Goal: Transaction & Acquisition: Subscribe to service/newsletter

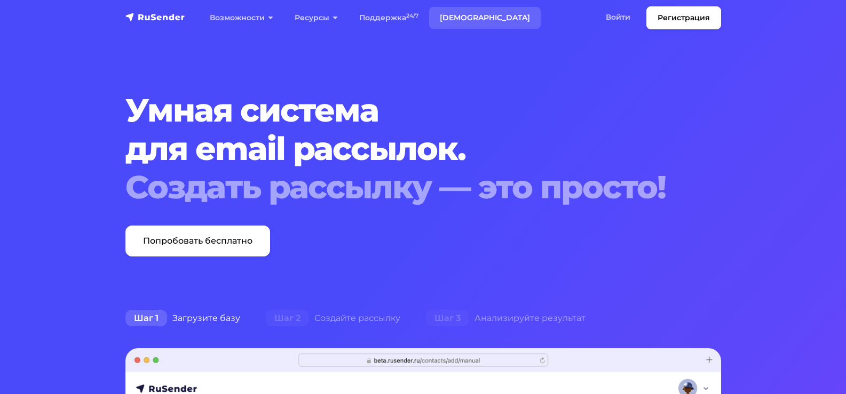
click at [454, 19] on link "[DEMOGRAPHIC_DATA]" at bounding box center [485, 18] width 112 height 22
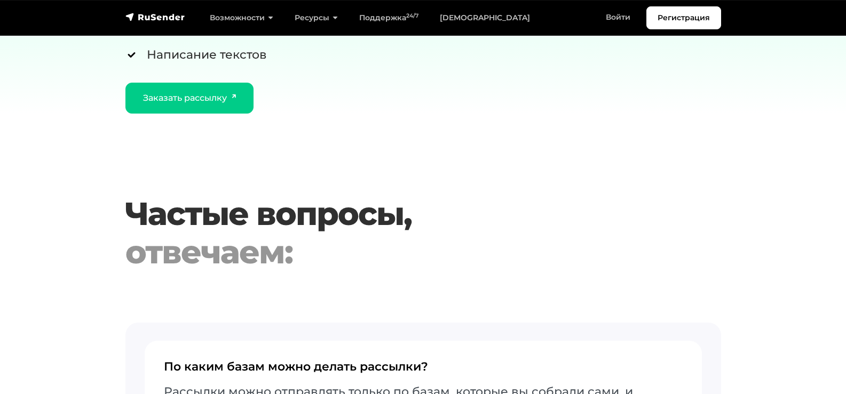
scroll to position [2188, 0]
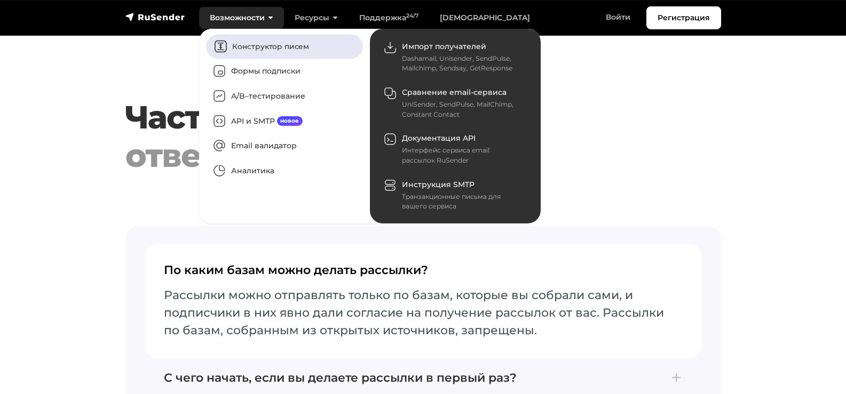
click at [269, 46] on link "Конструктор писем" at bounding box center [284, 46] width 157 height 25
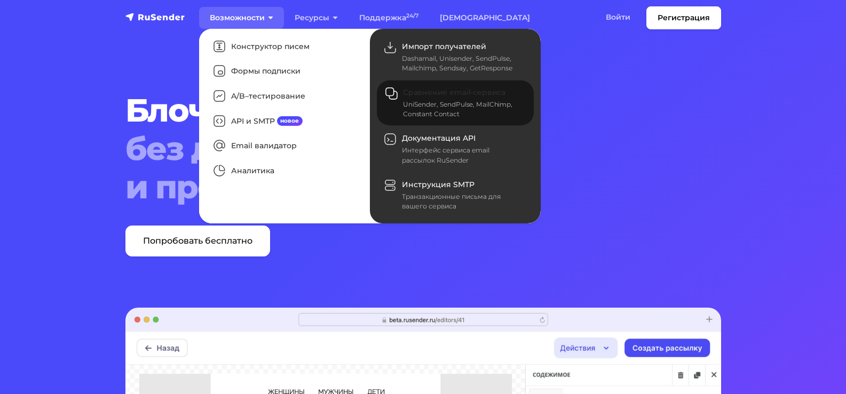
click at [439, 99] on link "Сравнение email-сервиса UniSender, SendPulse, MailChimp, Constant Contact" at bounding box center [455, 103] width 157 height 45
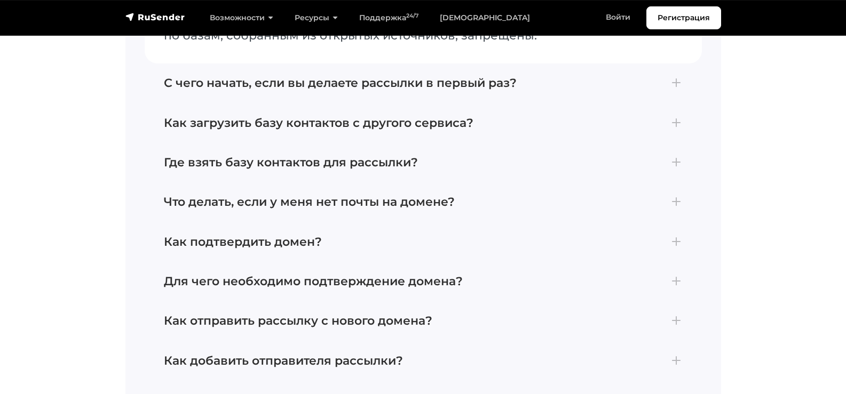
scroll to position [2828, 0]
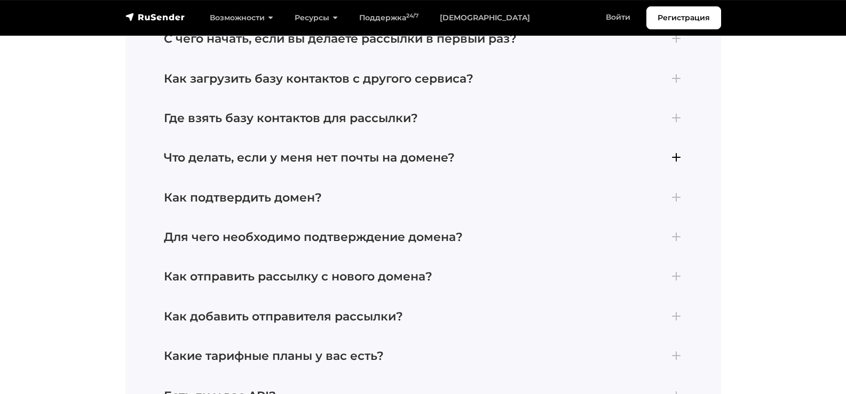
click at [679, 165] on h4 "Что делать, если у меня нет почты на домене?" at bounding box center [423, 158] width 519 height 14
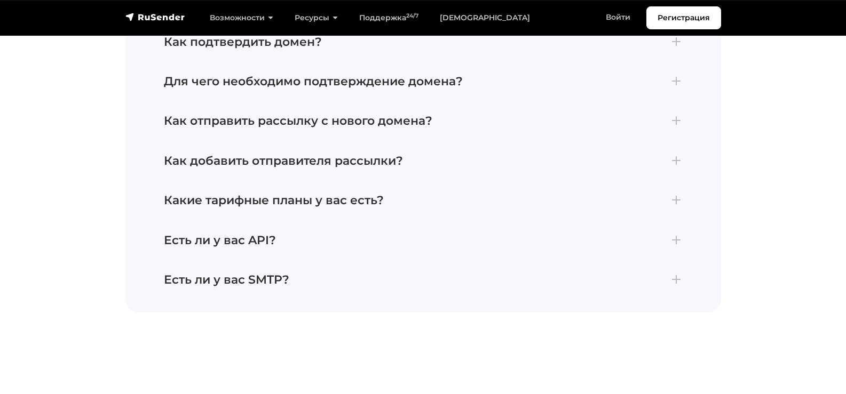
scroll to position [3016, 0]
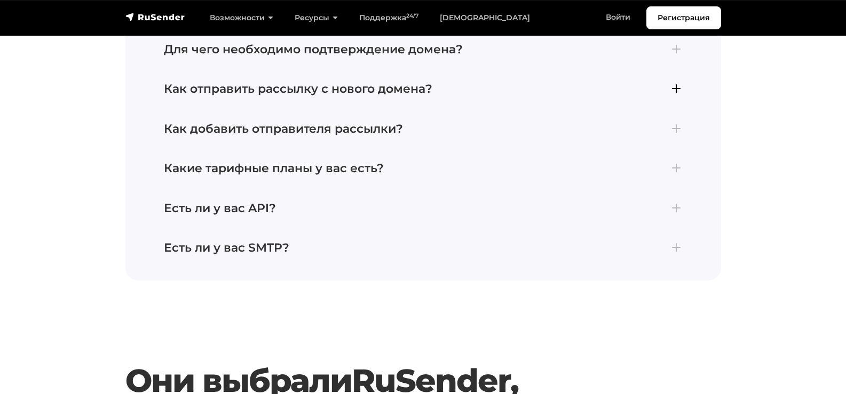
click at [677, 96] on h4 "Как отправить рассылку с нового домена?" at bounding box center [423, 89] width 519 height 14
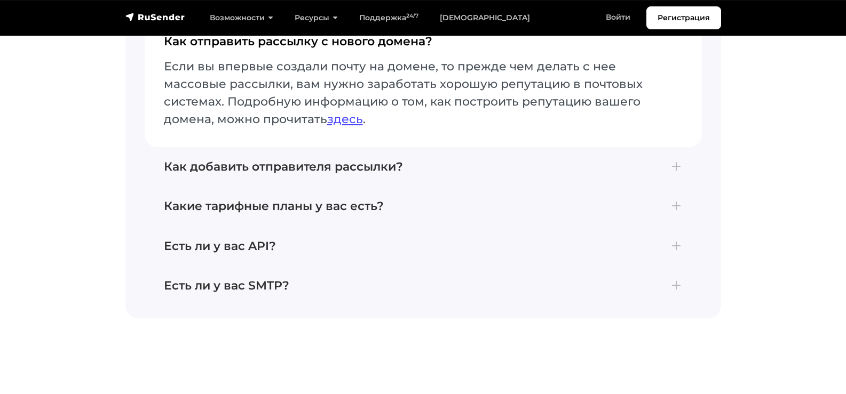
scroll to position [2995, 0]
click at [352, 127] on link "здесь" at bounding box center [345, 120] width 36 height 14
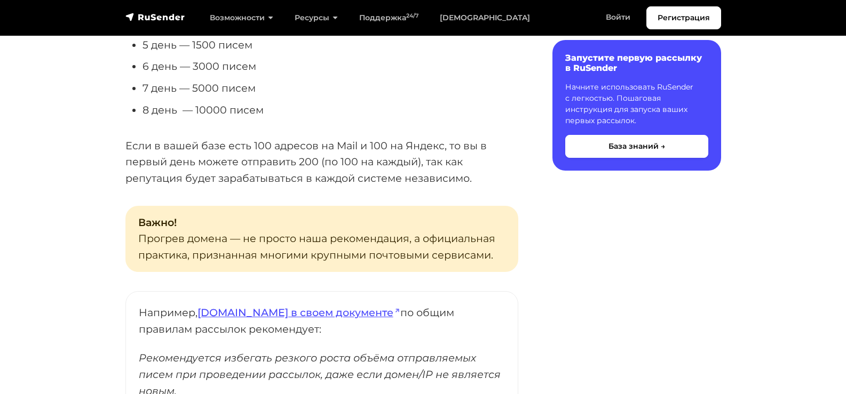
scroll to position [640, 0]
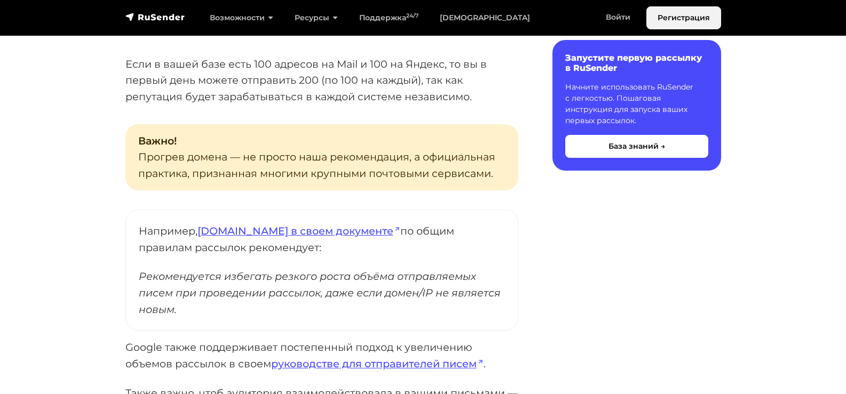
click at [678, 18] on link "Регистрация" at bounding box center [683, 17] width 75 height 23
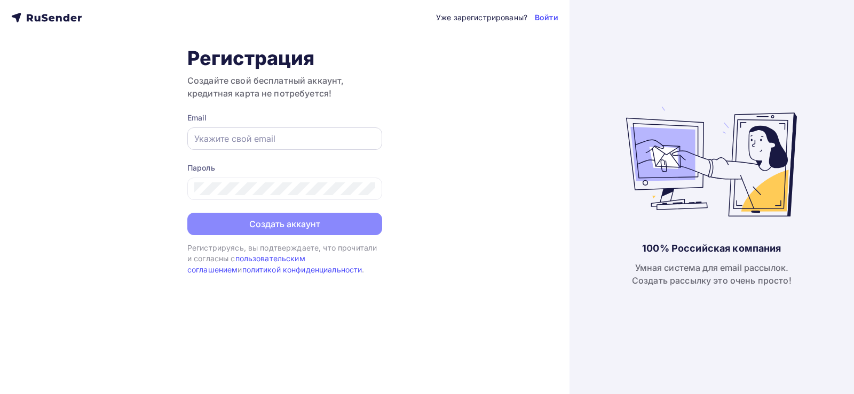
click at [271, 139] on input "text" at bounding box center [284, 138] width 181 height 13
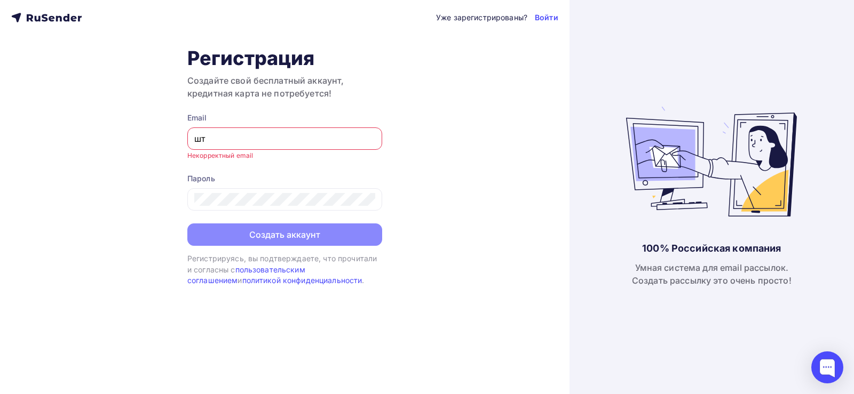
type input "ш"
type input "i"
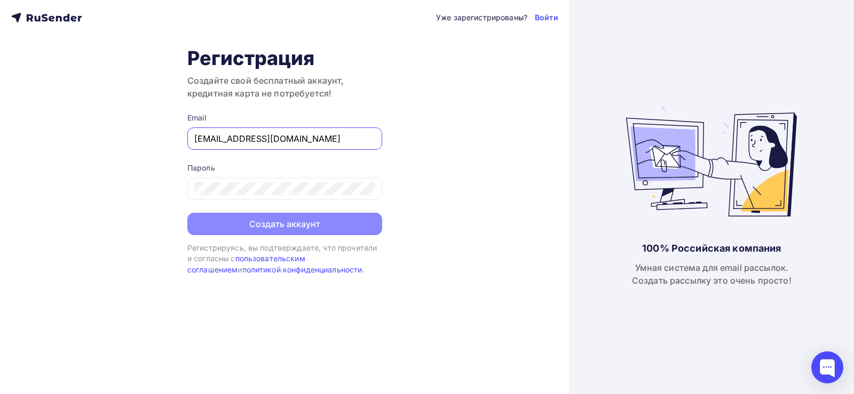
type input "naumov.pochta@mail.ru"
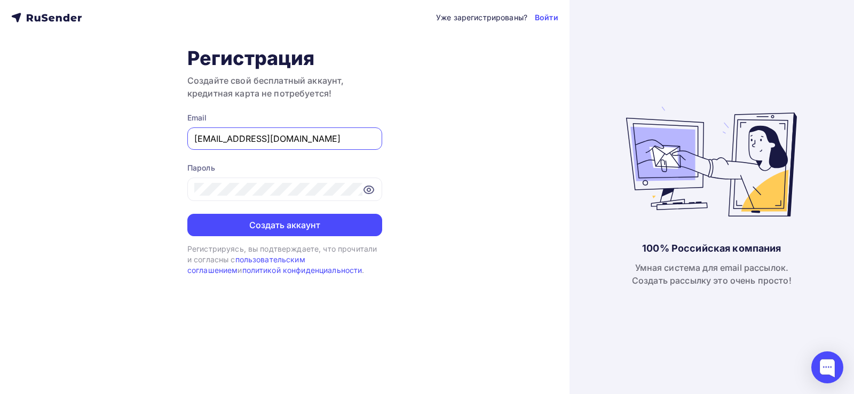
drag, startPoint x: 300, startPoint y: 137, endPoint x: 179, endPoint y: 138, distance: 121.1
click at [179, 138] on div "Уже зарегистрированы? Войти Регистрация Создайте свой бесплатный аккаунт, креди…" at bounding box center [284, 197] width 569 height 394
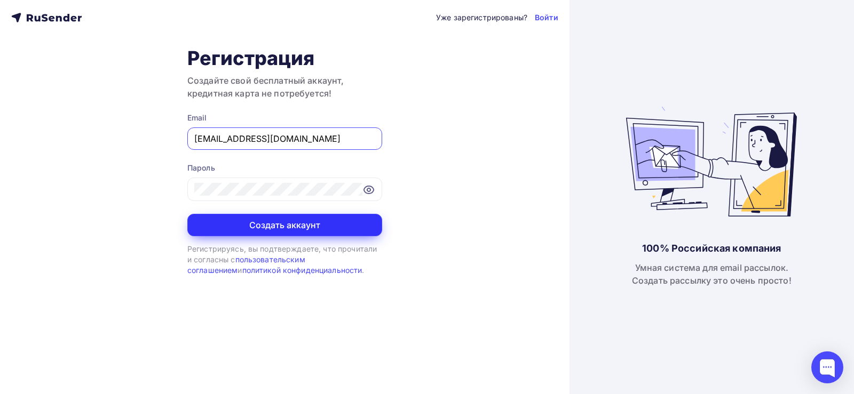
click at [282, 225] on button "Создать аккаунт" at bounding box center [284, 225] width 195 height 22
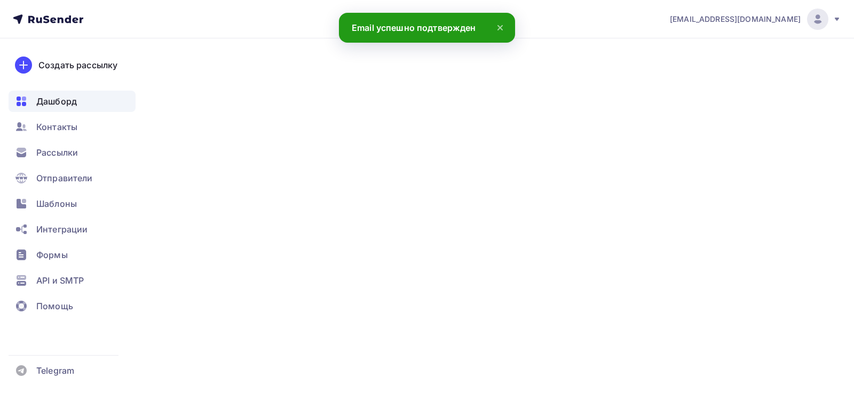
click at [501, 28] on icon at bounding box center [500, 27] width 13 height 13
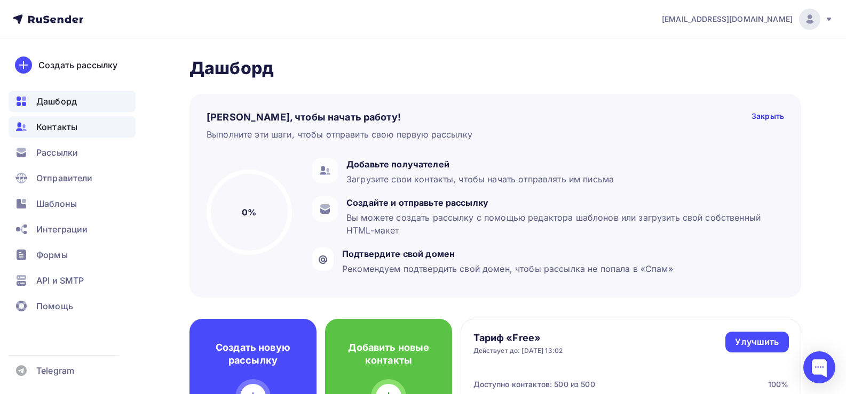
click at [69, 130] on span "Контакты" at bounding box center [56, 127] width 41 height 13
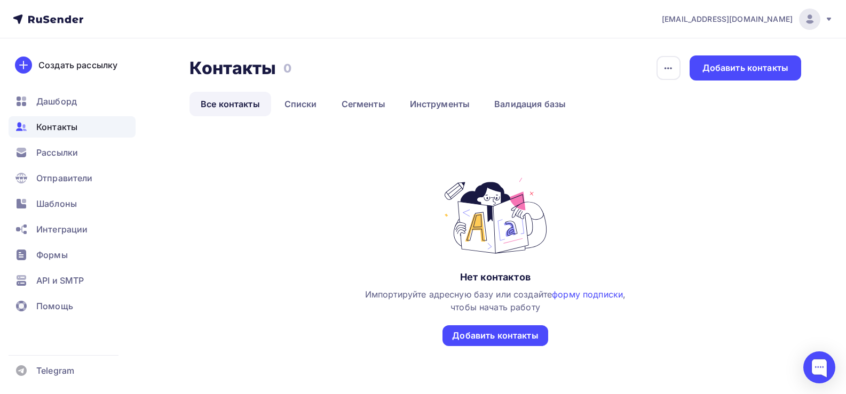
click at [830, 18] on icon at bounding box center [828, 19] width 9 height 9
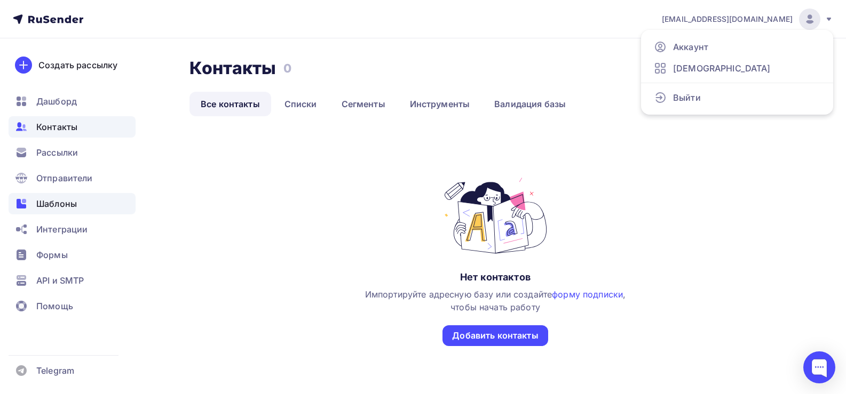
click at [59, 204] on span "Шаблоны" at bounding box center [56, 203] width 41 height 13
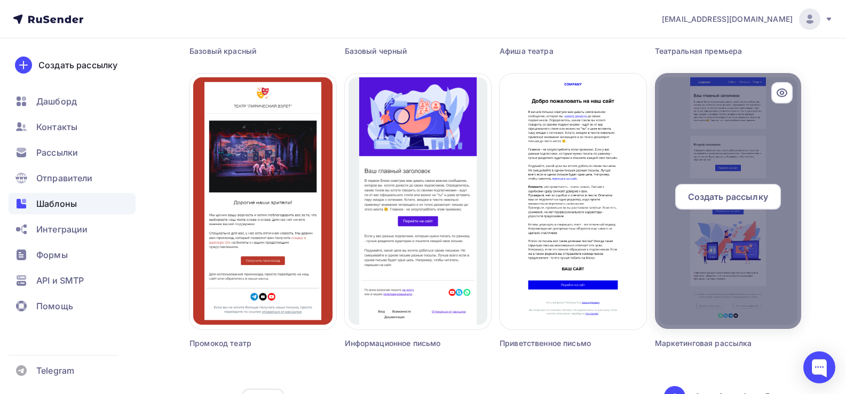
scroll to position [721, 0]
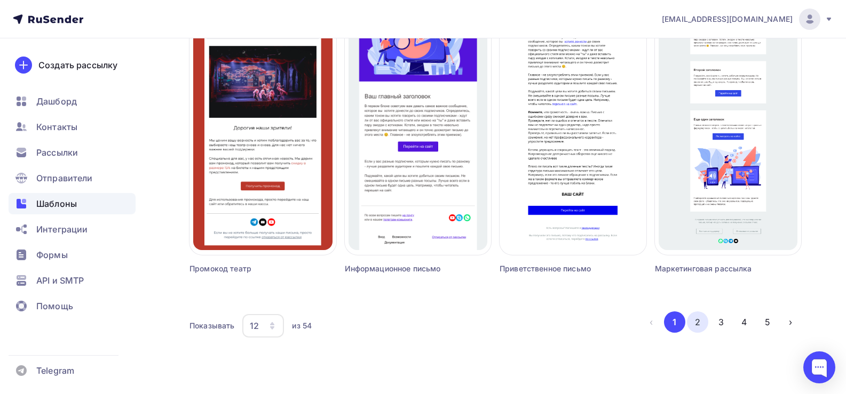
click at [693, 322] on button "2" at bounding box center [697, 322] width 21 height 21
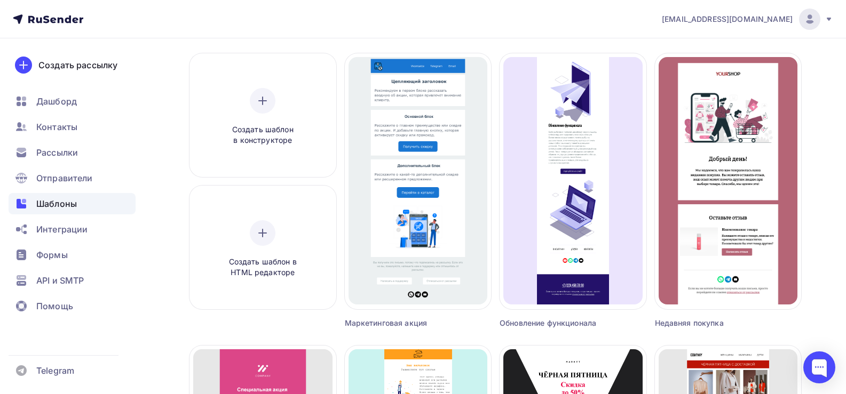
scroll to position [81, 0]
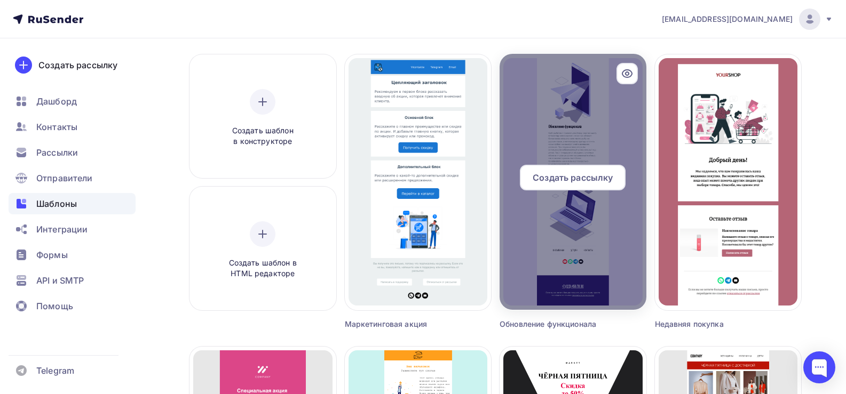
click at [630, 77] on icon at bounding box center [627, 73] width 13 height 13
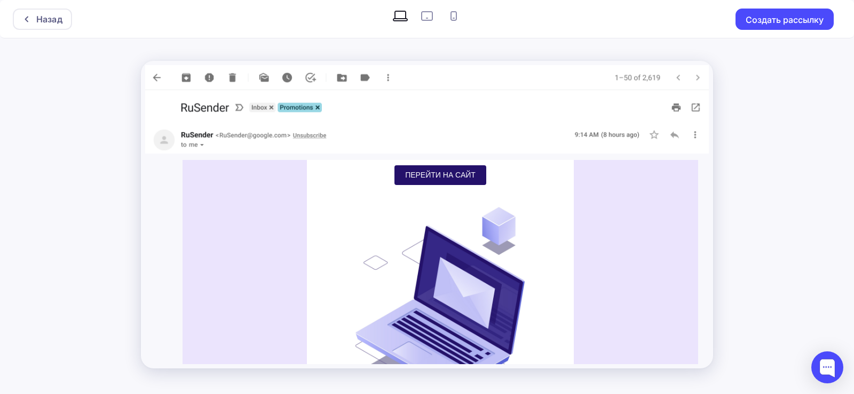
scroll to position [394, 0]
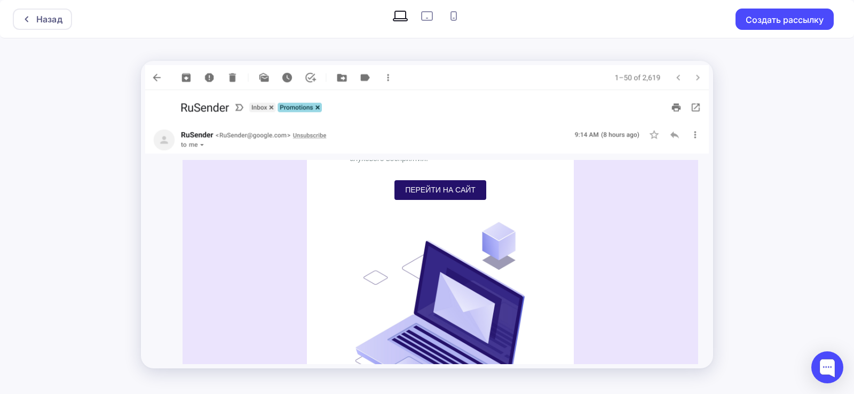
click at [424, 18] on icon at bounding box center [426, 15] width 17 height 17
radio input "true"
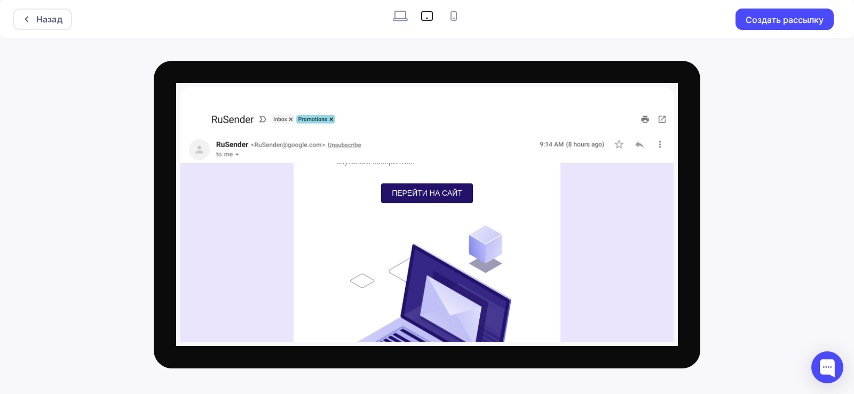
click at [452, 18] on rect at bounding box center [453, 18] width 2 height 1
radio input "true"
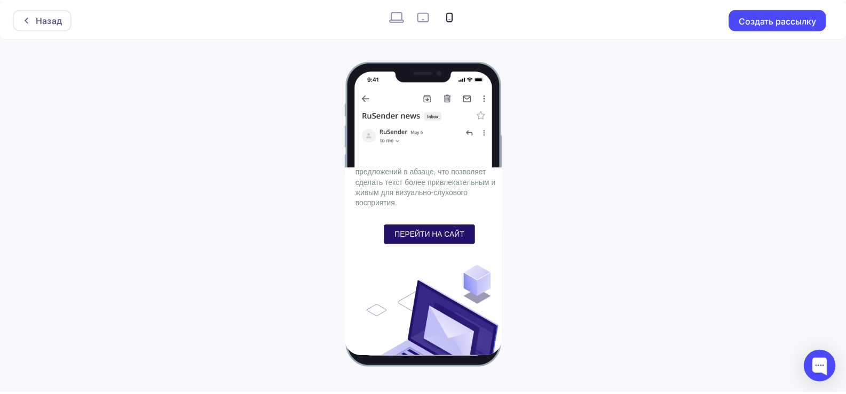
scroll to position [448, 0]
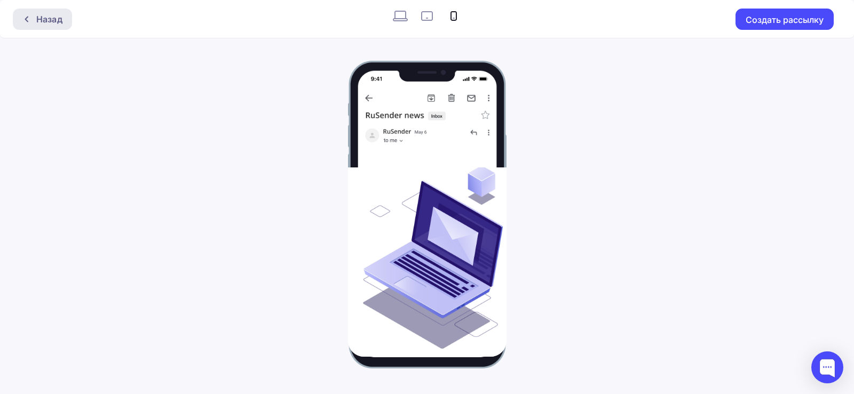
click at [27, 25] on div "Назад" at bounding box center [42, 19] width 59 height 21
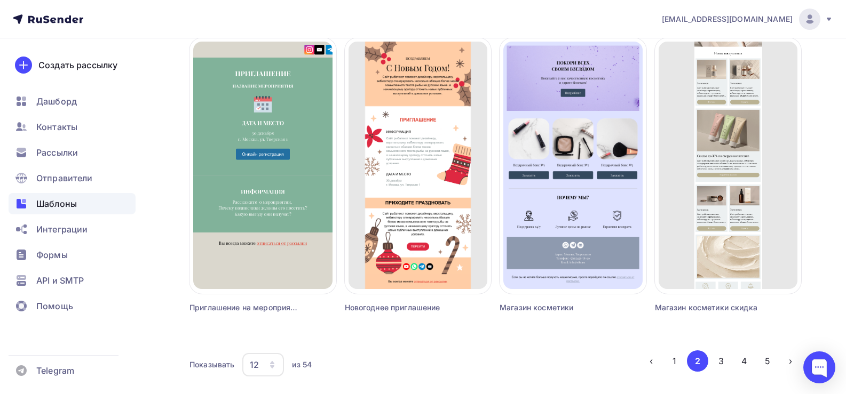
scroll to position [721, 0]
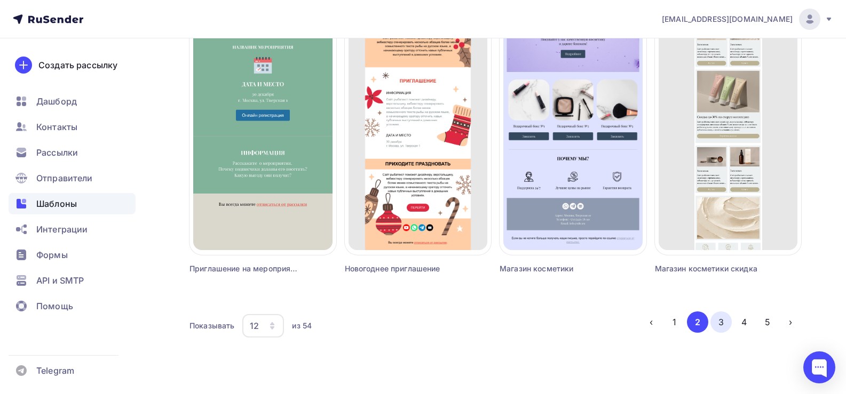
click at [719, 323] on button "3" at bounding box center [720, 322] width 21 height 21
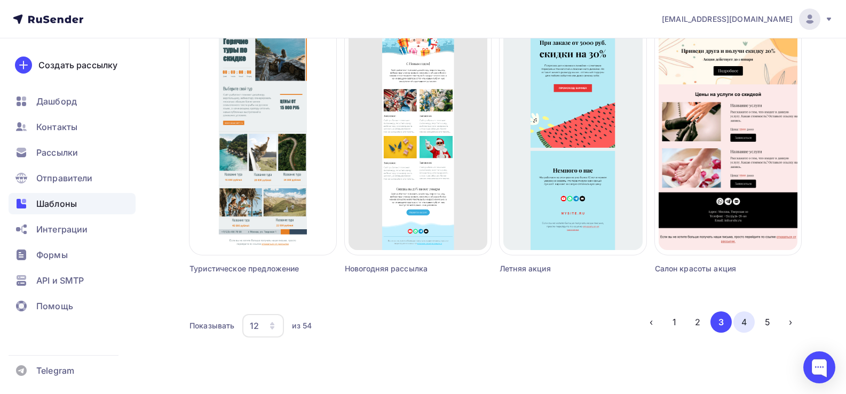
click at [743, 324] on button "4" at bounding box center [743, 322] width 21 height 21
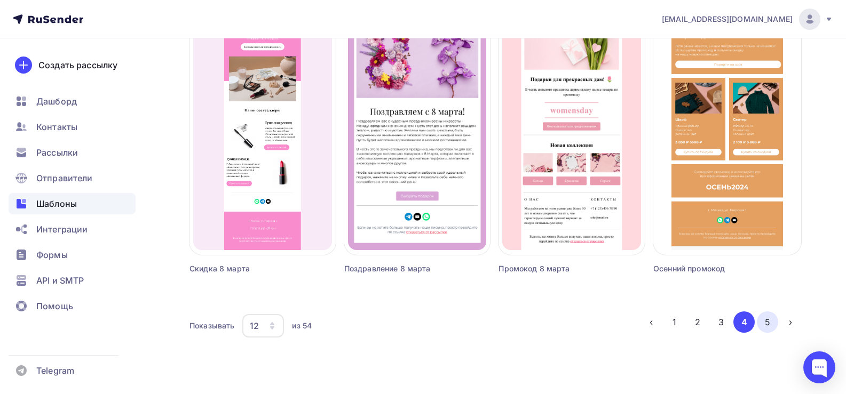
click at [771, 319] on button "5" at bounding box center [767, 322] width 21 height 21
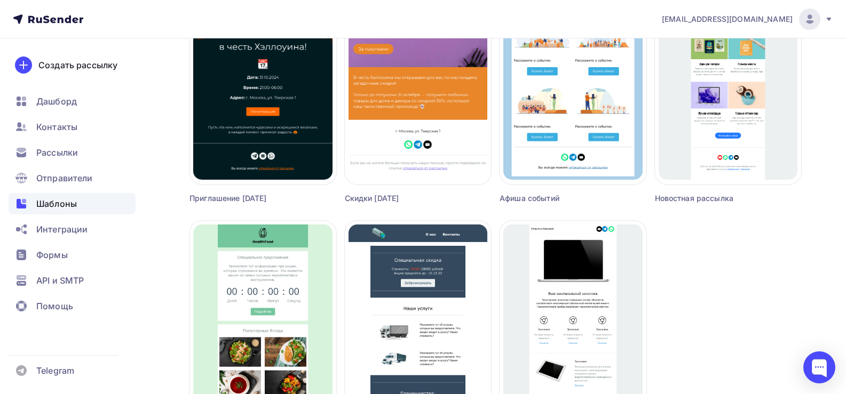
scroll to position [640, 0]
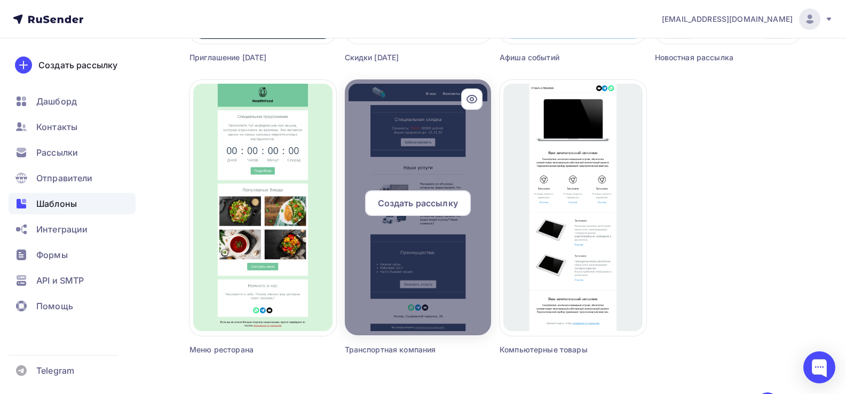
click at [472, 103] on icon at bounding box center [472, 99] width 10 height 7
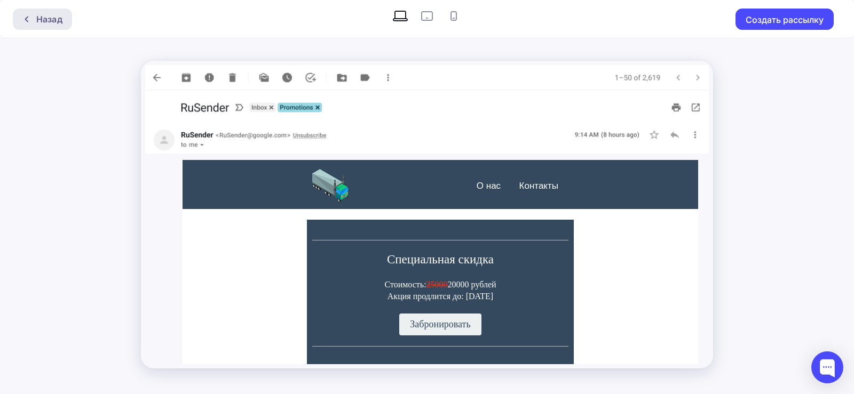
click at [53, 17] on div "Назад" at bounding box center [49, 19] width 26 height 13
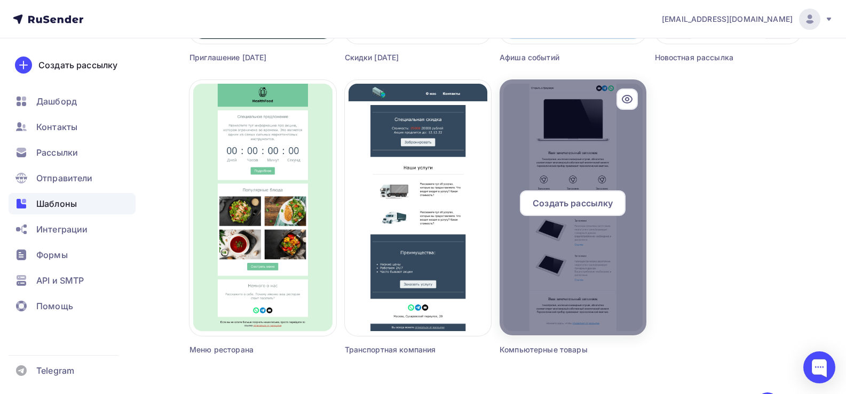
scroll to position [721, 0]
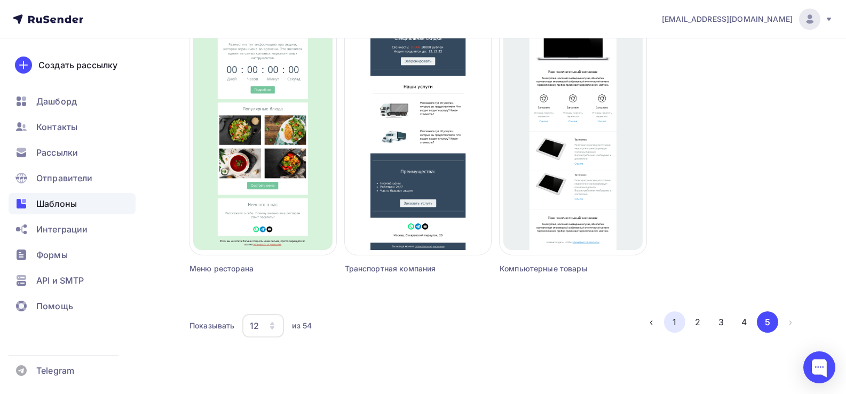
click at [681, 327] on button "1" at bounding box center [674, 322] width 21 height 21
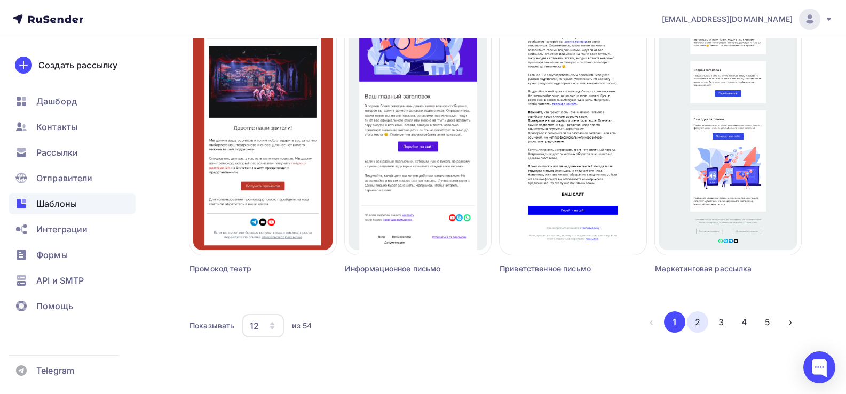
click at [701, 327] on button "2" at bounding box center [697, 322] width 21 height 21
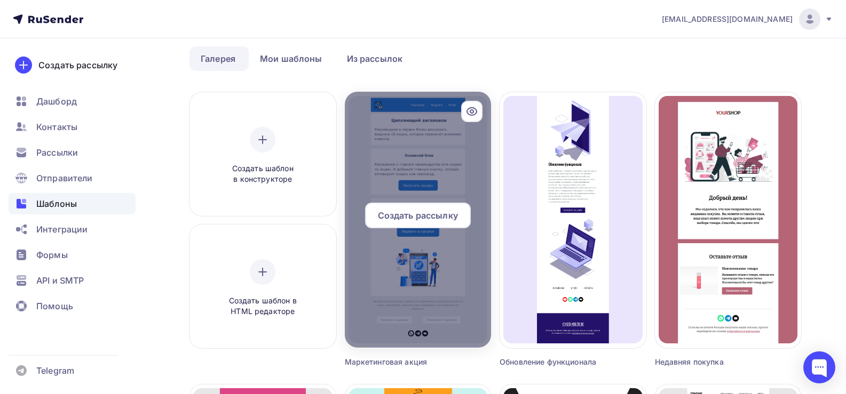
scroll to position [0, 0]
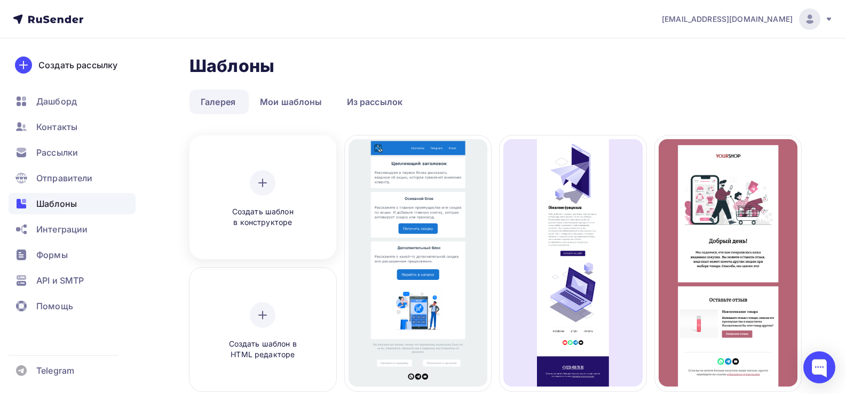
click at [259, 187] on icon at bounding box center [262, 183] width 13 height 13
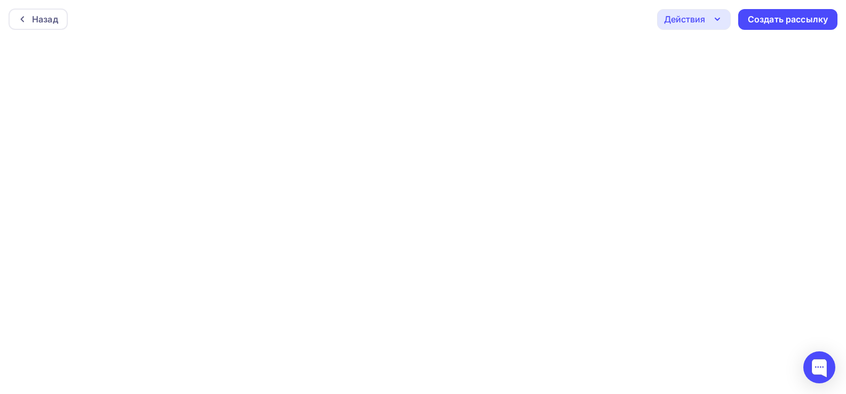
click at [712, 17] on icon "button" at bounding box center [717, 19] width 13 height 13
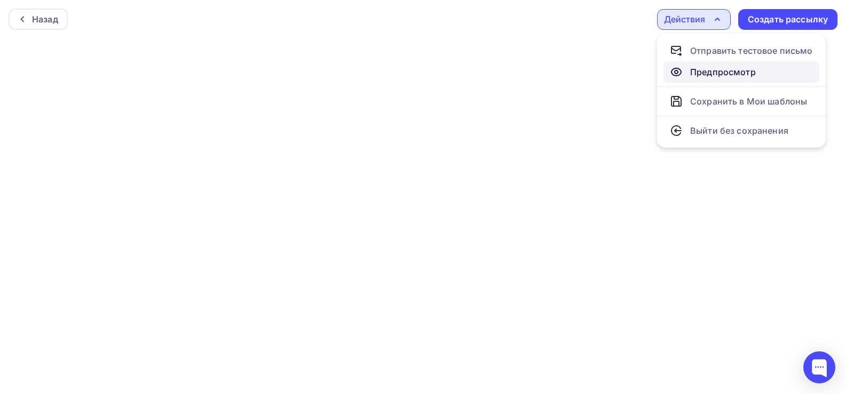
click at [741, 75] on div "Предпросмотр" at bounding box center [723, 72] width 66 height 13
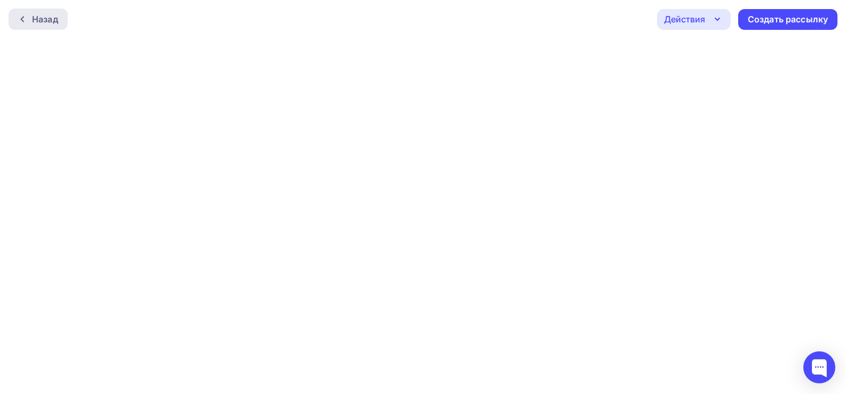
click at [49, 17] on div "Назад" at bounding box center [45, 19] width 26 height 13
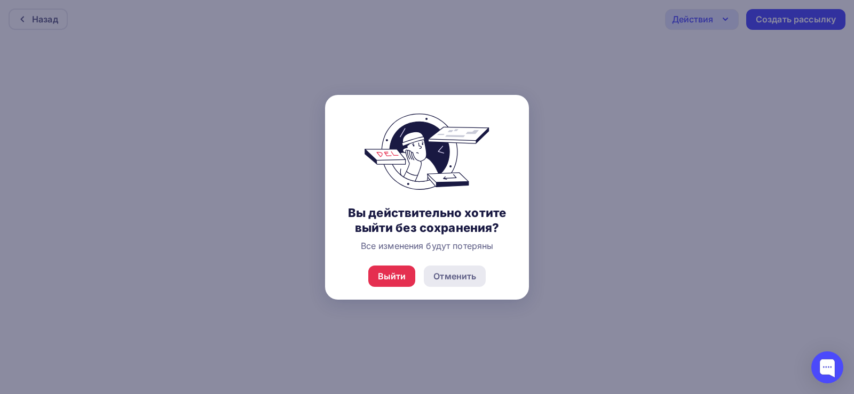
click at [447, 276] on div "Отменить" at bounding box center [454, 276] width 43 height 13
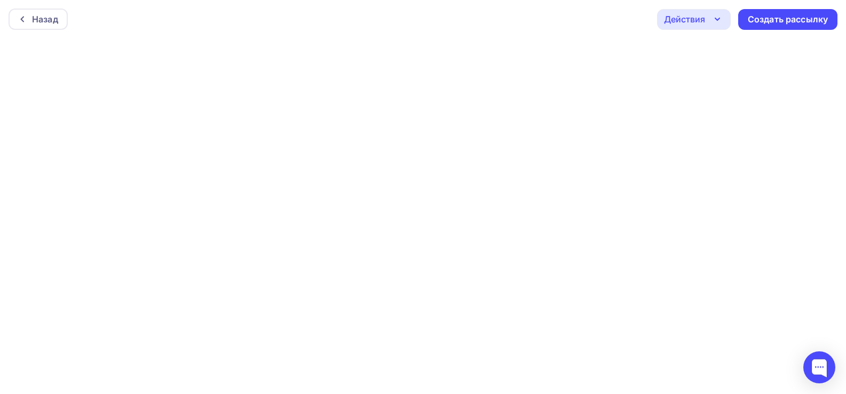
click at [716, 17] on icon "button" at bounding box center [717, 19] width 13 height 13
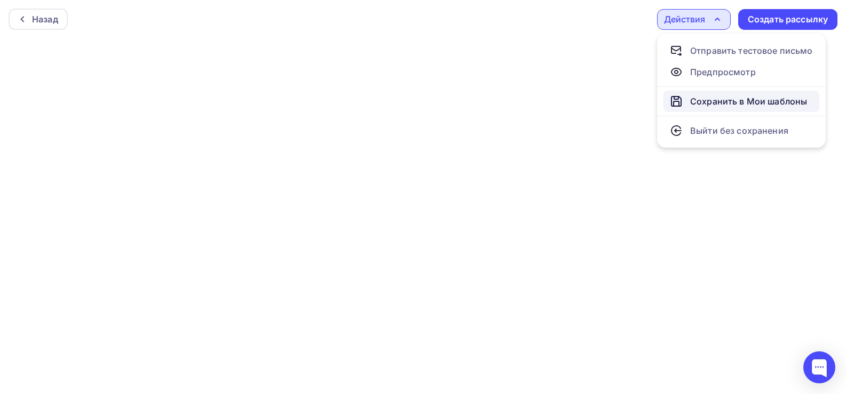
click at [725, 100] on div "Сохранить в Мои шаблоны" at bounding box center [748, 101] width 117 height 13
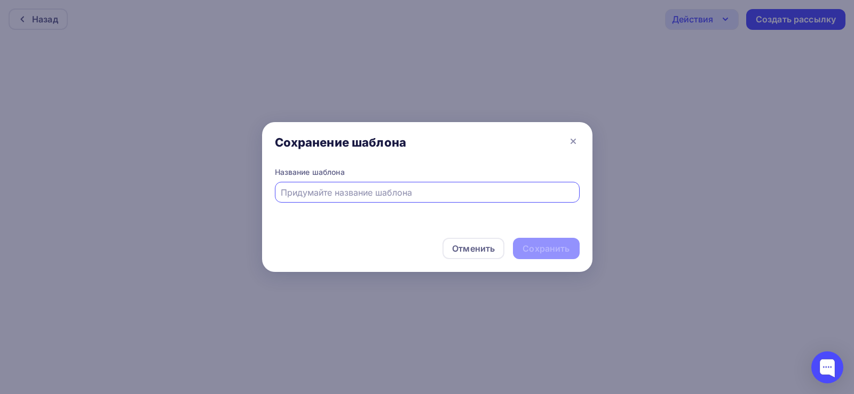
click at [362, 194] on input "text" at bounding box center [427, 192] width 292 height 13
type input "рассылка коммерческое предложение"
click at [534, 245] on div "Сохранить" at bounding box center [545, 249] width 47 height 12
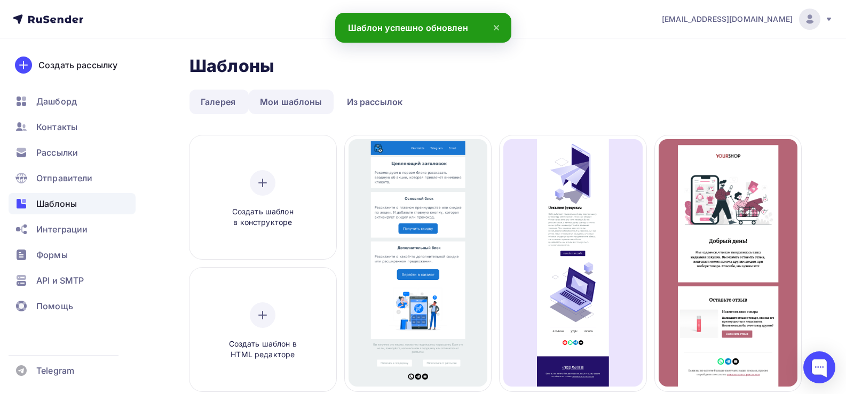
click at [296, 103] on link "Мои шаблоны" at bounding box center [291, 102] width 85 height 25
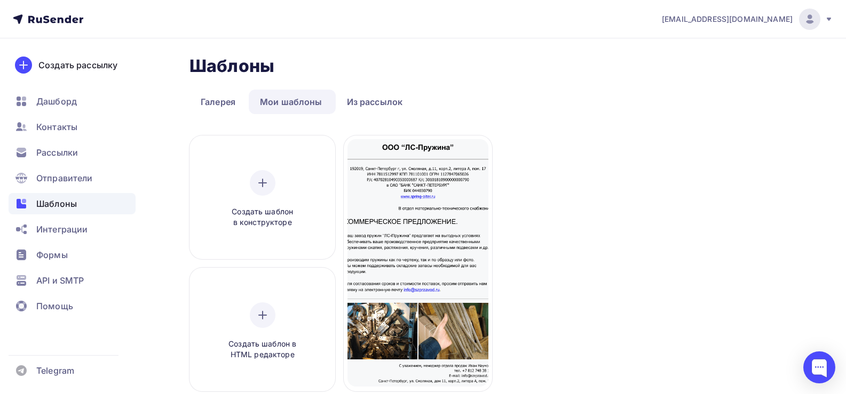
scroll to position [107, 0]
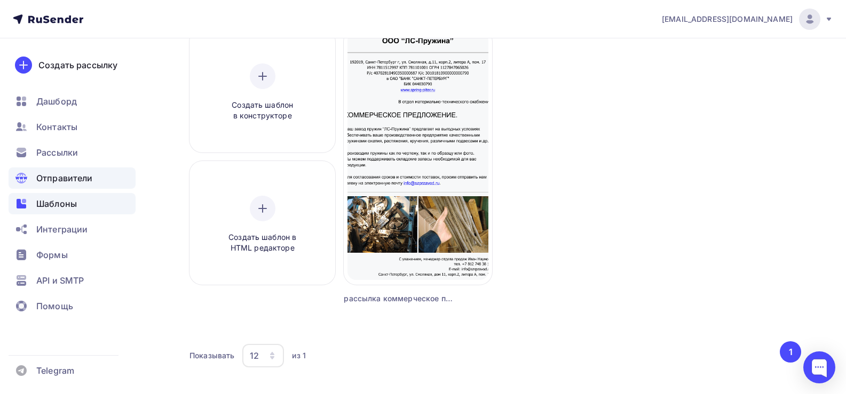
click at [65, 180] on span "Отправители" at bounding box center [64, 178] width 57 height 13
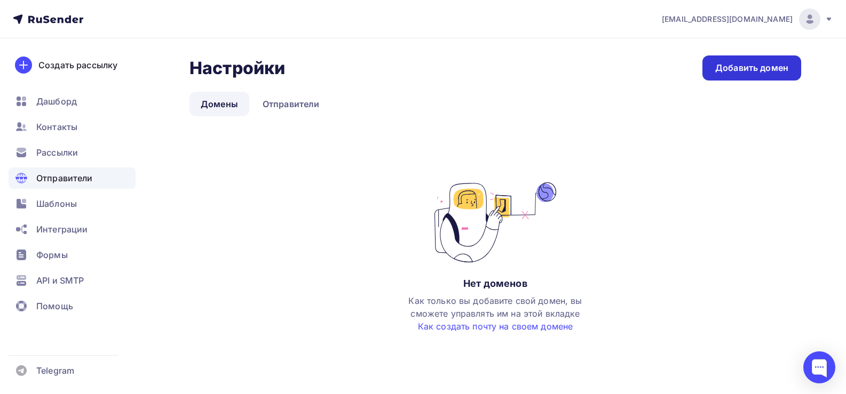
click at [774, 66] on div "Добавить домен" at bounding box center [751, 68] width 73 height 12
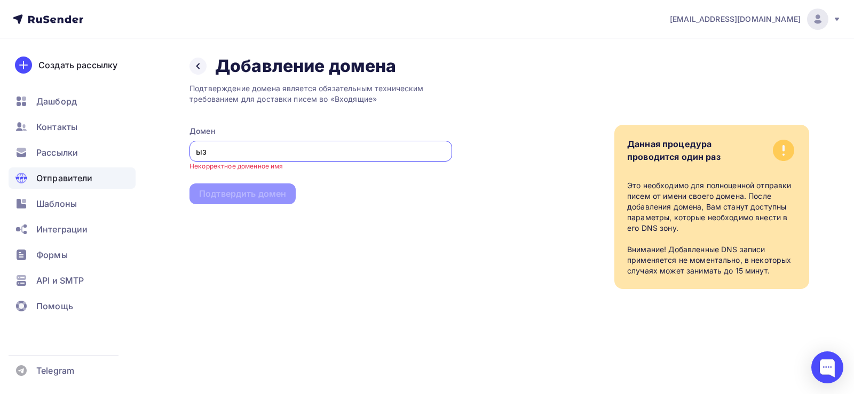
type input "ы"
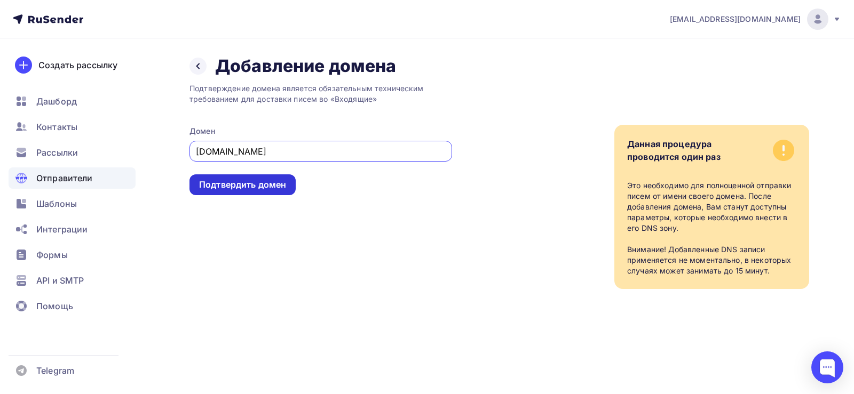
type input "spring-piter.ru"
click at [252, 185] on div "Подтвердить домен" at bounding box center [242, 185] width 87 height 12
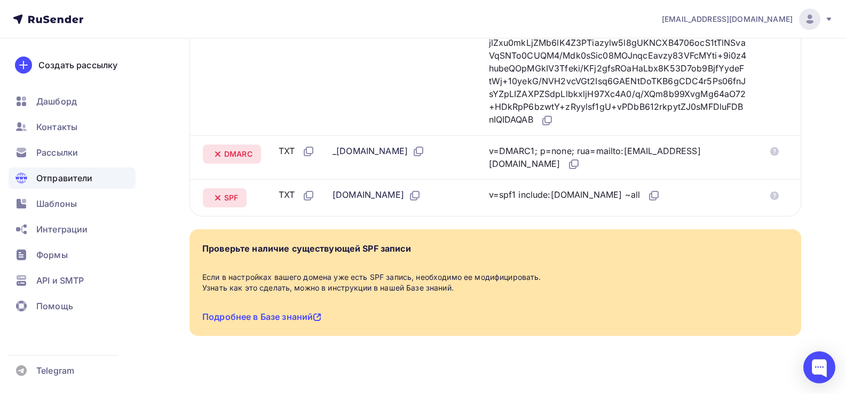
scroll to position [249, 0]
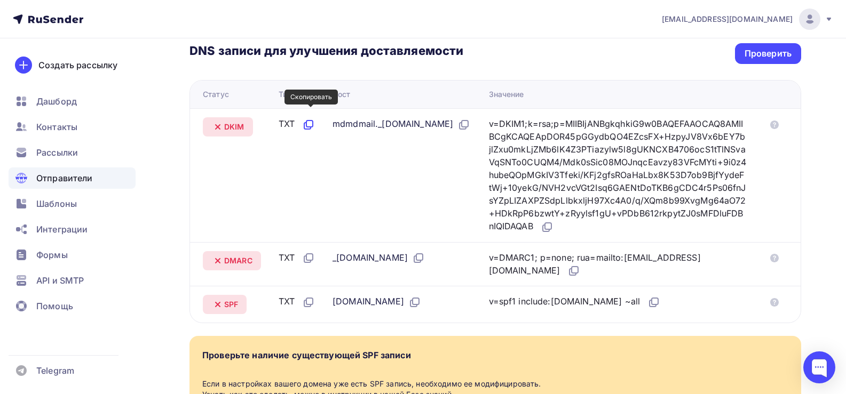
click at [312, 118] on icon at bounding box center [308, 124] width 13 height 13
click at [457, 127] on icon at bounding box center [463, 124] width 13 height 13
click at [553, 221] on icon at bounding box center [546, 227] width 13 height 13
drag, startPoint x: 335, startPoint y: 249, endPoint x: 365, endPoint y: 247, distance: 31.0
click at [365, 251] on div "_dmarc.spring-piter.ru" at bounding box center [378, 258] width 92 height 14
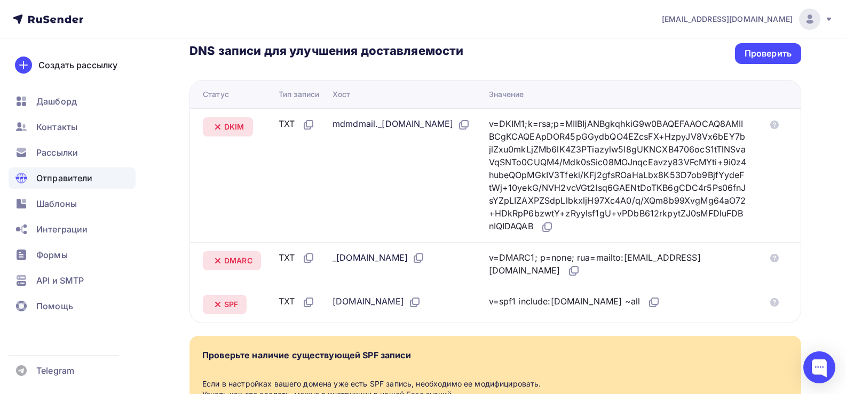
copy div "_dmarc"
click at [580, 265] on icon at bounding box center [573, 271] width 13 height 13
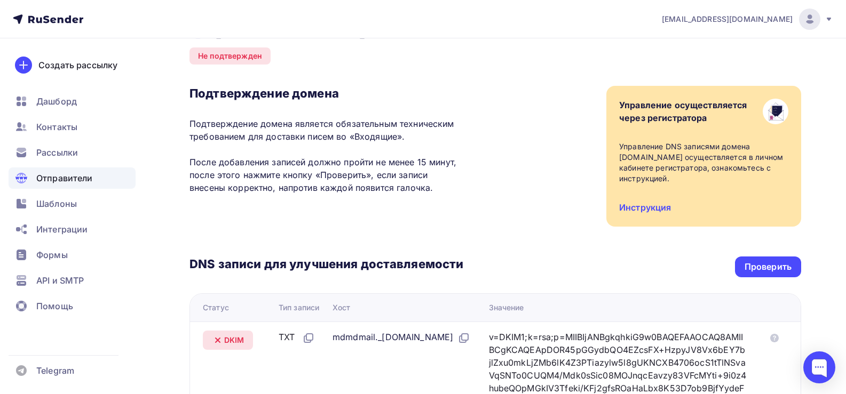
scroll to position [356, 0]
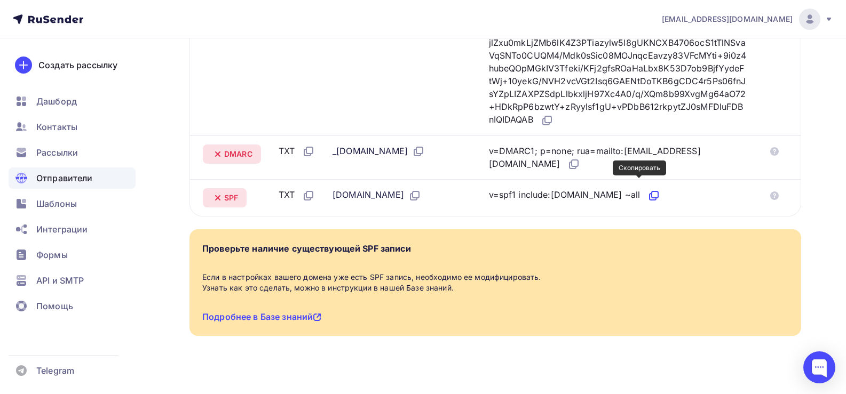
click at [647, 189] on icon at bounding box center [653, 195] width 13 height 13
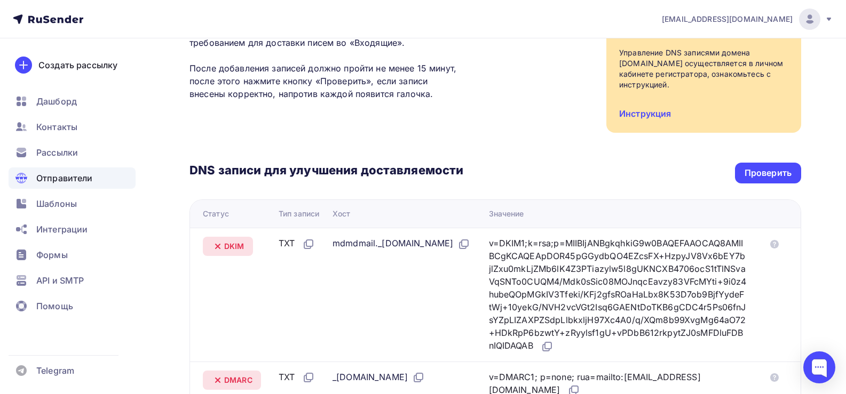
scroll to position [89, 0]
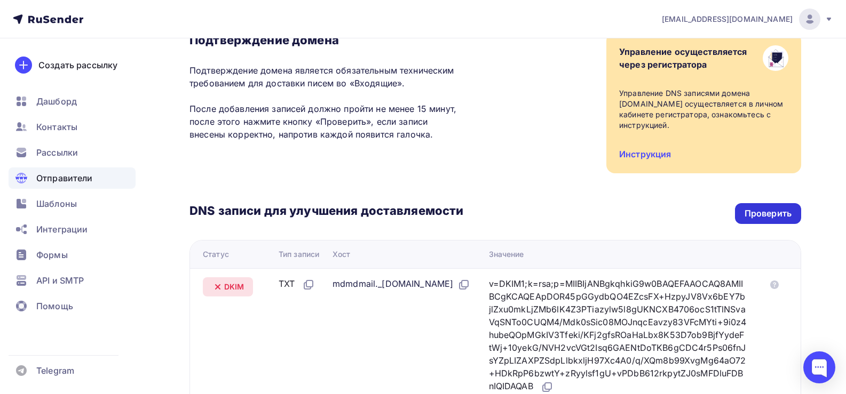
click at [773, 208] on div "Проверить" at bounding box center [767, 214] width 47 height 12
click at [775, 208] on div "Проверить" at bounding box center [767, 214] width 47 height 12
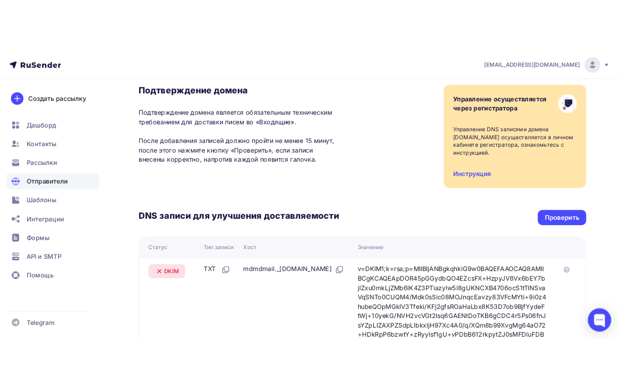
scroll to position [0, 0]
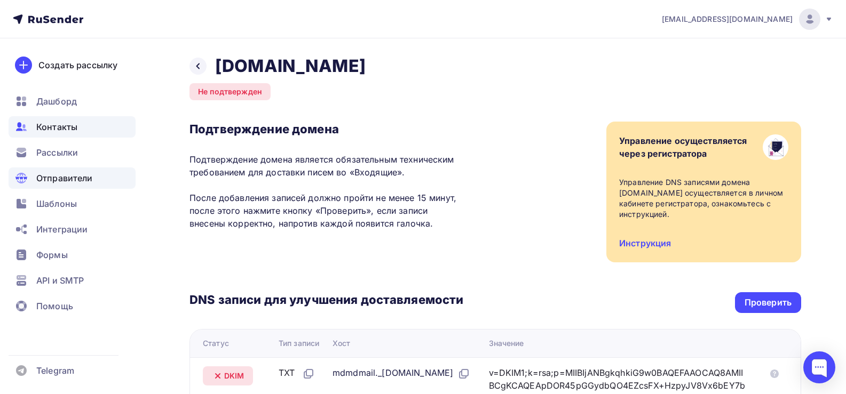
click at [65, 132] on span "Контакты" at bounding box center [56, 127] width 41 height 13
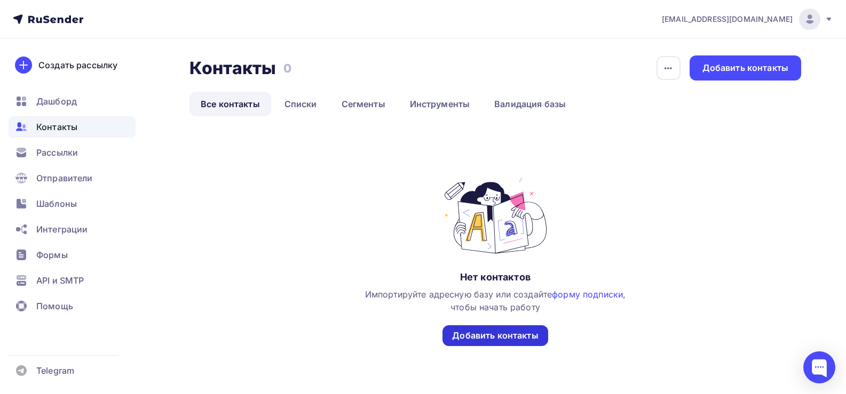
click at [483, 339] on div "Добавить контакты" at bounding box center [495, 336] width 86 height 12
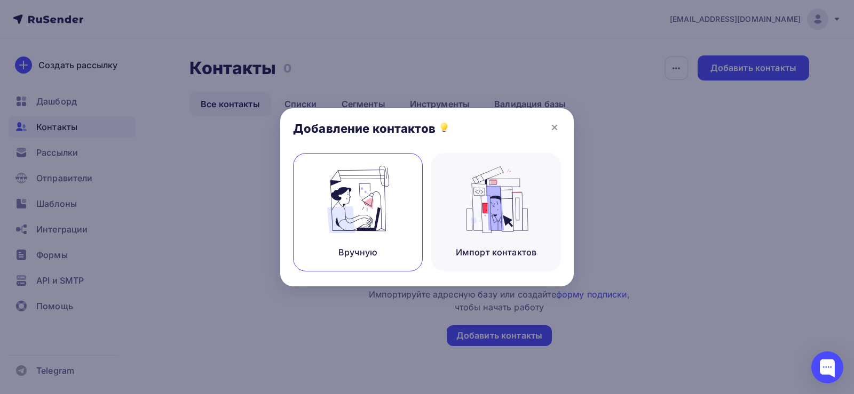
click at [368, 253] on div "Вручную" at bounding box center [357, 252] width 39 height 13
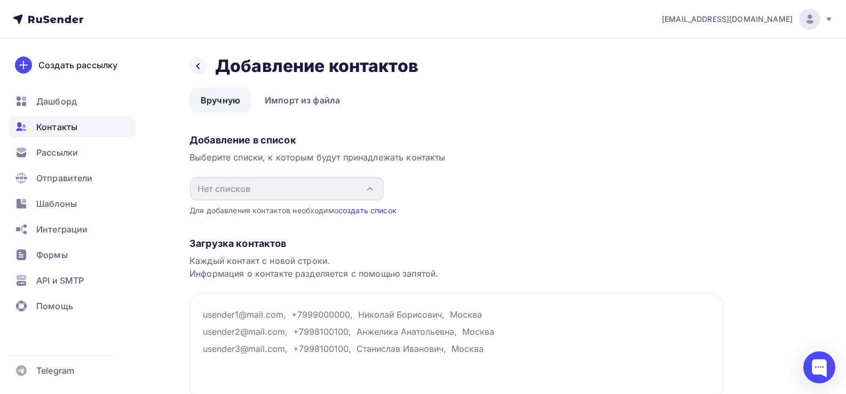
click at [376, 212] on link "создать список" at bounding box center [367, 210] width 58 height 9
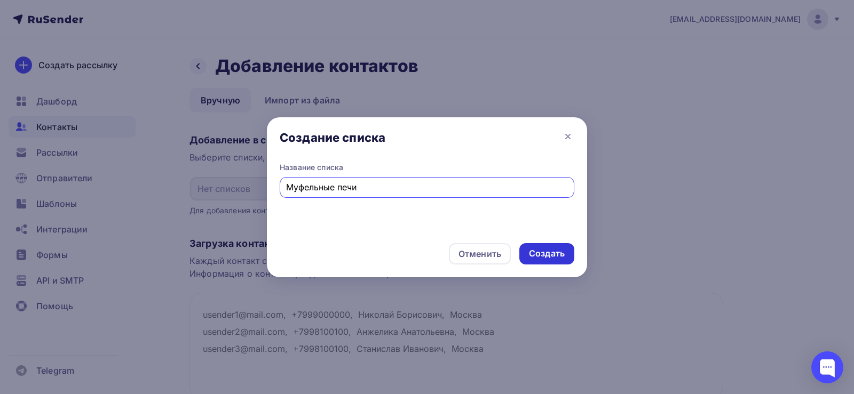
type input "Муфельные печи"
click at [542, 261] on div "Создать" at bounding box center [546, 253] width 55 height 21
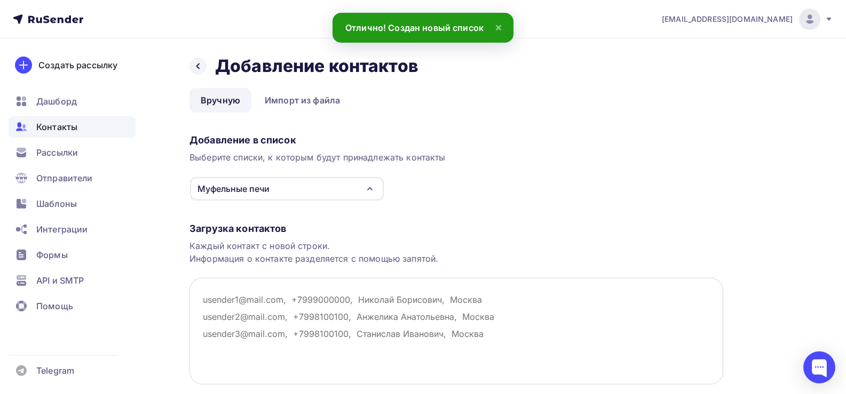
click at [256, 299] on textarea at bounding box center [456, 331] width 534 height 107
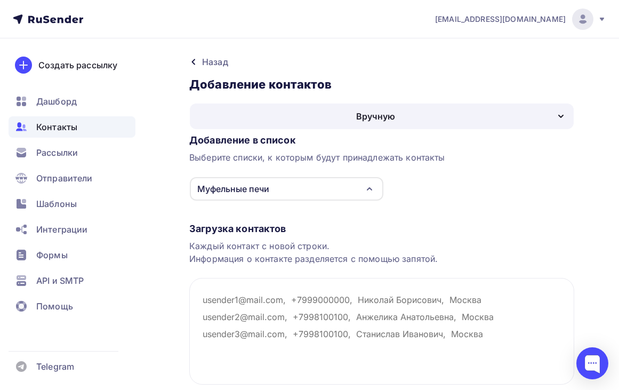
scroll to position [79, 0]
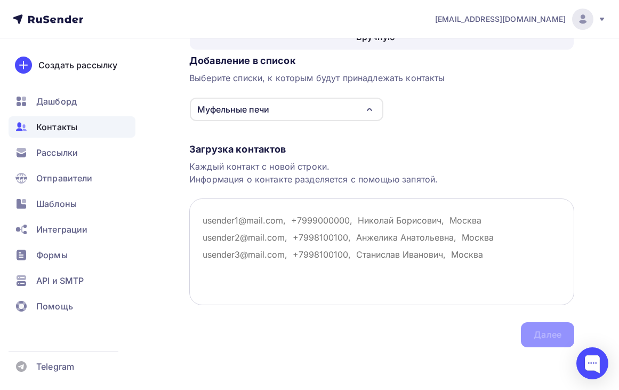
paste textarea "info@spartaterm.ru"
type textarea "info@spartaterm.ru"
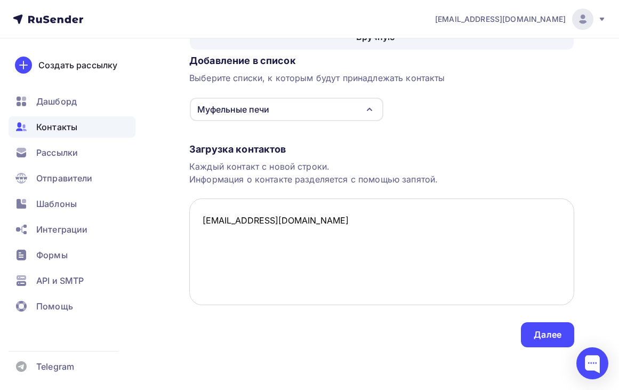
drag, startPoint x: 288, startPoint y: 222, endPoint x: 192, endPoint y: 223, distance: 96.0
click at [192, 223] on textarea "info@spartaterm.ru" at bounding box center [381, 251] width 385 height 107
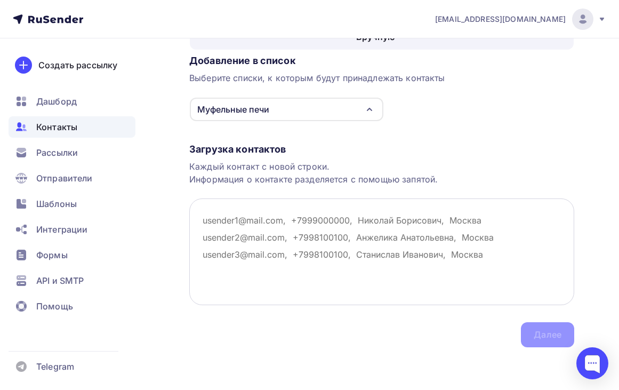
paste textarea "info@spartaterm.ru"
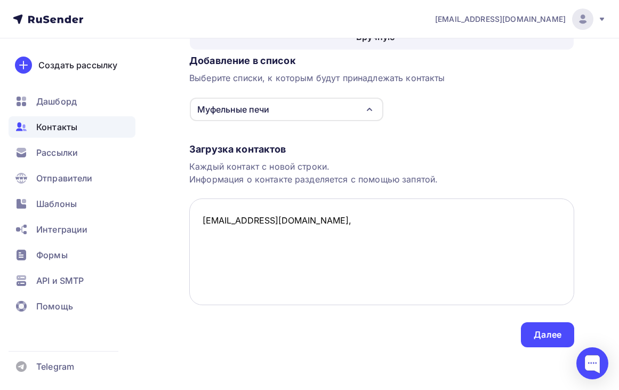
click at [296, 219] on textarea "info@spartaterm.ru," at bounding box center [381, 251] width 385 height 107
paste textarea "д. Новолисино"
click at [359, 221] on textarea "info@spartaterm.ru, д. Новолисино," at bounding box center [381, 251] width 385 height 107
paste textarea "+7(812)629-0356"
paste textarea "yunistlt@bk.ru"
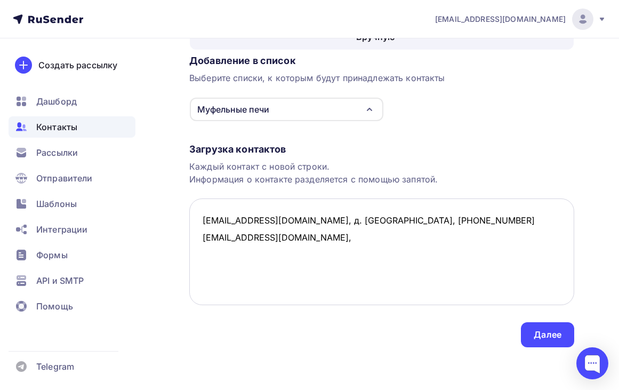
click at [279, 237] on textarea "info@spartaterm.ru, д. Новолисино, +7(812)629-0356 yunistlt@bk.ru," at bounding box center [381, 251] width 385 height 107
click at [349, 241] on textarea "info@spartaterm.ru, д. Новолисино, +7(812)629-0356 yunistlt@bk.ru, Санкт-Петерб…" at bounding box center [381, 251] width 385 height 107
paste textarea "+7 812 627-14-26"
click at [206, 254] on textarea "info@spartaterm.ru, д. Новолисино, +7(812)629-0356 yunistlt@bk.ru, Санкт-Петерб…" at bounding box center [381, 251] width 385 height 107
paste textarea "sikron.ru"
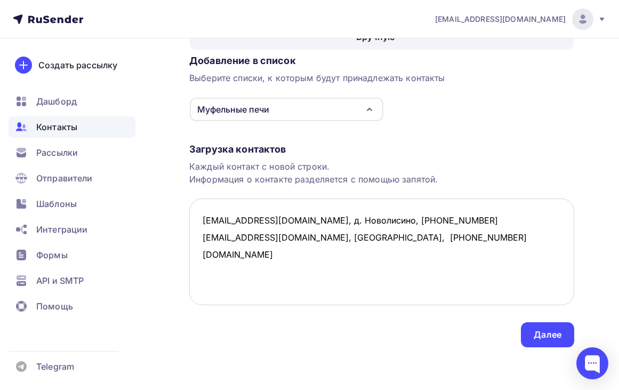
click at [201, 254] on textarea "info@spartaterm.ru, д. Новолисино, +7(812)629-0356 yunistlt@bk.ru, Санкт-Петерб…" at bounding box center [381, 251] width 385 height 107
paste textarea "sikron.ru"
click at [279, 256] on textarea "info@spartaterm.ru, д. Новолисино, +7(812)629-0356 yunistlt@bk.ru, Санкт-Петерб…" at bounding box center [381, 251] width 385 height 107
drag, startPoint x: 338, startPoint y: 239, endPoint x: 265, endPoint y: 236, distance: 72.6
click at [265, 236] on textarea "info@spartaterm.ru, д. Новолисино, +7(812)629-0356 yunistlt@bk.ru, Санкт-Петерб…" at bounding box center [381, 251] width 385 height 107
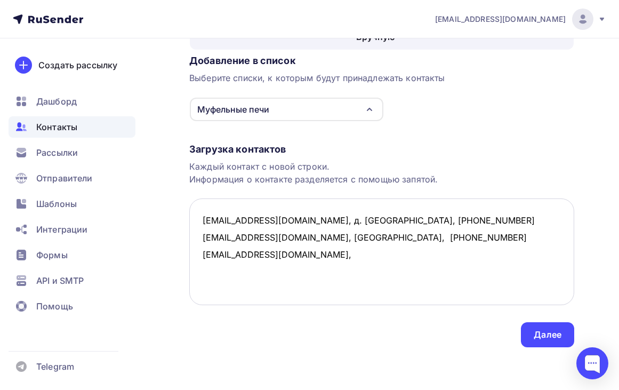
click at [284, 255] on textarea "info@spartaterm.ru, д. Новолисино, +7(812)629-0356 yunistlt@bk.ru, Санкт-Петерб…" at bounding box center [381, 251] width 385 height 107
paste textarea "Санкт-Петербург"
click at [389, 260] on textarea "info@spartaterm.ru, д. Новолисино, +7(812)629-0356 yunistlt@bk.ru, Санкт-Петерб…" at bounding box center [381, 251] width 385 height 107
paste textarea "mail@yugresprom.ru"
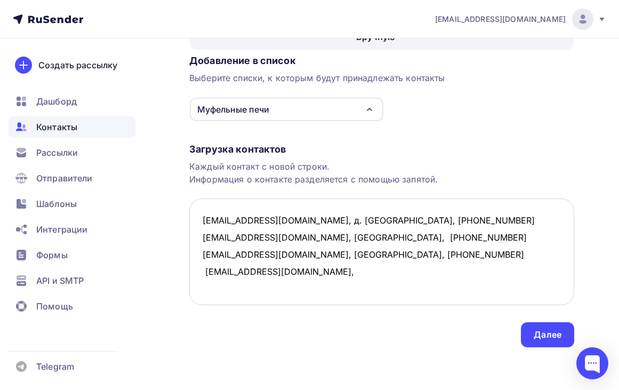
drag, startPoint x: 204, startPoint y: 273, endPoint x: 193, endPoint y: 273, distance: 11.8
click at [193, 273] on textarea "info@spartaterm.ru, д. Новолисино, +7(812)629-0356 yunistlt@bk.ru, Санкт-Петерб…" at bounding box center [381, 251] width 385 height 107
click at [310, 274] on textarea "info@spartaterm.ru, д. Новолисино, +7(812)629-0356 yunistlt@bk.ru, Санкт-Петерб…" at bounding box center [381, 251] width 385 height 107
paste textarea "г. Юрюзань"
paste textarea "Единый телефон Отдел продаж: 8 982 112-90-46"
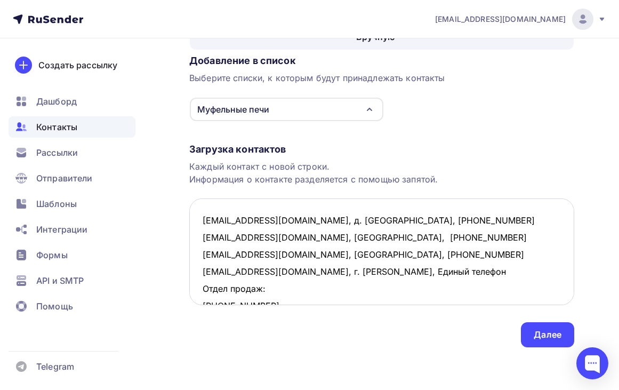
scroll to position [6, 0]
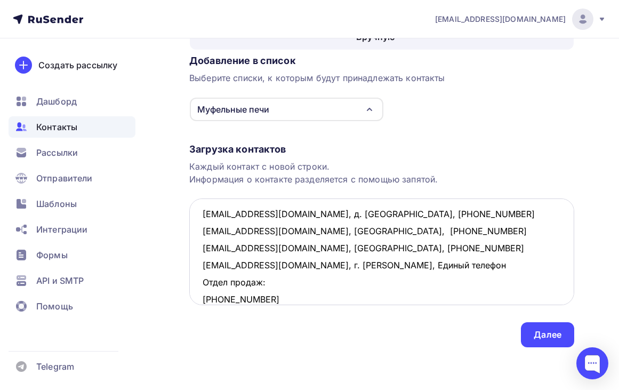
drag, startPoint x: 200, startPoint y: 297, endPoint x: 346, endPoint y: 265, distance: 149.1
click at [346, 265] on textarea "info@spartaterm.ru, д. Новолисино, +7(812)629-0356 yunistlt@bk.ru, Санкт-Петерб…" at bounding box center [381, 251] width 385 height 107
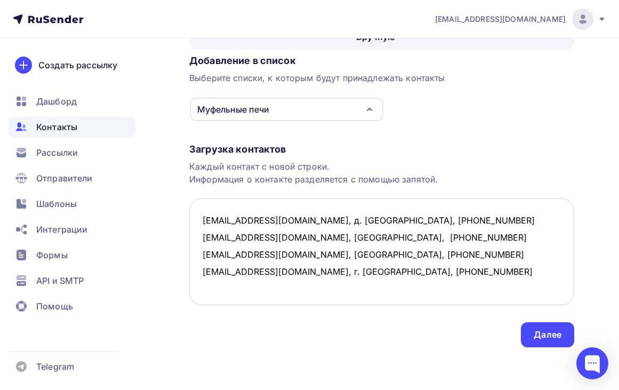
scroll to position [0, 0]
click at [433, 269] on textarea "info@spartaterm.ru, д. Новолисино, +7(812)629-0356 yunistlt@bk.ru, Санкт-Петерб…" at bounding box center [381, 251] width 385 height 107
type textarea "info@spartaterm.ru, д. Новолисино, +7(812)629-0356 yunistlt@bk.ru, Санкт-Петерб…"
click at [542, 330] on div "Далее" at bounding box center [548, 335] width 28 height 12
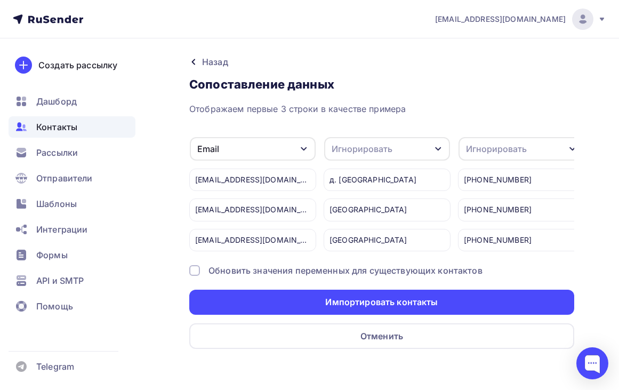
scroll to position [10, 0]
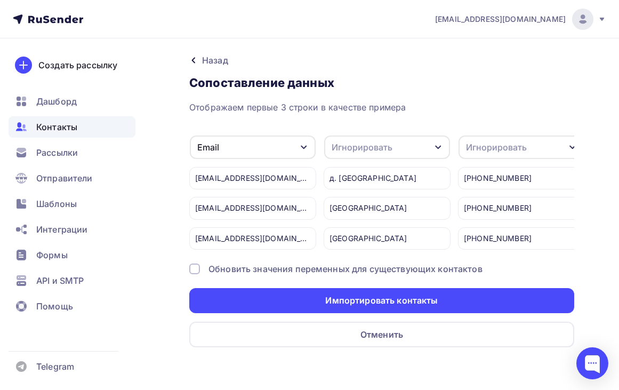
click at [433, 137] on div "Игнорировать" at bounding box center [387, 147] width 126 height 23
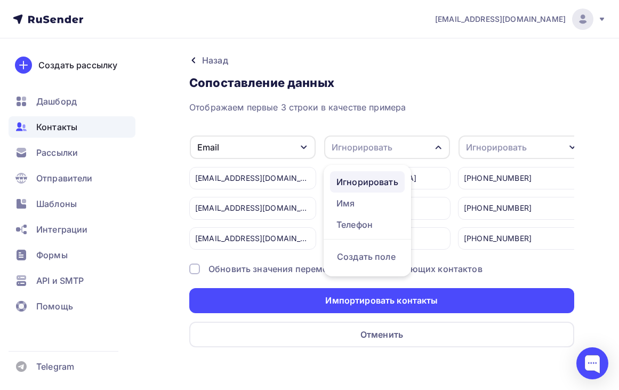
click at [387, 176] on div "Игнорировать" at bounding box center [368, 182] width 62 height 13
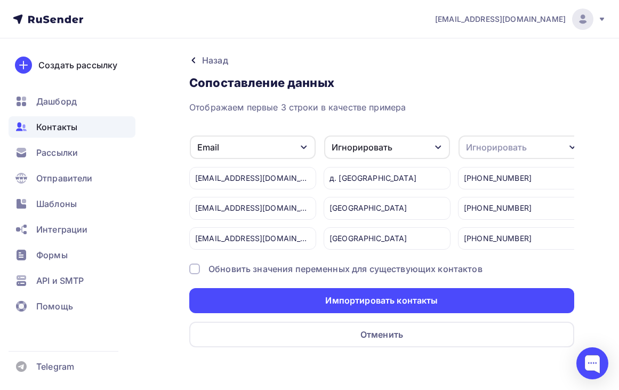
scroll to position [0, 11]
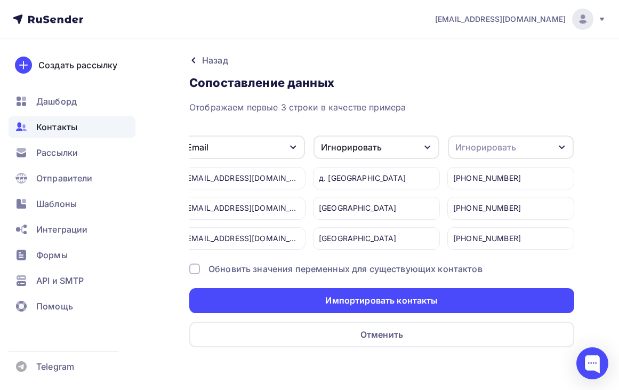
click at [479, 171] on div "+7(812)629-0356" at bounding box center [511, 178] width 127 height 22
click at [481, 172] on div "+7(812)629-0356" at bounding box center [511, 178] width 127 height 22
click at [554, 141] on div "Игнорировать" at bounding box center [511, 147] width 126 height 23
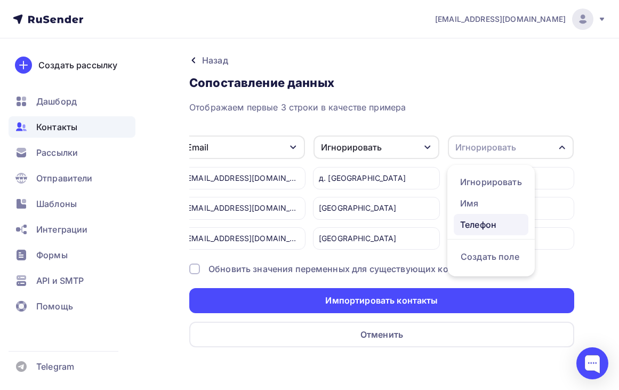
click at [484, 218] on div "Телефон" at bounding box center [491, 224] width 62 height 13
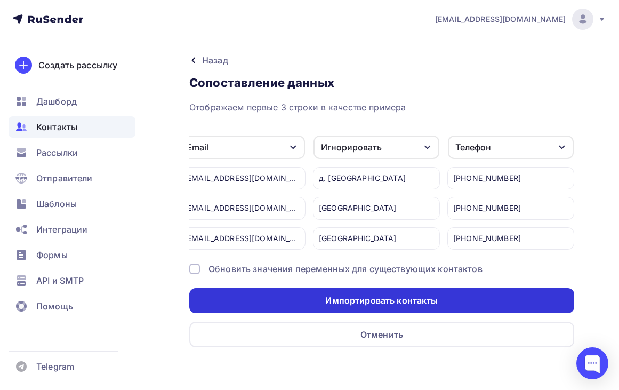
click at [389, 306] on div "Импортировать контакты" at bounding box center [381, 301] width 113 height 12
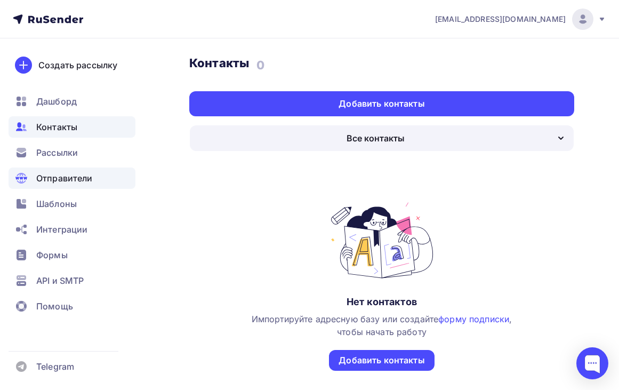
click at [51, 178] on span "Отправители" at bounding box center [64, 178] width 57 height 13
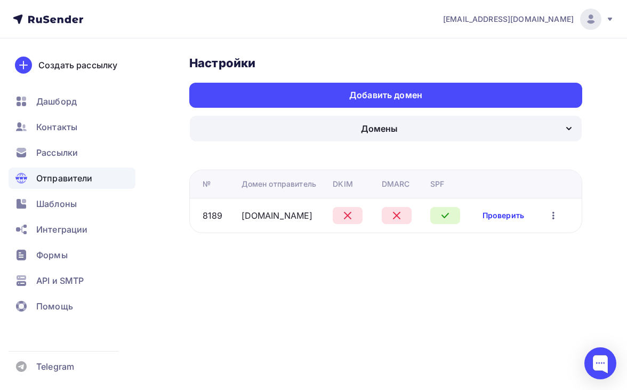
click at [506, 216] on link "Проверить" at bounding box center [504, 215] width 42 height 11
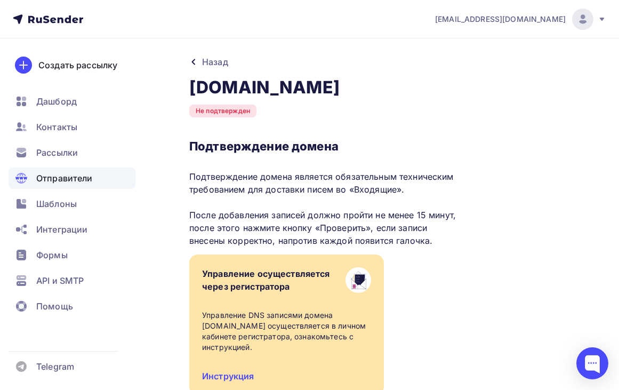
click at [220, 65] on div "Назад" at bounding box center [215, 61] width 26 height 13
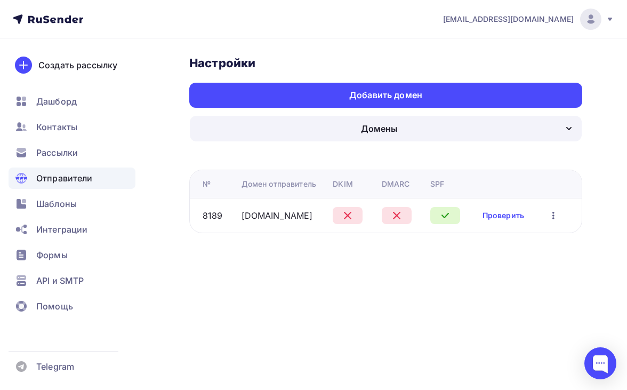
click at [560, 223] on td "Проверить Редактировать Удалить" at bounding box center [528, 215] width 107 height 35
click at [554, 217] on icon "button" at bounding box center [553, 215] width 13 height 13
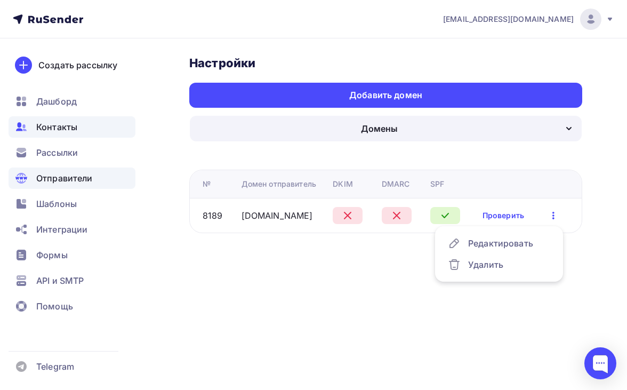
click at [60, 129] on span "Контакты" at bounding box center [56, 127] width 41 height 13
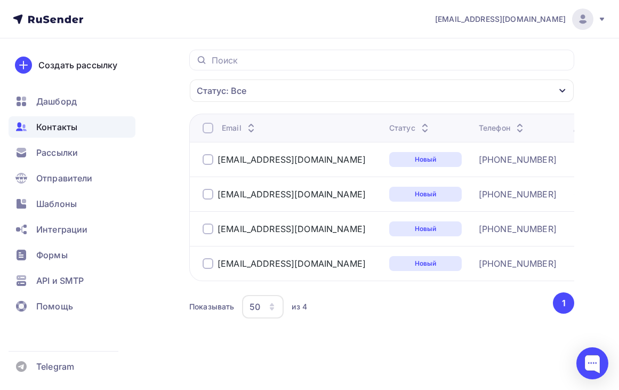
scroll to position [22, 0]
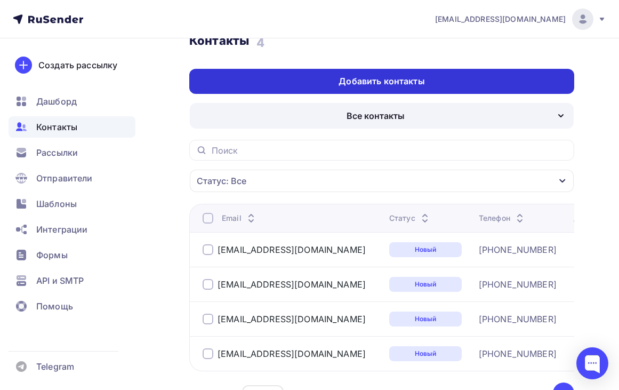
click at [375, 81] on div "Добавить контакты" at bounding box center [382, 81] width 86 height 12
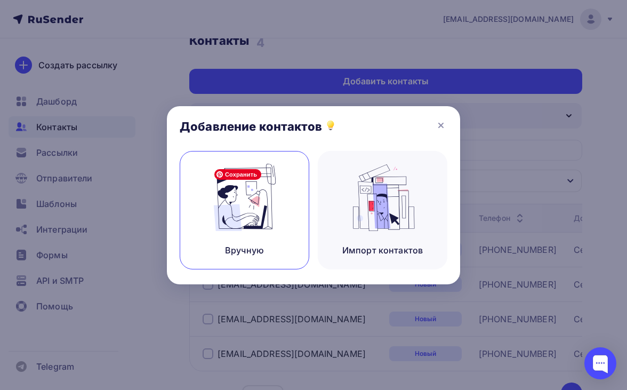
click at [256, 204] on img at bounding box center [244, 197] width 71 height 67
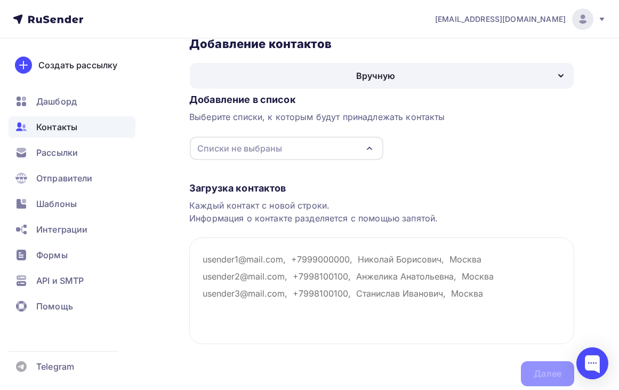
scroll to position [53, 0]
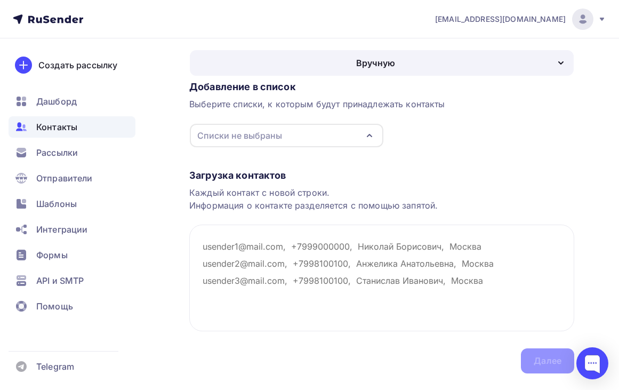
click at [371, 134] on icon "button" at bounding box center [369, 135] width 13 height 13
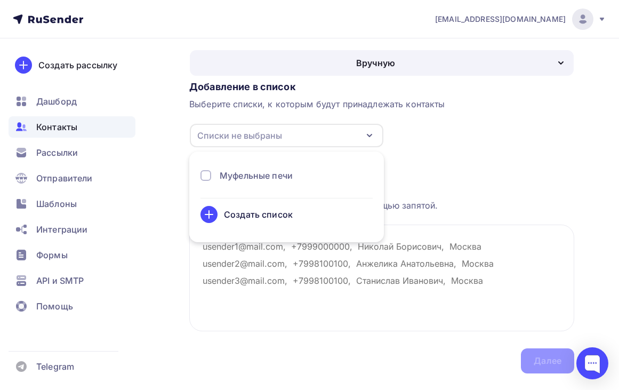
click at [261, 182] on div "Муфельные печи" at bounding box center [287, 179] width 172 height 21
click at [260, 178] on div "Муфельные печи" at bounding box center [256, 175] width 73 height 13
click at [447, 154] on div "Загрузка контактов Каждый контакт с новой строки. Информация о контакте разделя…" at bounding box center [381, 261] width 385 height 226
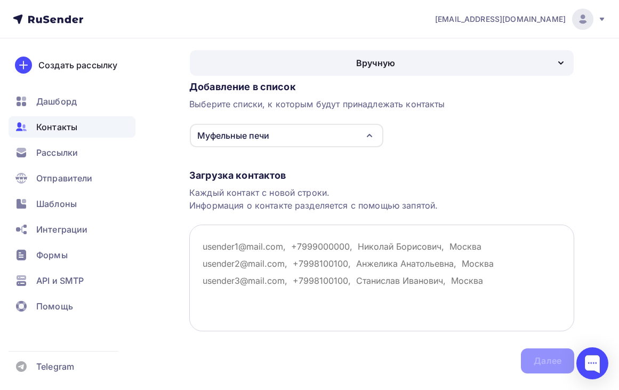
click at [232, 246] on textarea at bounding box center [381, 278] width 385 height 107
paste textarea "info@aravana74.ru"
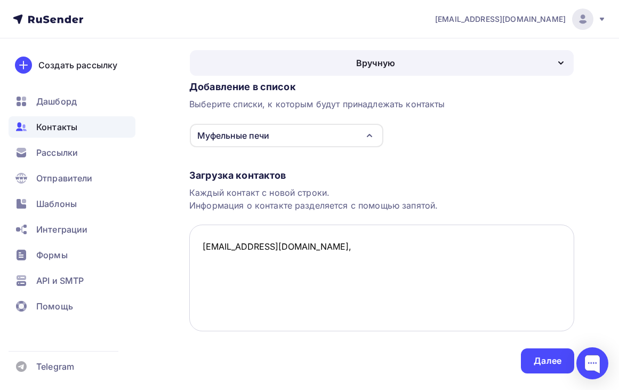
paste textarea "Юрюзань"
paste textarea "+7 919-402-1771"
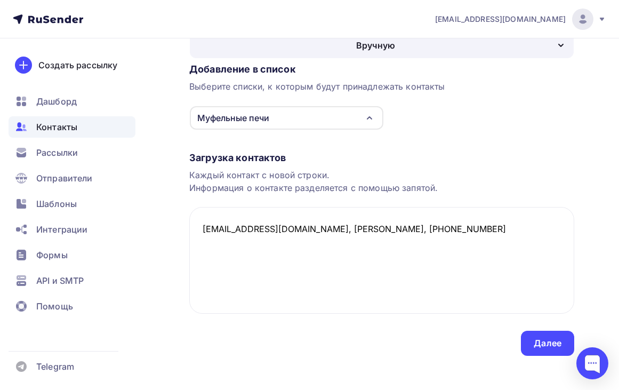
scroll to position [79, 0]
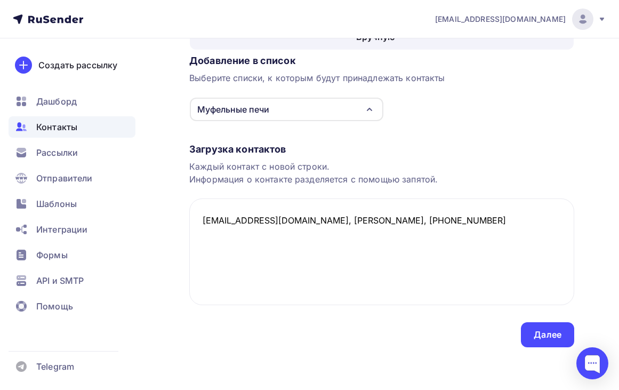
paste textarea "info@pelymzv.ru"
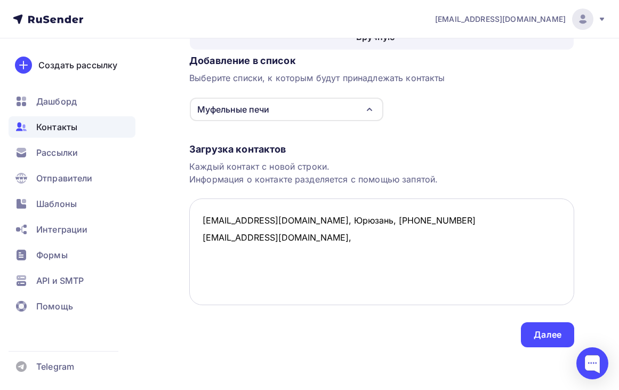
paste textarea "Каменск-Уральский"
paste textarea "+7 (343) 310-11-63"
paste textarea "info@pik-agni.ru"
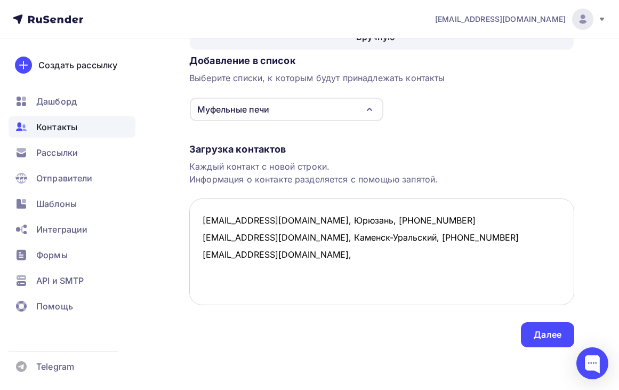
paste textarea "пос. Щеглово"
paste textarea "8 (800) 700-48-94"
type textarea "info@aravana74.ru, Юрюзань, +7 919-402-1771 info@pelymzv.ru, Каменск-Уральский,…"
click at [544, 334] on div "Далее" at bounding box center [548, 335] width 28 height 12
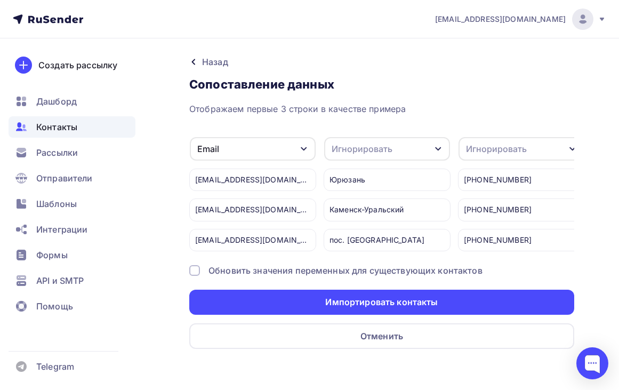
click at [572, 151] on icon "button" at bounding box center [573, 149] width 9 height 9
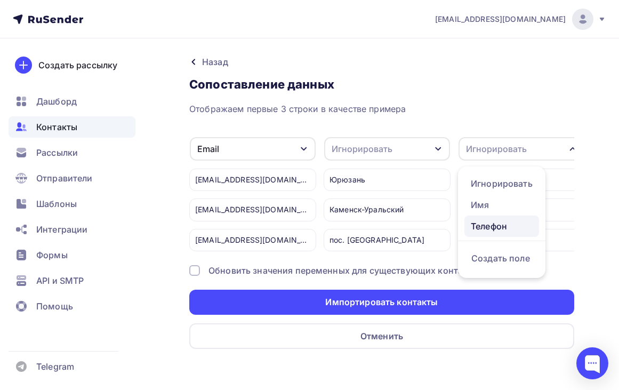
click at [496, 222] on div "Телефон" at bounding box center [502, 226] width 62 height 13
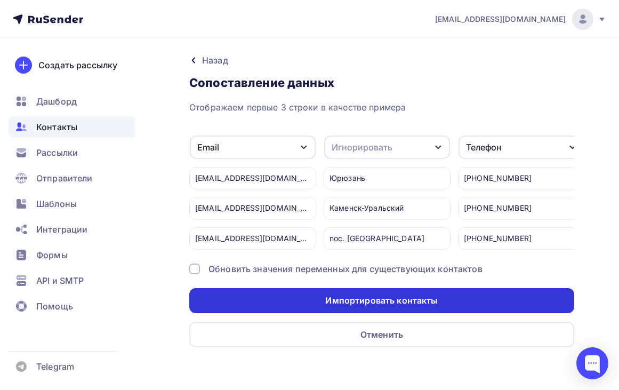
scroll to position [10, 0]
click at [400, 303] on div "Импортировать контакты" at bounding box center [381, 301] width 113 height 12
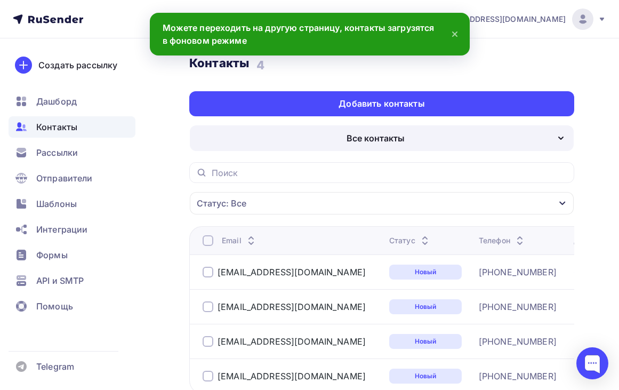
click at [455, 34] on icon at bounding box center [455, 34] width 4 height 4
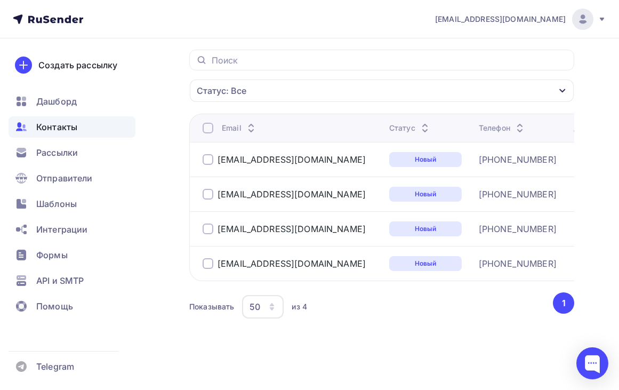
click at [55, 125] on span "Контакты" at bounding box center [56, 127] width 41 height 13
click at [57, 178] on span "Отправители" at bounding box center [64, 178] width 57 height 13
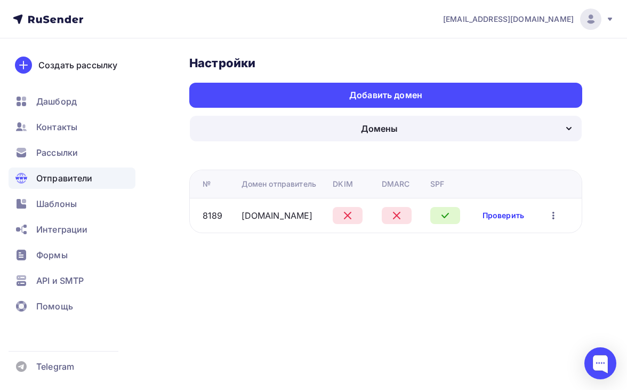
click at [500, 214] on link "Проверить" at bounding box center [504, 215] width 42 height 11
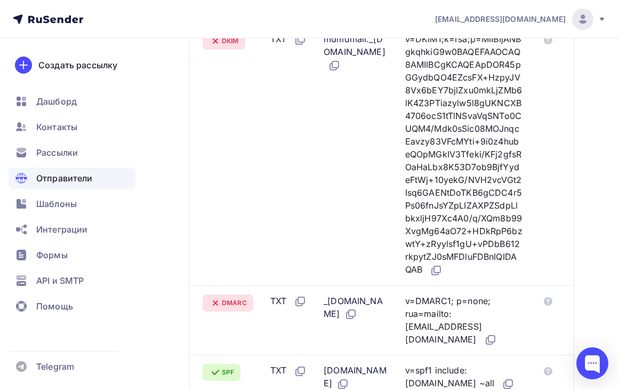
scroll to position [599, 0]
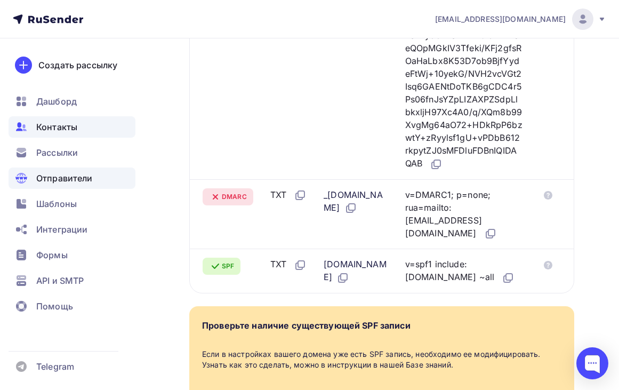
click at [67, 128] on span "Контакты" at bounding box center [56, 127] width 41 height 13
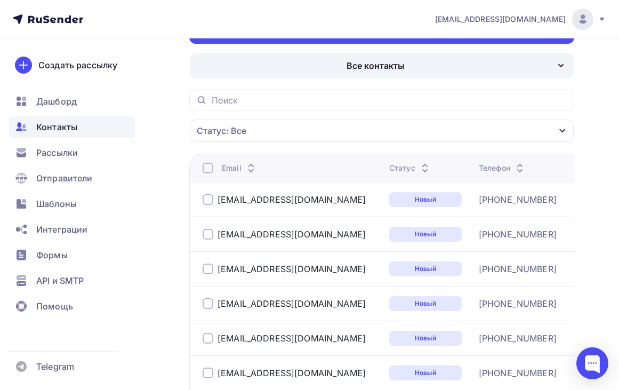
scroll to position [26, 0]
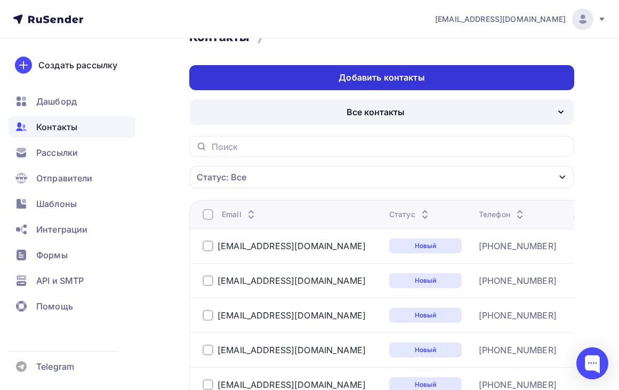
click at [365, 74] on div "Добавить контакты" at bounding box center [382, 77] width 86 height 12
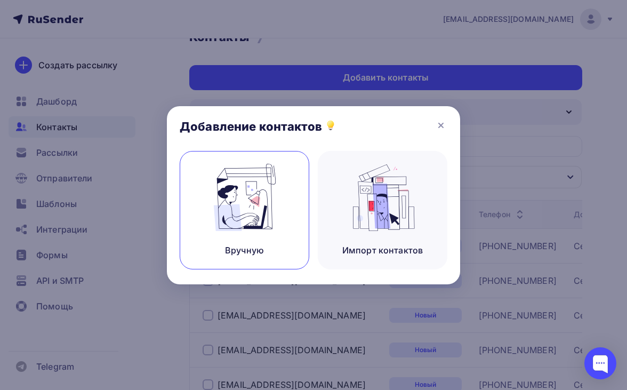
click at [248, 201] on img at bounding box center [244, 197] width 71 height 67
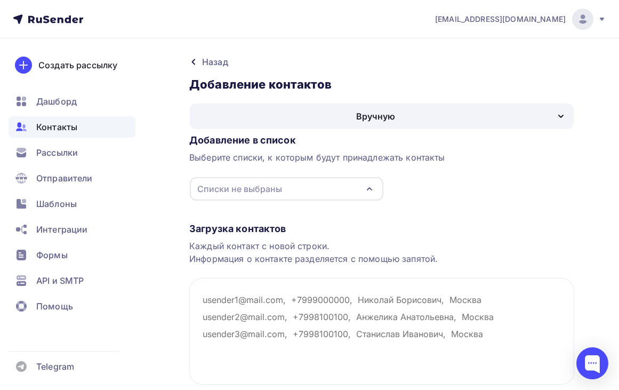
click at [245, 188] on div "Списки не выбраны" at bounding box center [239, 188] width 85 height 13
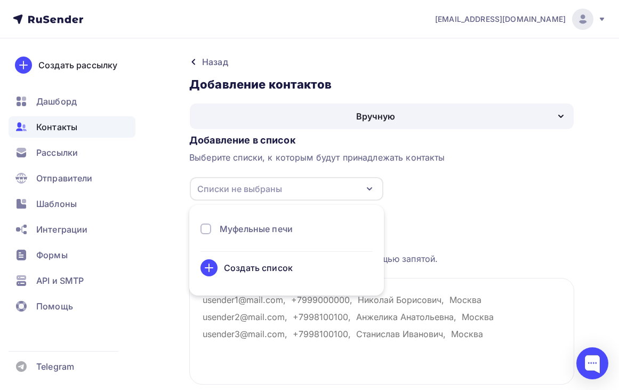
click at [245, 229] on div "Муфельные печи" at bounding box center [256, 228] width 73 height 13
click at [517, 173] on div "Добавление в список Выберите списки, к которым будут принадлежать контакты Муфе…" at bounding box center [381, 165] width 385 height 71
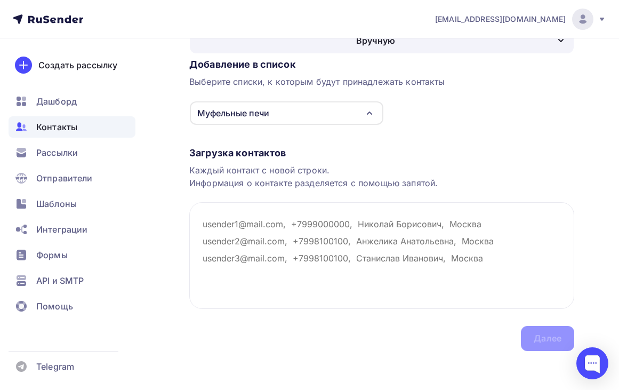
scroll to position [79, 0]
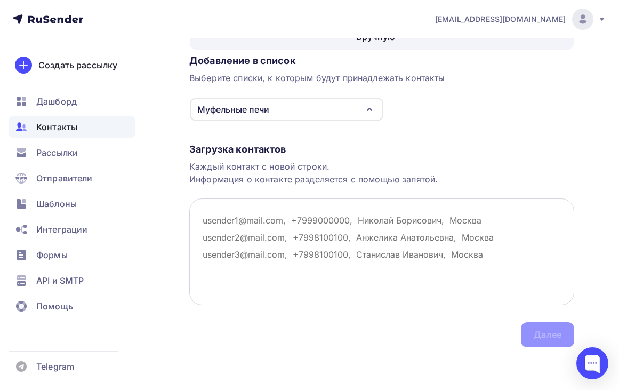
click at [209, 218] on textarea at bounding box center [381, 251] width 385 height 107
paste textarea "director@muflab.ru"
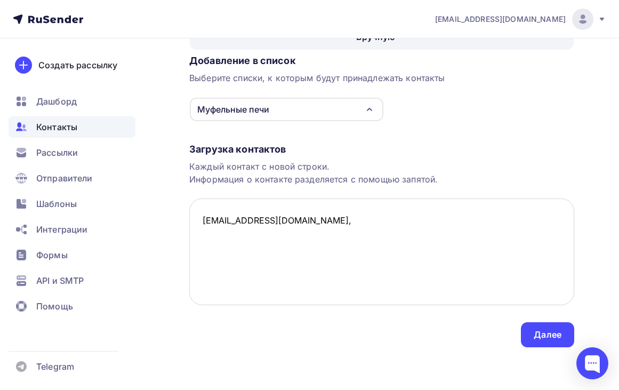
paste textarea "п. Совхозный"
paste textarea "+7 (351) 220-70-41"
paste textarea "delo-masterov@yandex.ru"
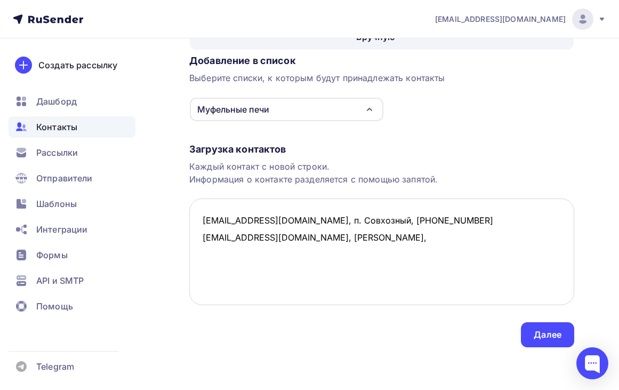
paste textarea "+7 (921) 004-13-00"
paste textarea "mail@mius-ltd.ru"
paste textarea "Москва"
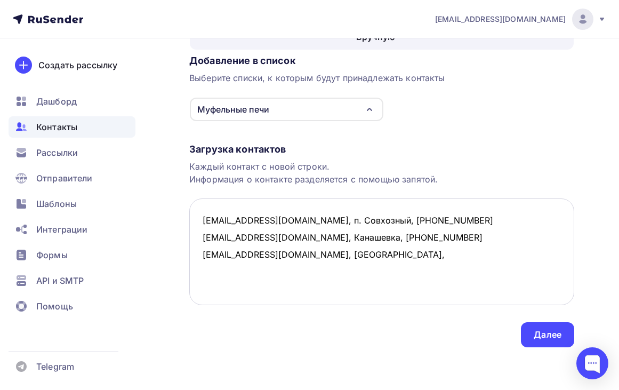
paste textarea "+7 (495) 664-33-88"
type textarea "director@muflab.ru, п. Совхозный, +7 (351) 220-70-41 delo-masterov@yandex.ru, К…"
click at [539, 333] on div "Далее" at bounding box center [548, 335] width 28 height 12
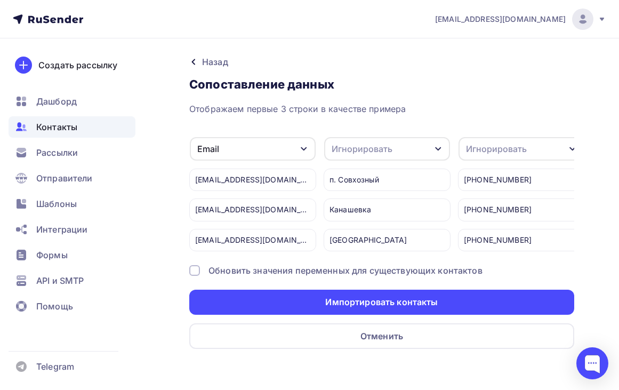
click at [516, 148] on div "Игнорировать" at bounding box center [496, 148] width 61 height 13
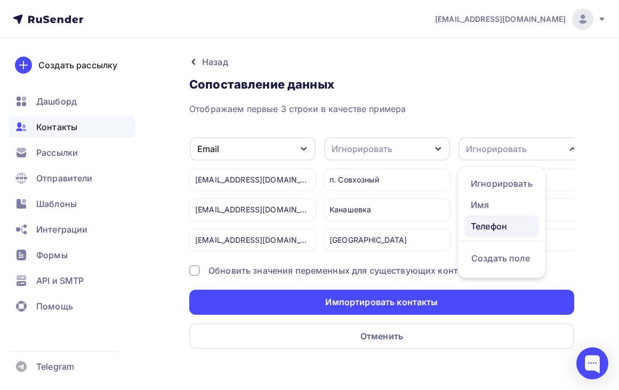
click at [499, 225] on div "Телефон" at bounding box center [502, 226] width 62 height 13
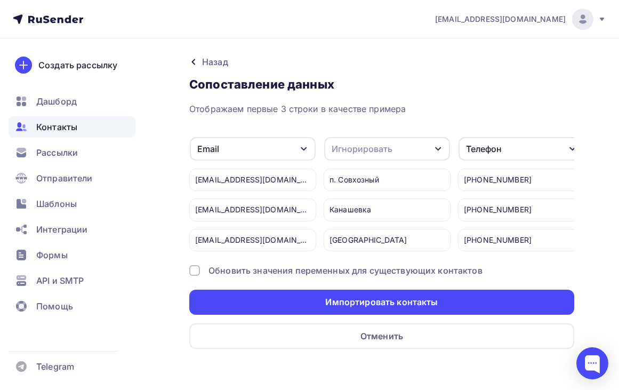
click at [516, 109] on div "Отображаем первые 3 строки в качестве примера" at bounding box center [381, 108] width 385 height 13
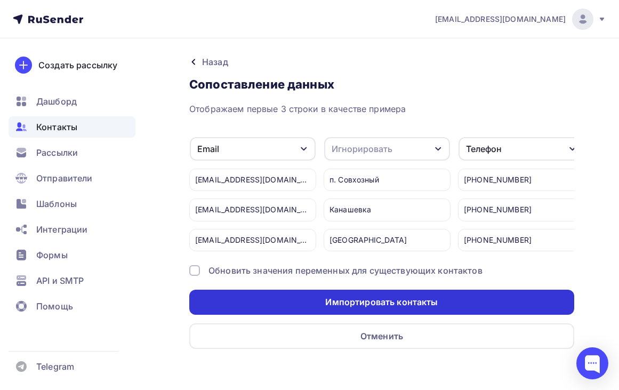
click at [397, 308] on div "Импортировать контакты" at bounding box center [381, 302] width 113 height 12
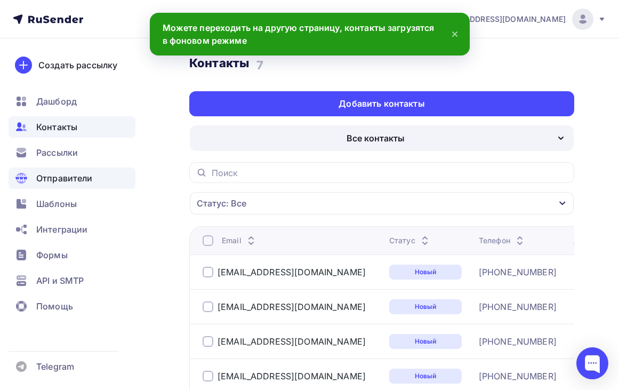
click at [62, 177] on span "Отправители" at bounding box center [64, 178] width 57 height 13
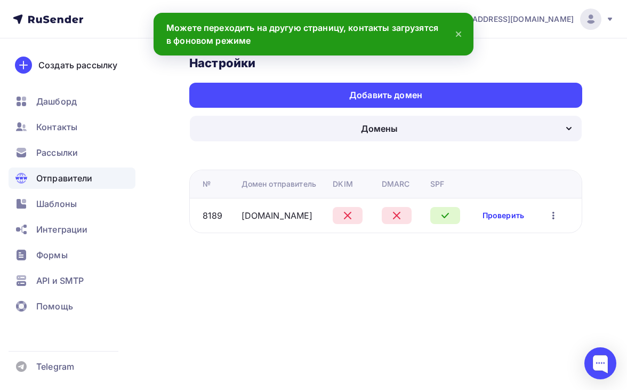
click at [501, 211] on link "Проверить" at bounding box center [504, 215] width 42 height 11
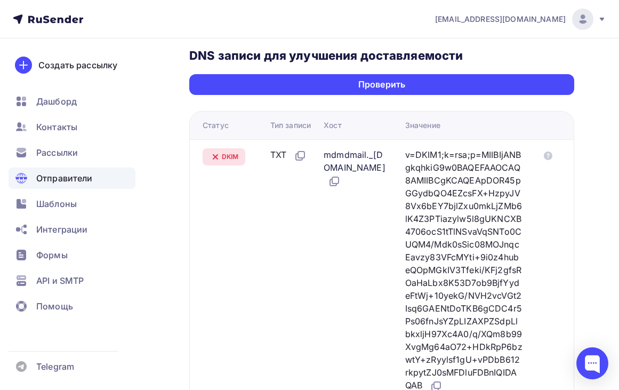
scroll to position [373, 0]
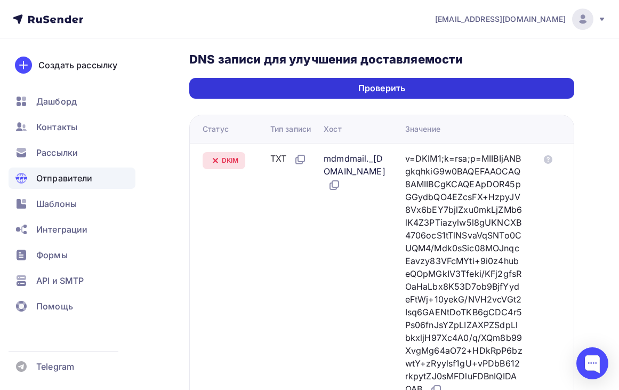
click at [378, 82] on div "Проверить" at bounding box center [382, 88] width 47 height 12
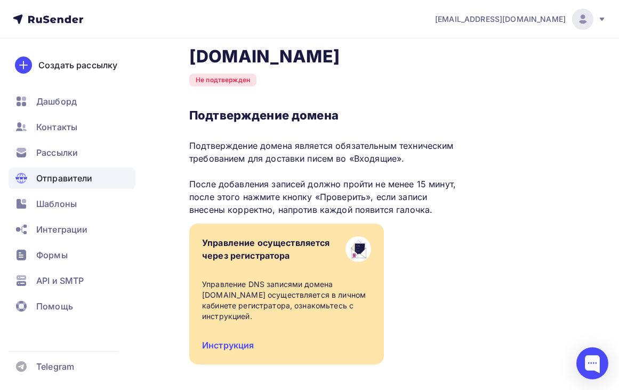
scroll to position [12, 0]
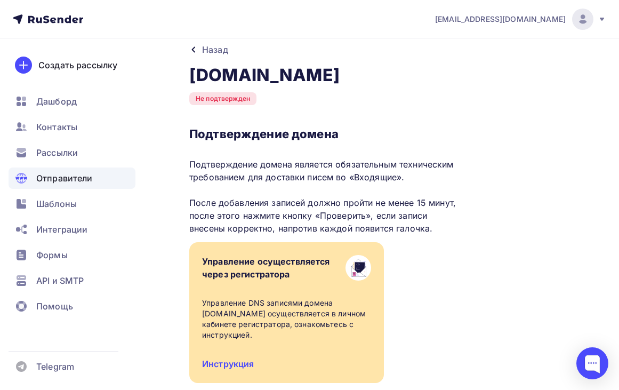
click at [70, 179] on span "Отправители" at bounding box center [64, 178] width 57 height 13
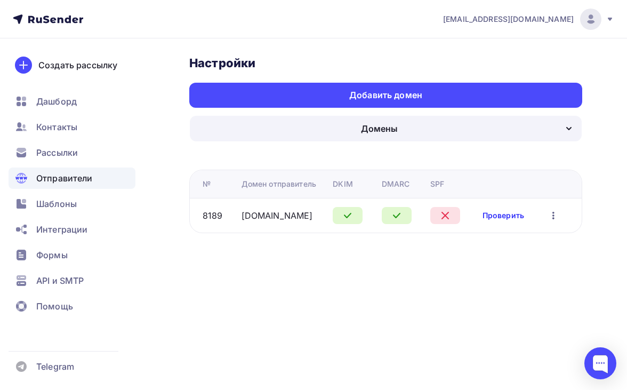
click at [504, 215] on link "Проверить" at bounding box center [504, 215] width 42 height 11
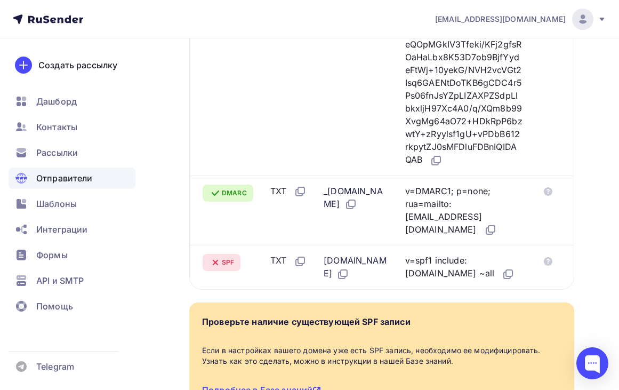
scroll to position [694, 0]
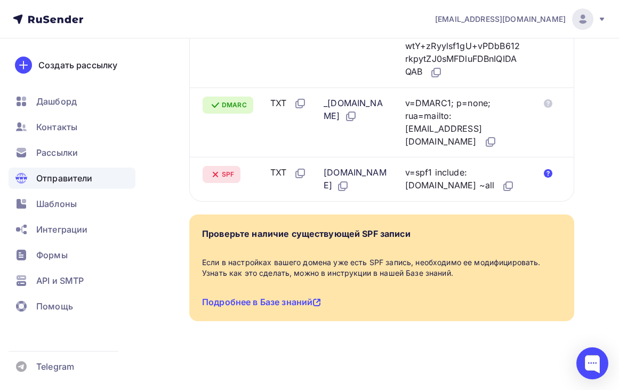
click at [546, 178] on icon at bounding box center [548, 173] width 9 height 9
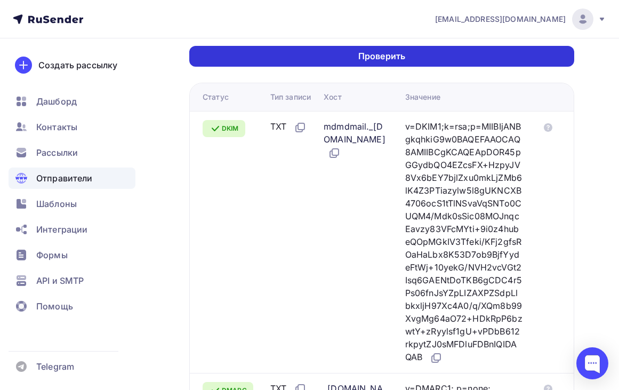
scroll to position [320, 0]
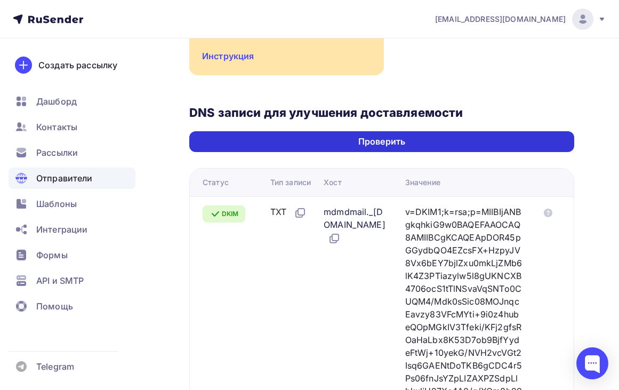
click at [347, 131] on div "Проверить" at bounding box center [381, 141] width 385 height 21
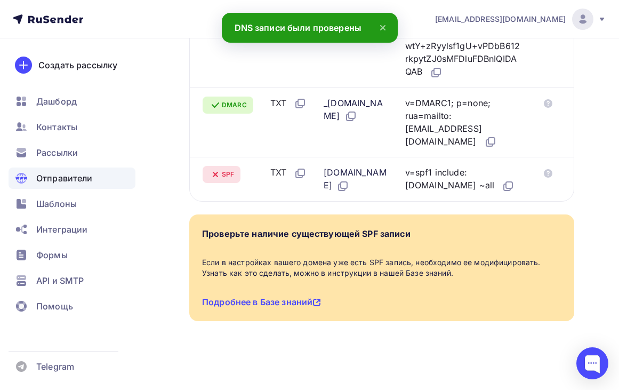
scroll to position [706, 0]
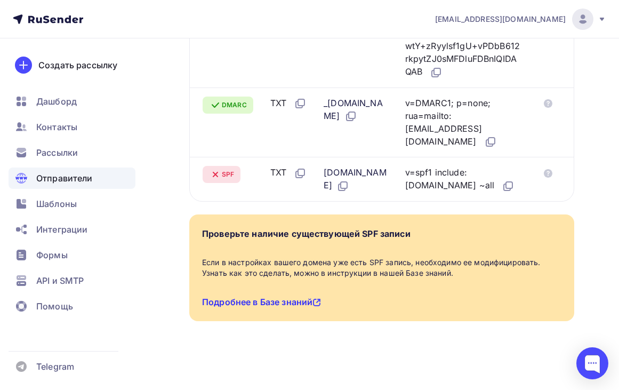
click at [294, 301] on link "Подробнее в Базе знаний" at bounding box center [261, 302] width 119 height 11
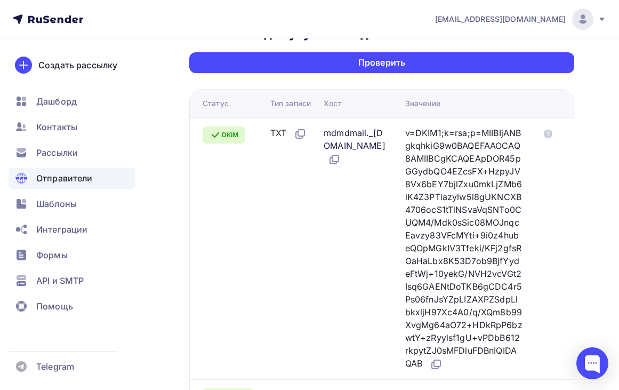
scroll to position [332, 0]
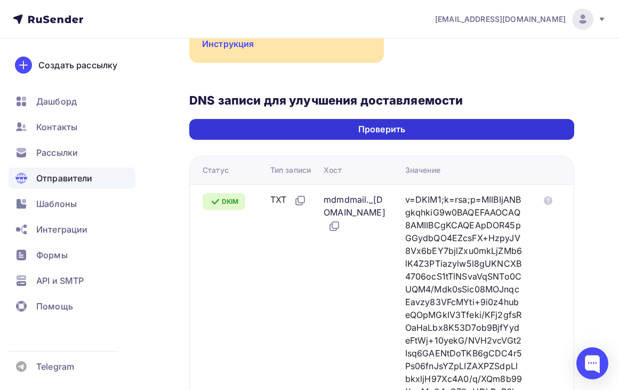
click at [407, 119] on div "Проверить" at bounding box center [381, 129] width 385 height 21
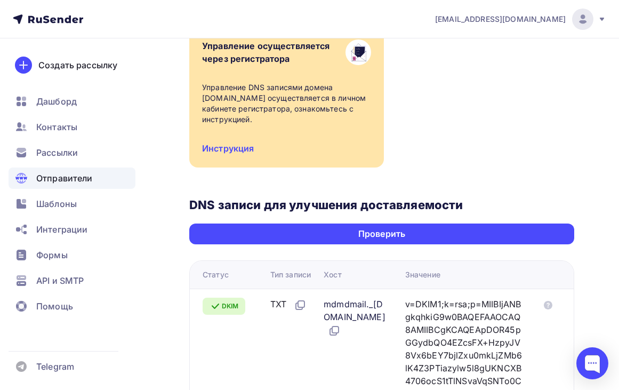
scroll to position [226, 0]
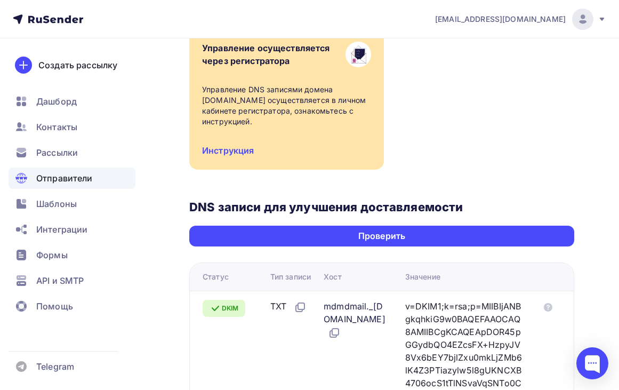
click at [84, 180] on span "Отправители" at bounding box center [64, 178] width 57 height 13
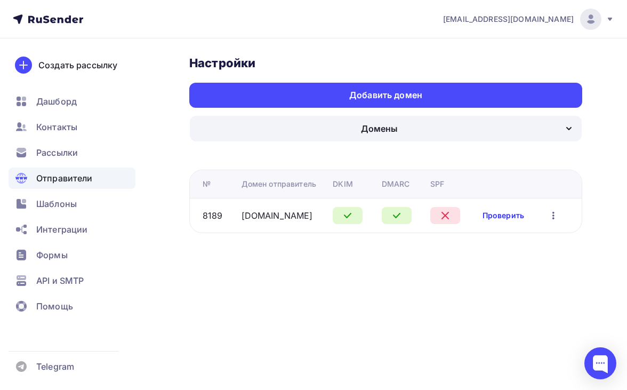
click at [508, 218] on link "Проверить" at bounding box center [504, 215] width 42 height 11
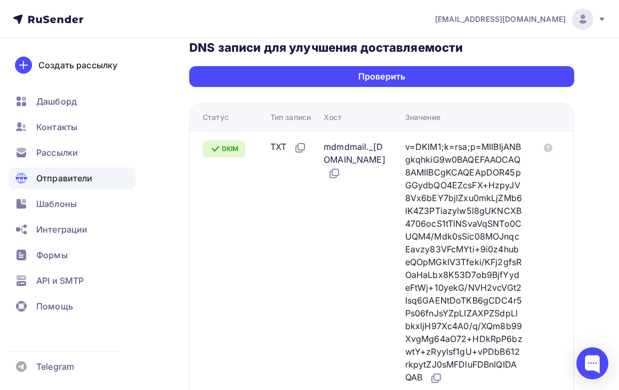
scroll to position [320, 0]
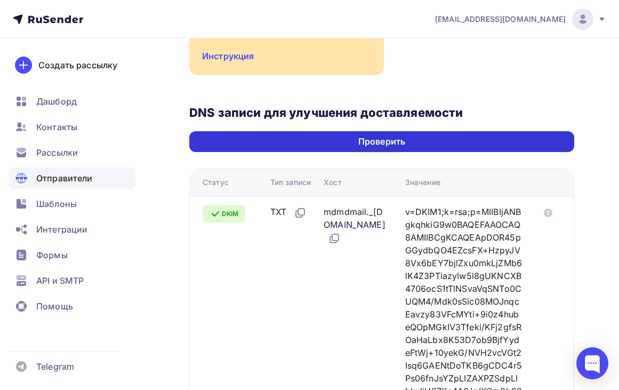
click at [364, 136] on div "Проверить" at bounding box center [382, 142] width 47 height 12
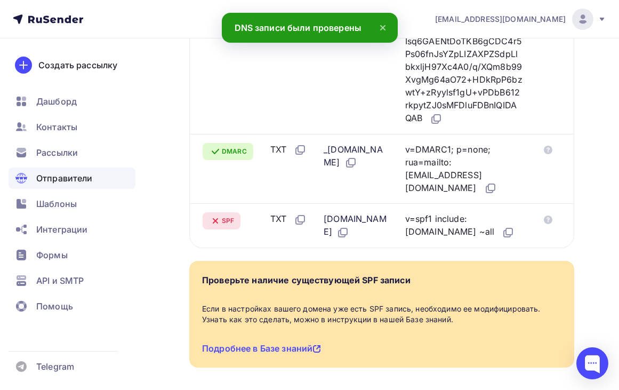
scroll to position [706, 0]
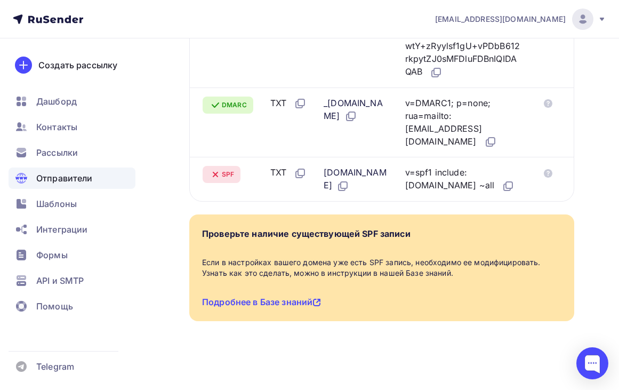
click at [75, 179] on span "Отправители" at bounding box center [64, 178] width 57 height 13
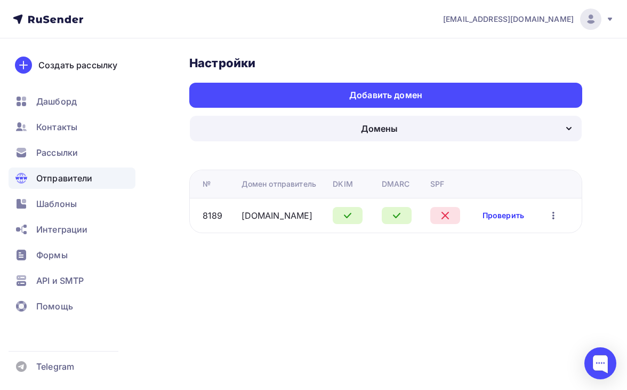
click at [499, 211] on link "Проверить" at bounding box center [504, 215] width 42 height 11
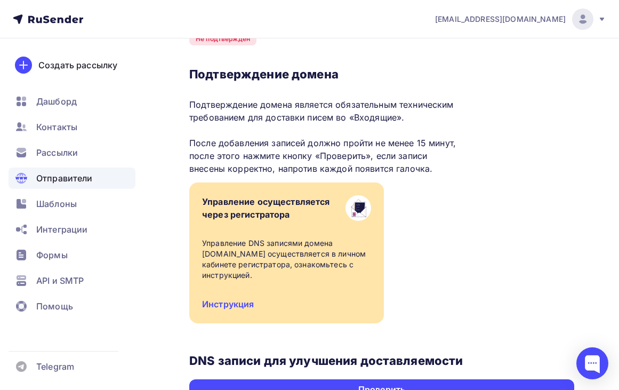
scroll to position [160, 0]
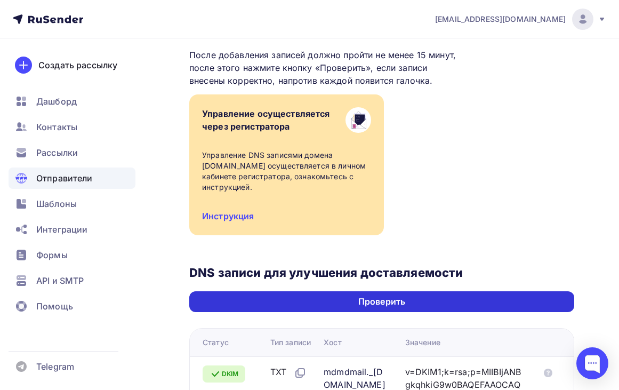
click at [392, 296] on div "Проверить" at bounding box center [382, 302] width 47 height 12
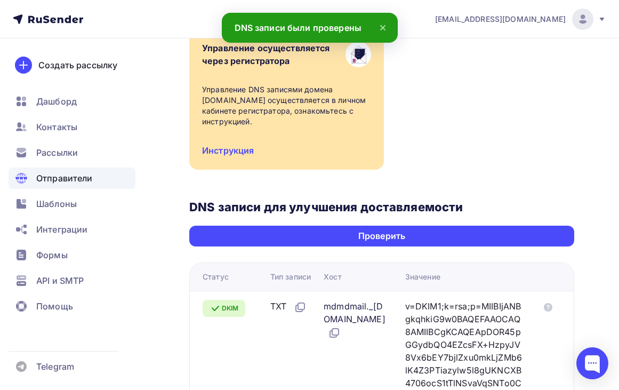
scroll to position [12, 0]
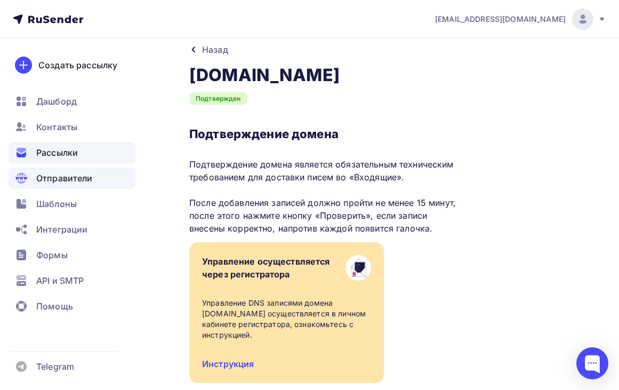
click at [50, 153] on span "Рассылки" at bounding box center [57, 152] width 42 height 13
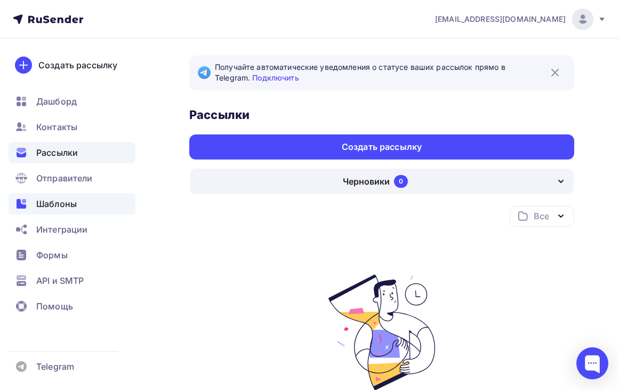
click at [41, 201] on span "Шаблоны" at bounding box center [56, 203] width 41 height 13
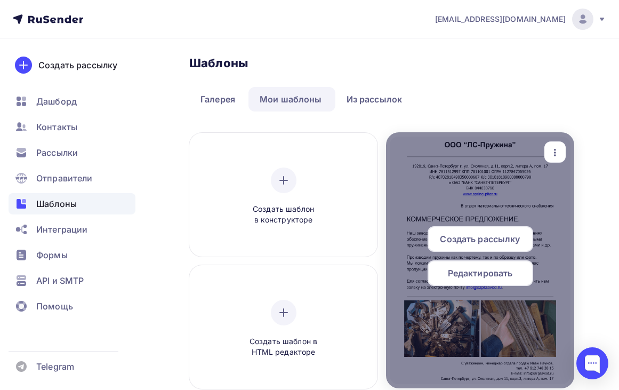
click at [505, 236] on span "Создать рассылку" at bounding box center [480, 239] width 80 height 13
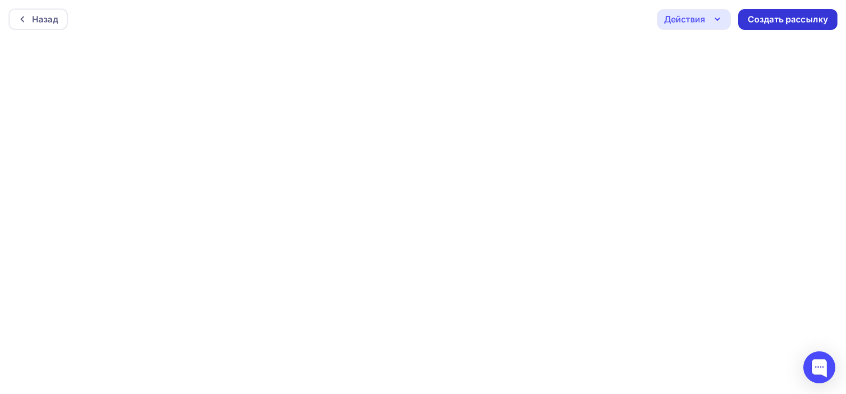
click at [778, 21] on div "Создать рассылку" at bounding box center [788, 19] width 80 height 12
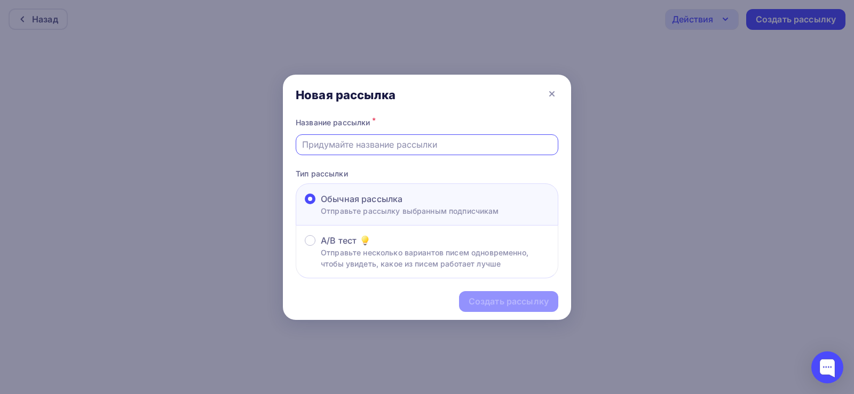
click at [412, 149] on input "text" at bounding box center [427, 144] width 250 height 13
type input "Коммерческое по муфельным"
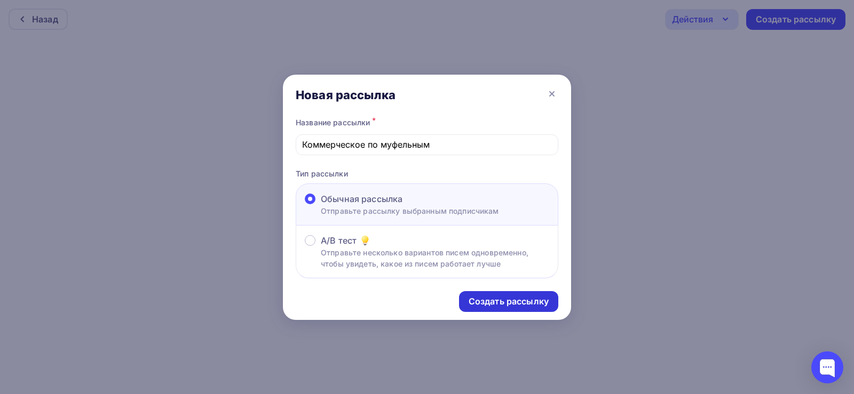
click at [498, 307] on div "Создать рассылку" at bounding box center [508, 302] width 80 height 12
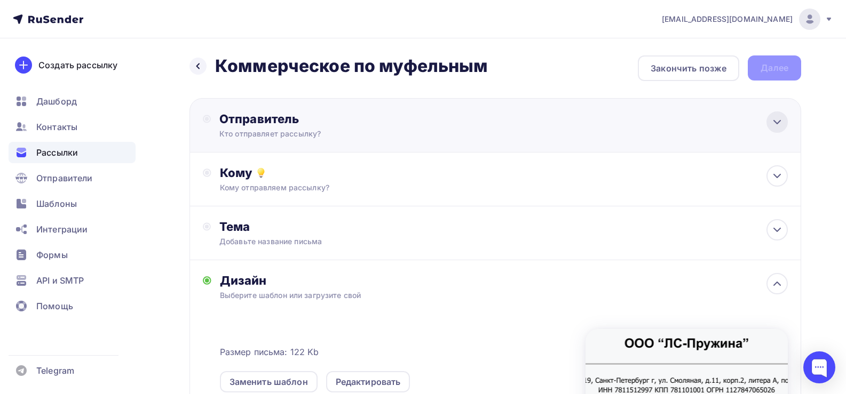
click at [779, 123] on icon at bounding box center [776, 122] width 13 height 13
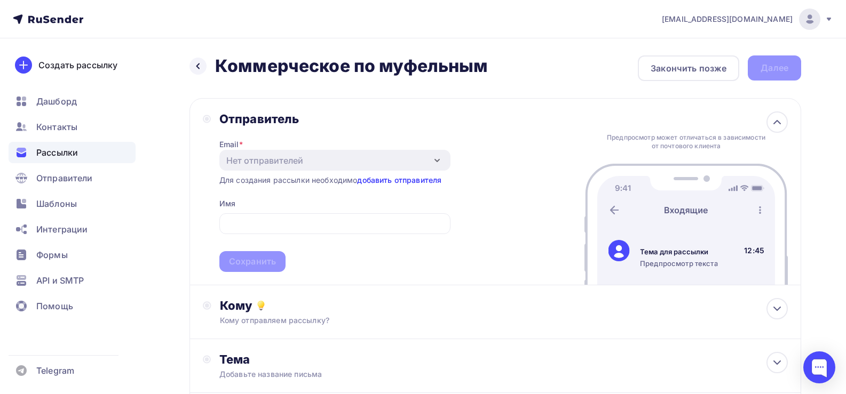
click at [408, 181] on link "добавить отправителя" at bounding box center [399, 180] width 84 height 9
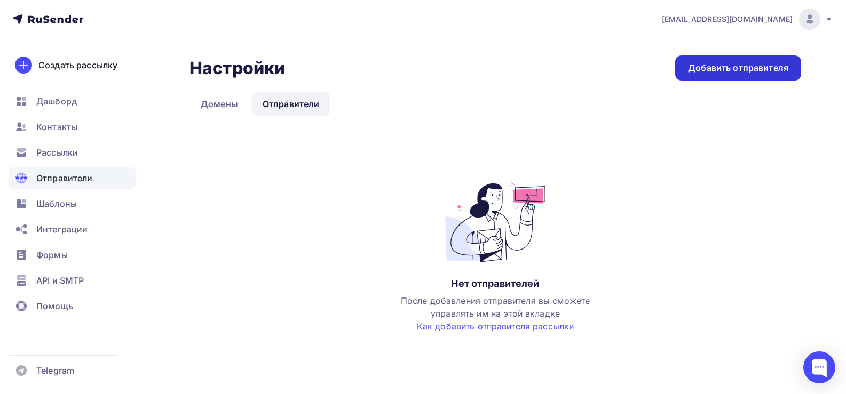
click at [742, 68] on div "Добавить отправителя" at bounding box center [738, 68] width 100 height 12
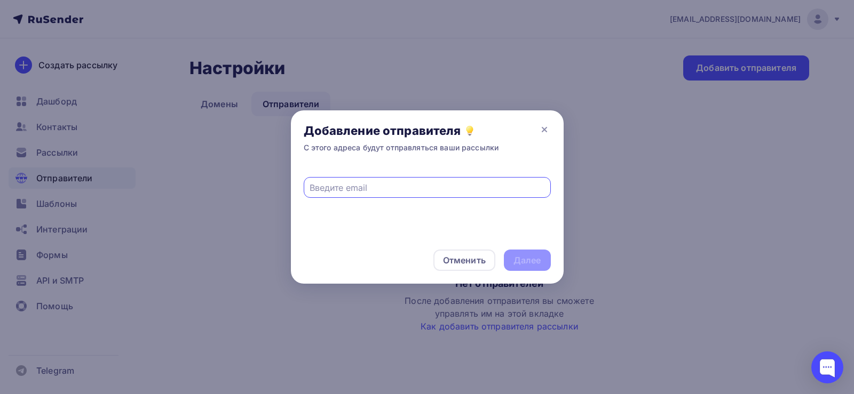
click at [425, 193] on input "text" at bounding box center [426, 187] width 235 height 13
type input "я"
type input "zakaz@spring-piter.ru"
click at [525, 263] on div "Далее" at bounding box center [527, 261] width 28 height 12
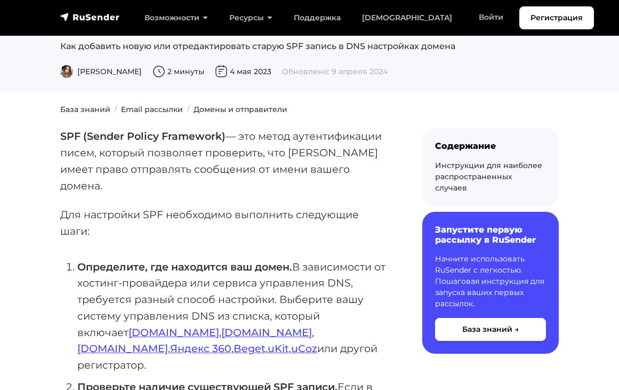
scroll to position [160, 0]
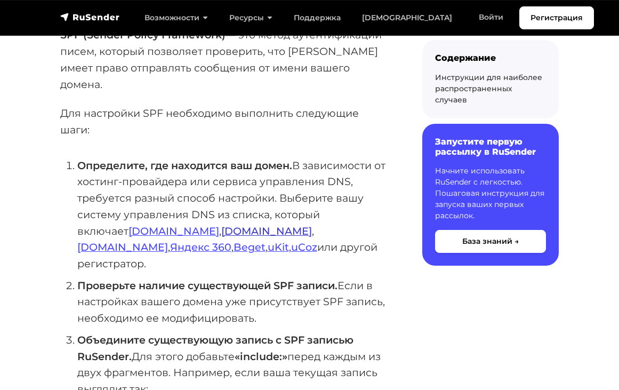
click at [221, 225] on link "[DOMAIN_NAME]" at bounding box center [266, 231] width 91 height 13
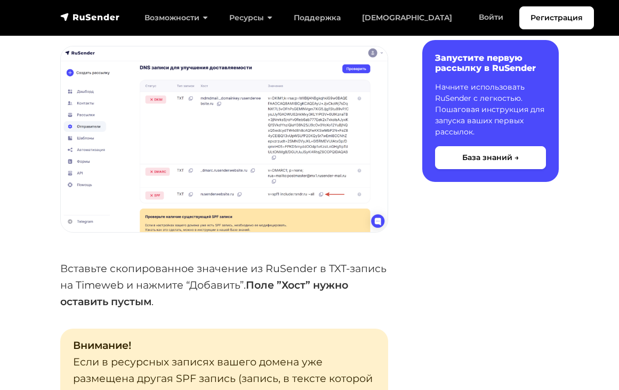
scroll to position [1441, 0]
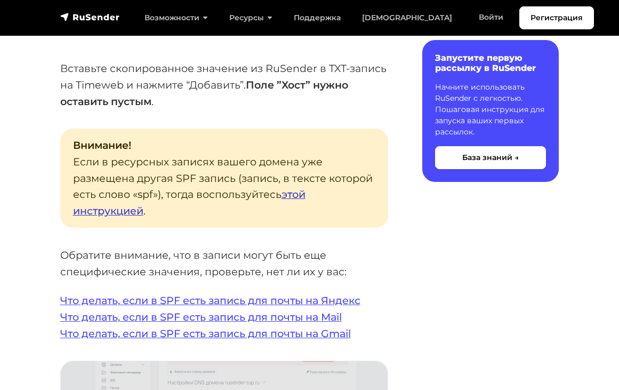
click at [301, 188] on link "этой инструкцией" at bounding box center [189, 202] width 233 height 29
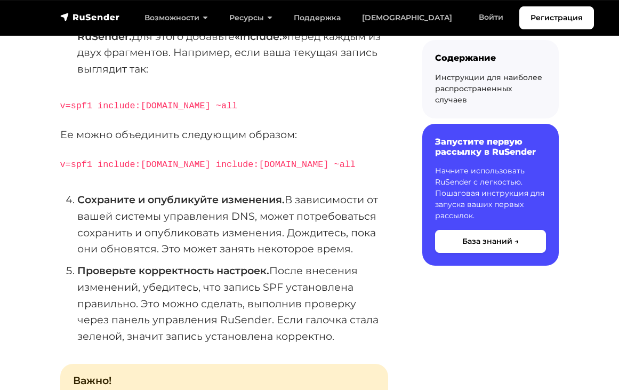
scroll to position [534, 0]
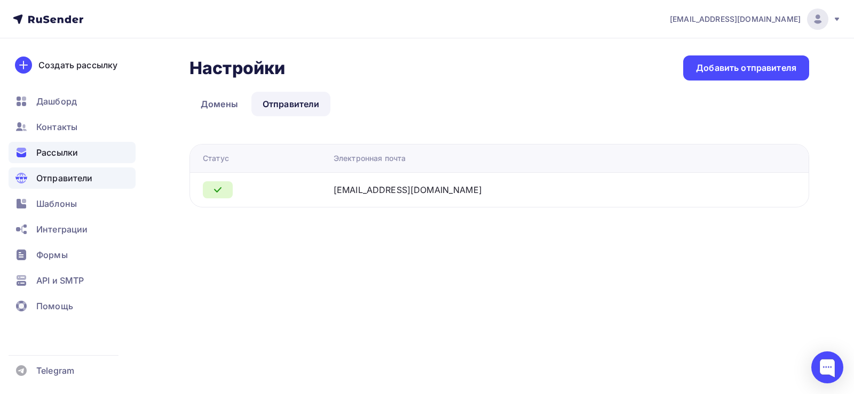
click at [61, 150] on span "Рассылки" at bounding box center [57, 152] width 42 height 13
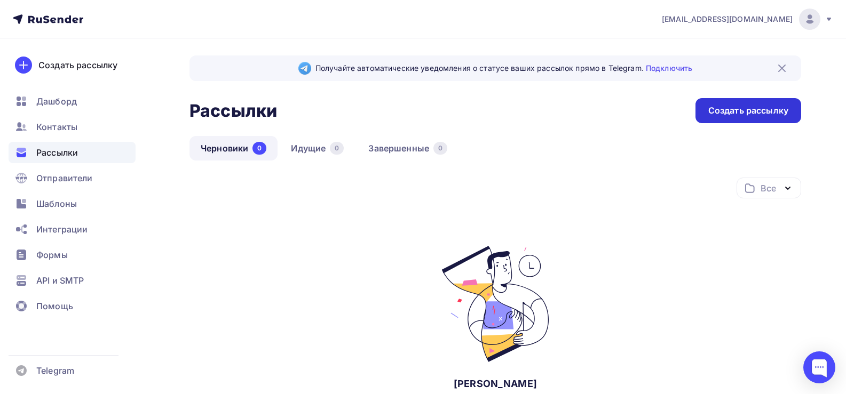
click at [745, 110] on div "Создать рассылку" at bounding box center [748, 111] width 80 height 12
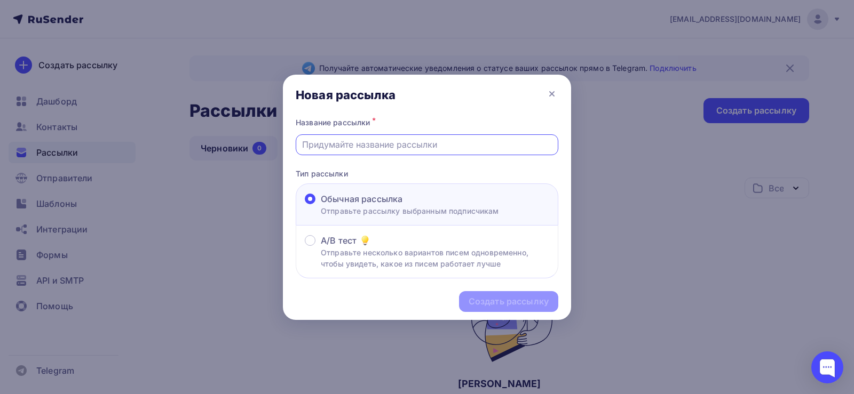
click at [383, 145] on input "text" at bounding box center [427, 144] width 250 height 13
type input "Коммерческое по муфельным"
click at [495, 298] on div "Создать рассылку" at bounding box center [508, 302] width 80 height 12
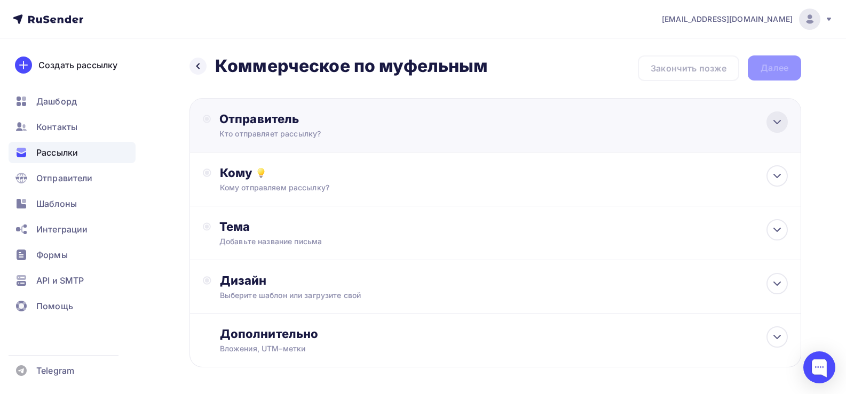
click at [769, 122] on div at bounding box center [776, 122] width 21 height 21
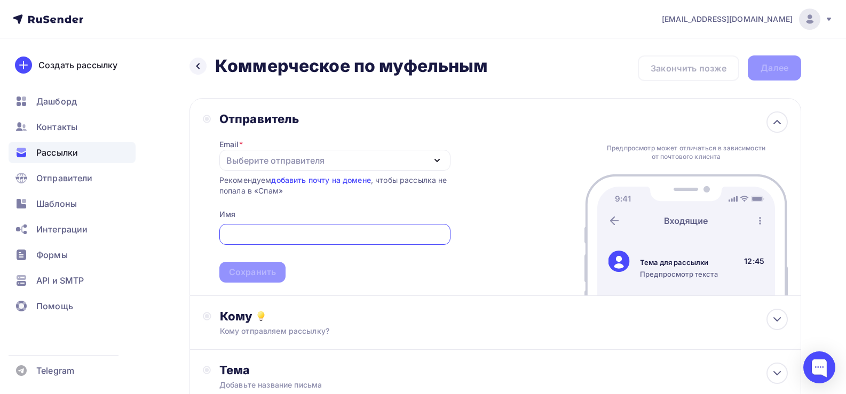
click at [346, 163] on div "Выберите отправителя" at bounding box center [334, 160] width 231 height 21
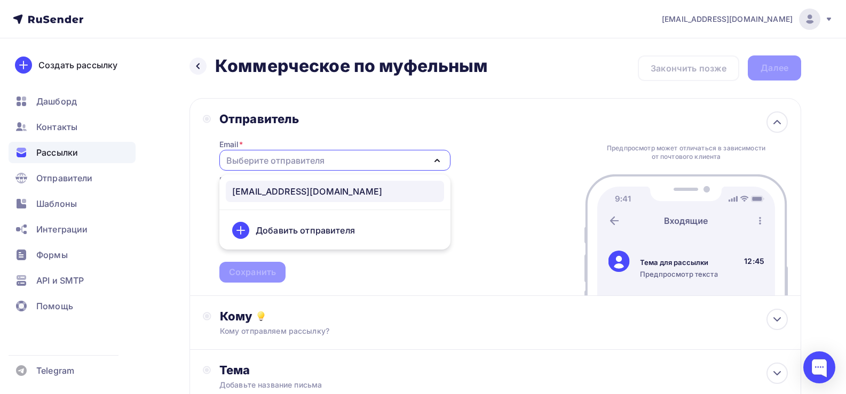
click at [314, 189] on div "zakaz@spring-piter.ru" at bounding box center [307, 191] width 150 height 13
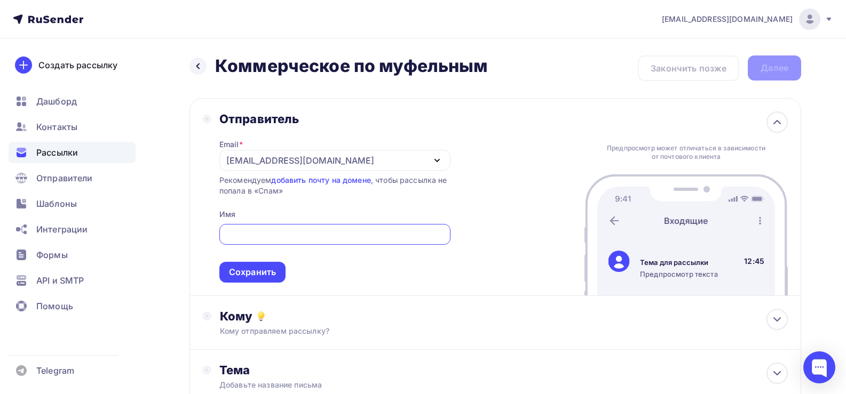
click at [301, 237] on input "text" at bounding box center [334, 234] width 219 height 13
type input "B"
type input "И"
type input "K"
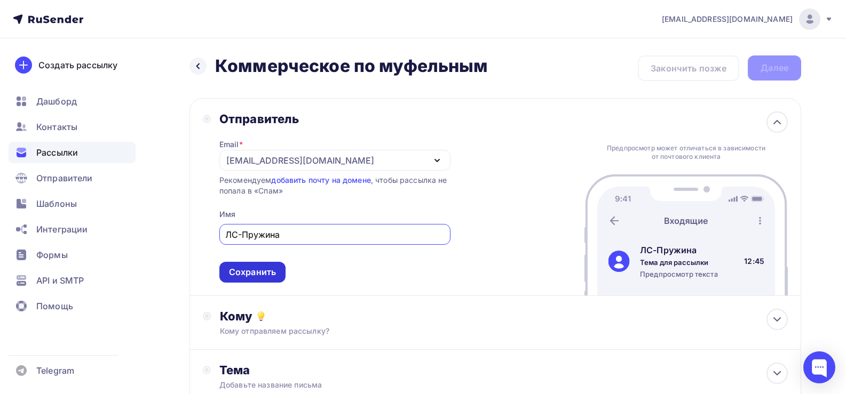
type input "ЛС-Пружина"
click at [258, 269] on div "Сохранить" at bounding box center [252, 272] width 47 height 12
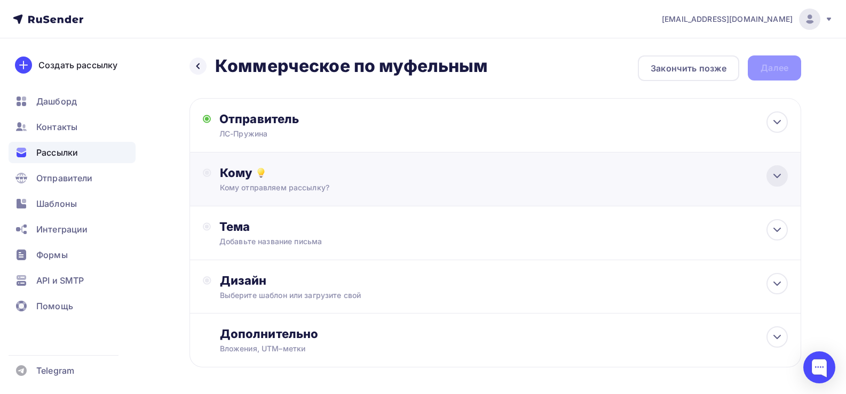
click at [782, 179] on icon at bounding box center [776, 176] width 13 height 13
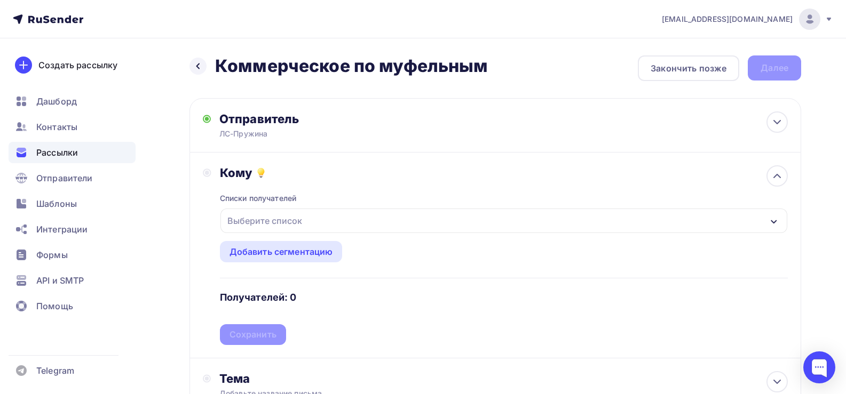
click at [385, 214] on div "Выберите список" at bounding box center [503, 221] width 567 height 25
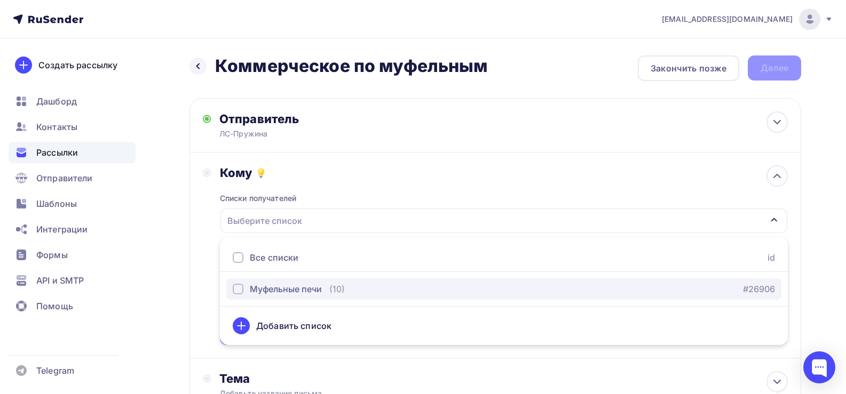
click at [236, 291] on div "button" at bounding box center [238, 289] width 11 height 11
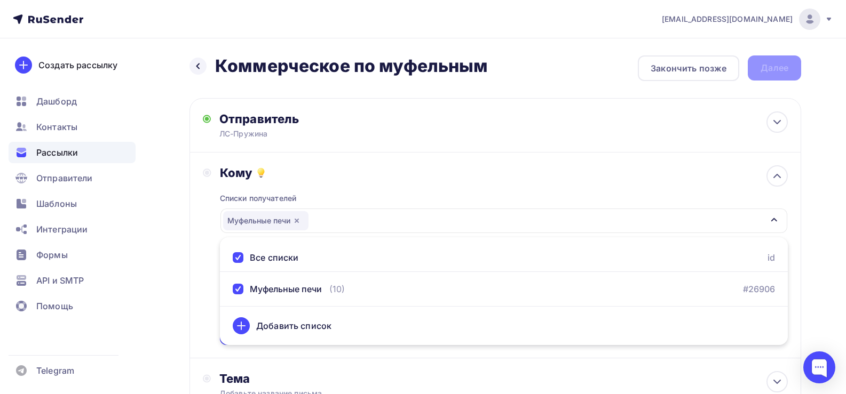
click at [394, 193] on div "Списки получателей Муфельные печи Все списки id Муфельные печи (10) #26906 Доба…" at bounding box center [504, 262] width 568 height 165
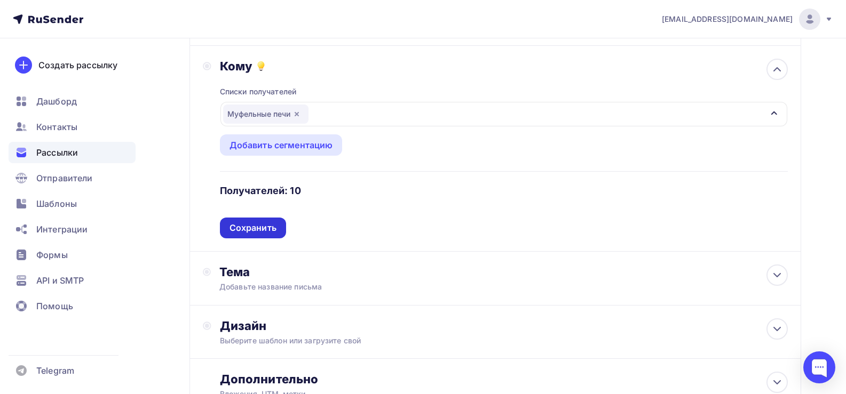
click at [256, 224] on div "Сохранить" at bounding box center [252, 228] width 47 height 12
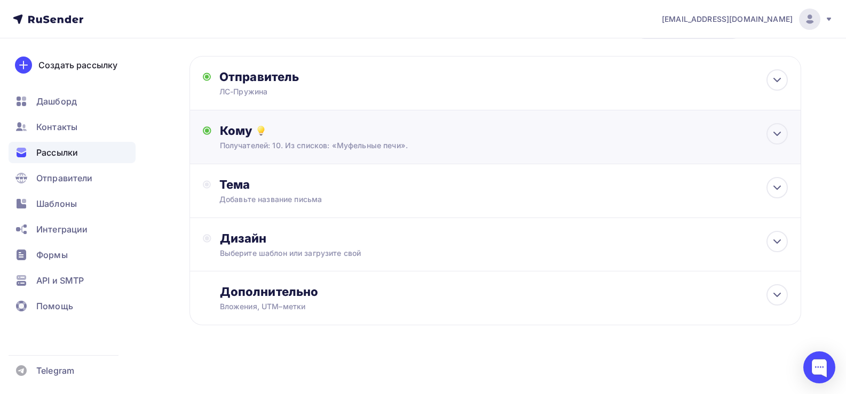
scroll to position [42, 0]
click at [780, 192] on icon at bounding box center [776, 187] width 13 height 13
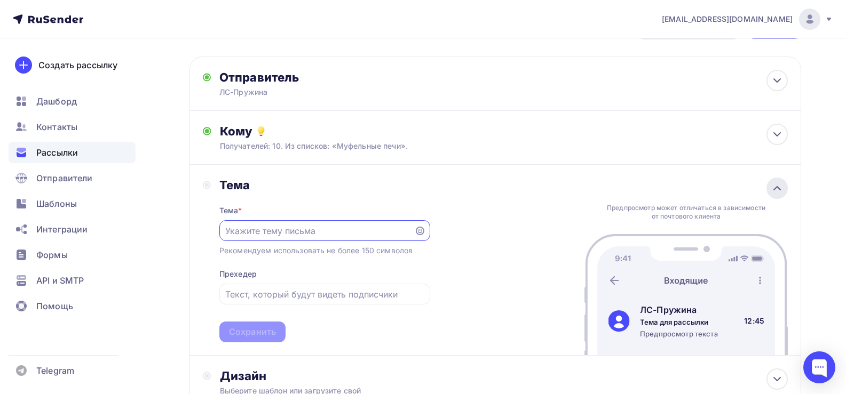
scroll to position [0, 0]
click at [320, 232] on input "text" at bounding box center [316, 231] width 182 height 13
type input "П"
type input "Изготовление спиралей для муфельных печей на заказ"
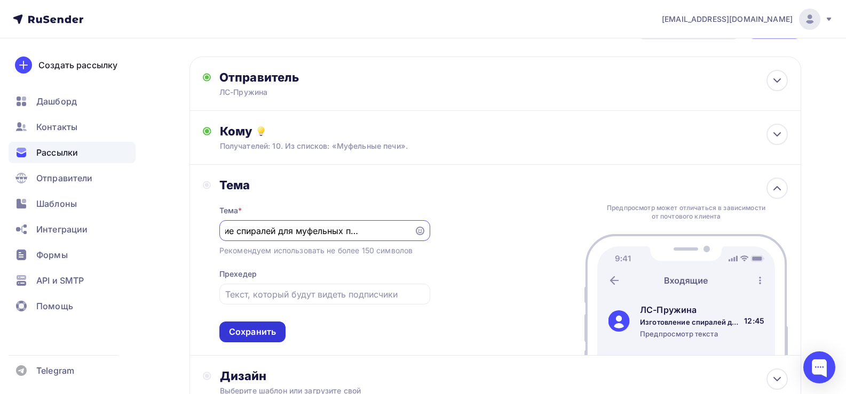
click at [242, 329] on div "Сохранить" at bounding box center [252, 332] width 47 height 12
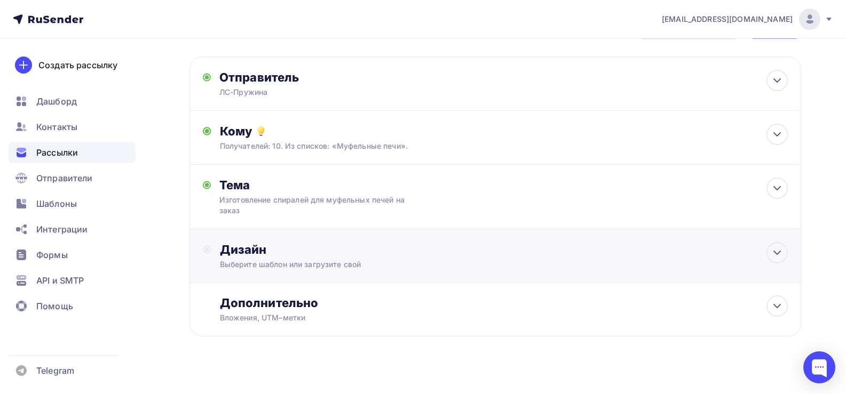
click at [764, 253] on div "Дизайн" at bounding box center [504, 249] width 568 height 15
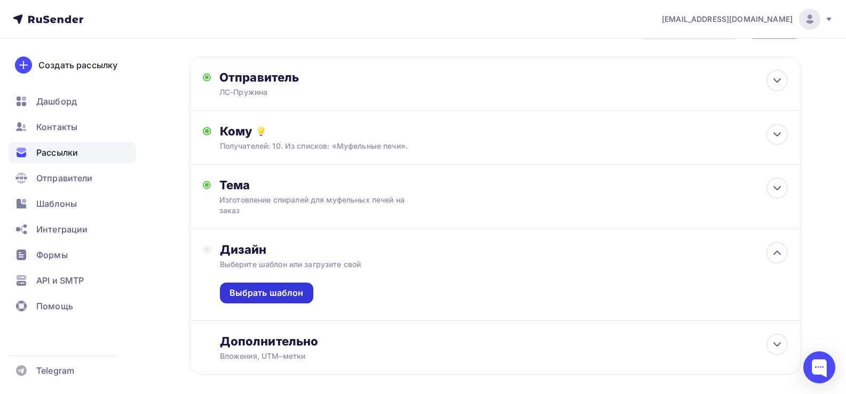
click at [270, 292] on div "Выбрать шаблон" at bounding box center [266, 293] width 74 height 12
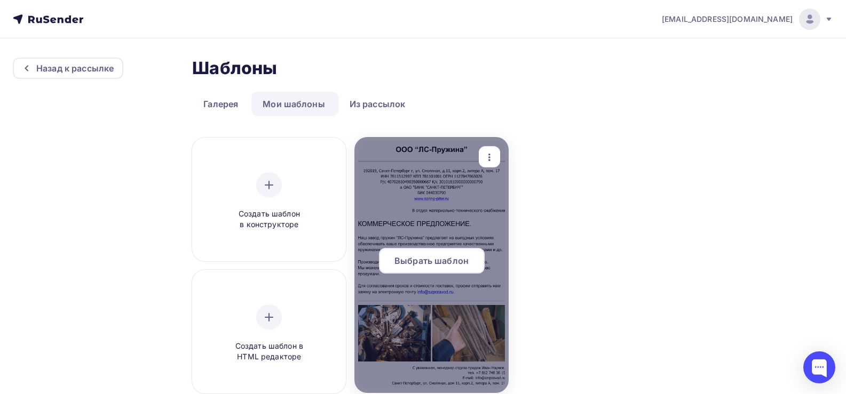
click at [439, 257] on span "Выбрать шаблон" at bounding box center [431, 261] width 74 height 13
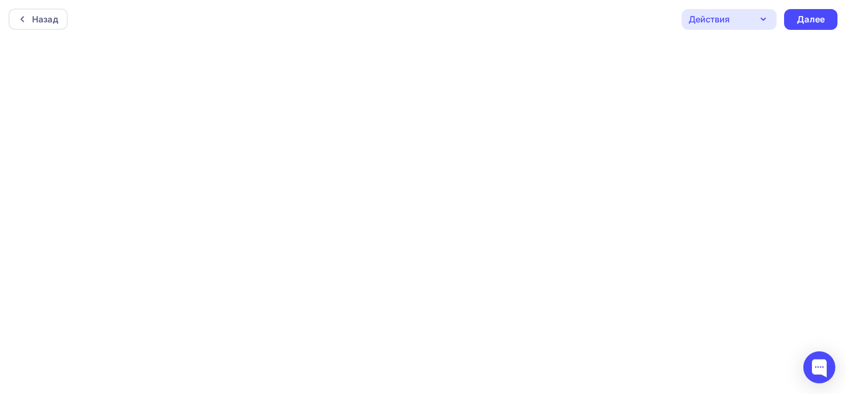
scroll to position [3, 0]
click at [809, 19] on div "Далее" at bounding box center [811, 17] width 28 height 12
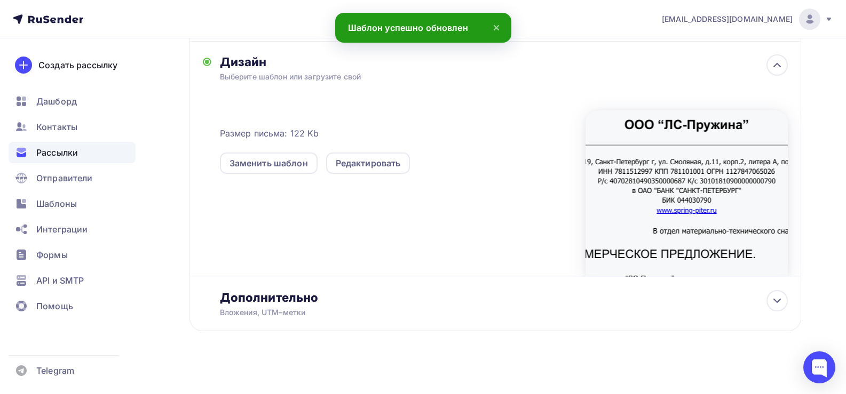
scroll to position [235, 0]
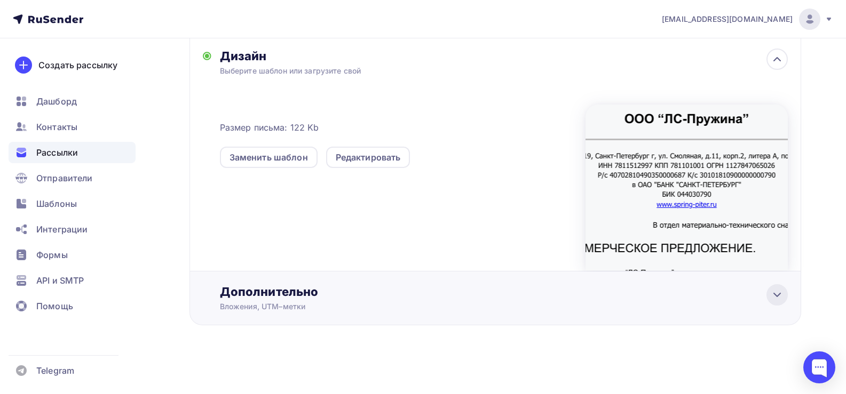
click at [776, 291] on icon at bounding box center [776, 295] width 13 height 13
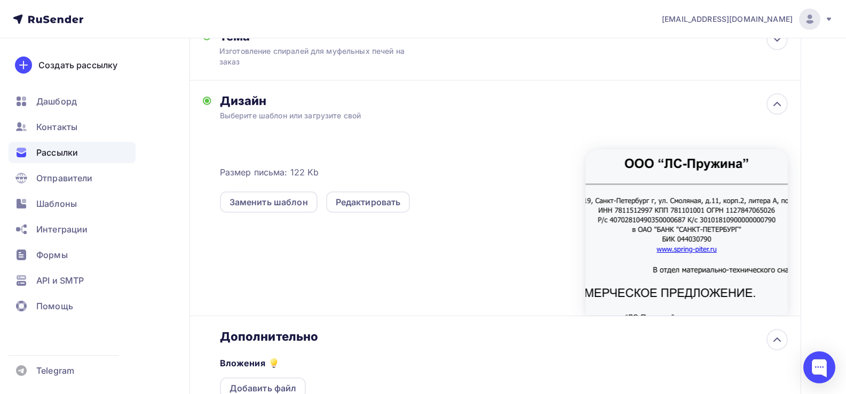
scroll to position [0, 0]
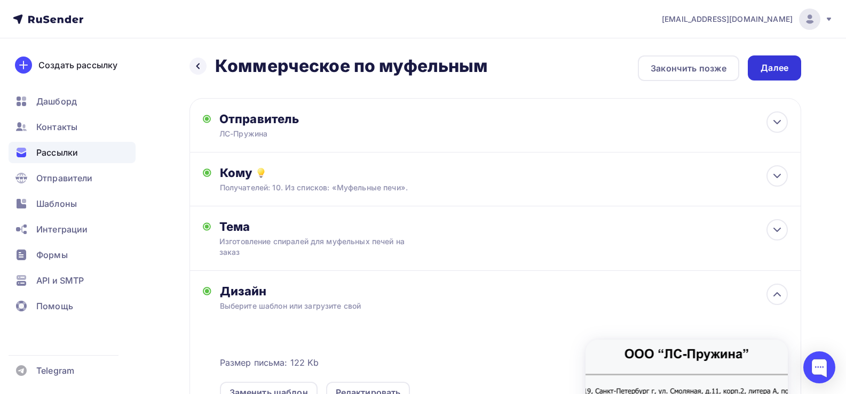
click at [773, 57] on div "Далее" at bounding box center [774, 67] width 53 height 25
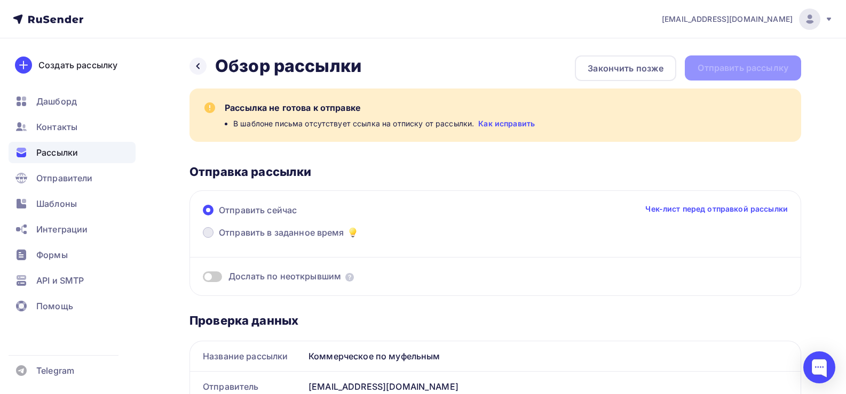
click at [207, 234] on span at bounding box center [208, 232] width 11 height 11
click at [219, 239] on input "Отправить в заданное время" at bounding box center [219, 239] width 0 height 0
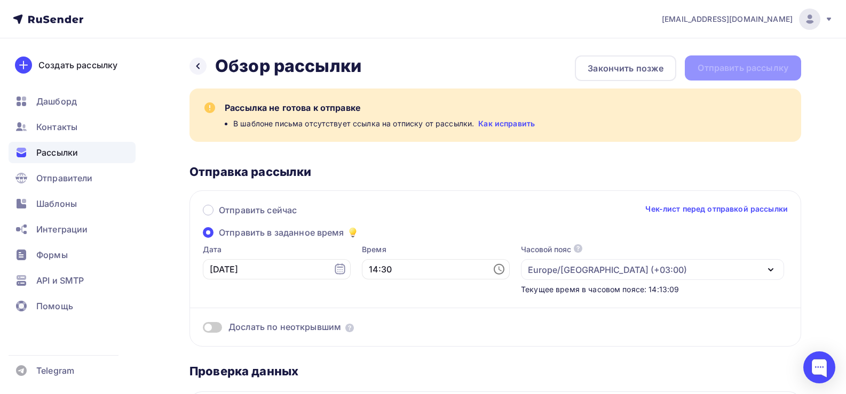
click at [204, 236] on span at bounding box center [208, 232] width 11 height 11
click at [219, 239] on input "Отправить в заданное время" at bounding box center [219, 239] width 0 height 0
click at [492, 269] on icon at bounding box center [498, 269] width 13 height 13
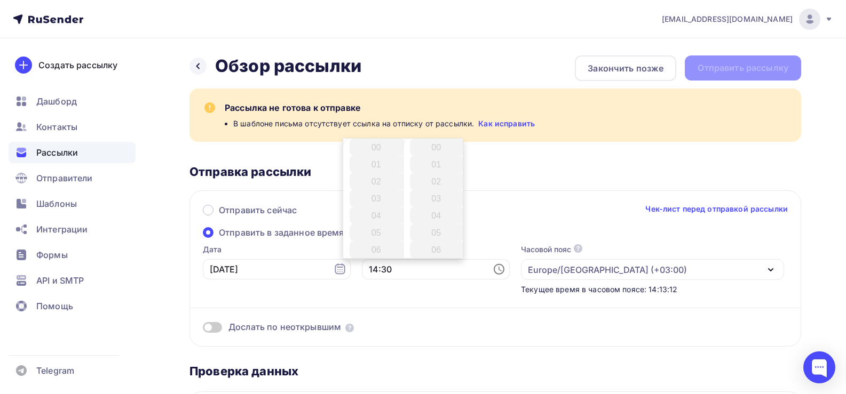
scroll to position [512, 0]
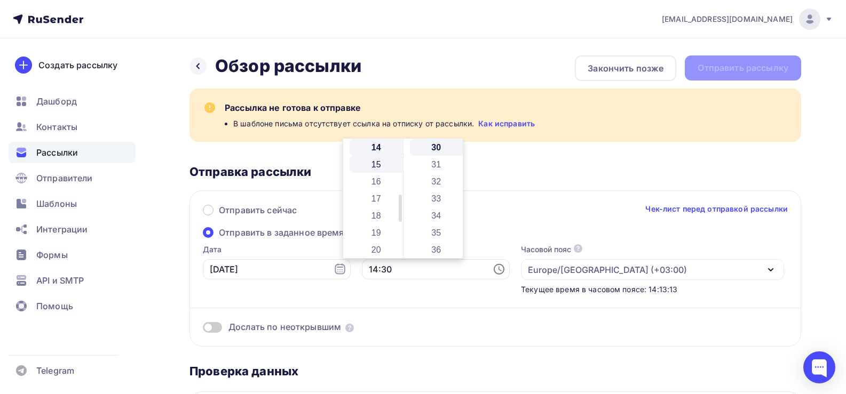
click at [377, 166] on li "15" at bounding box center [376, 164] width 55 height 17
type input "15:30"
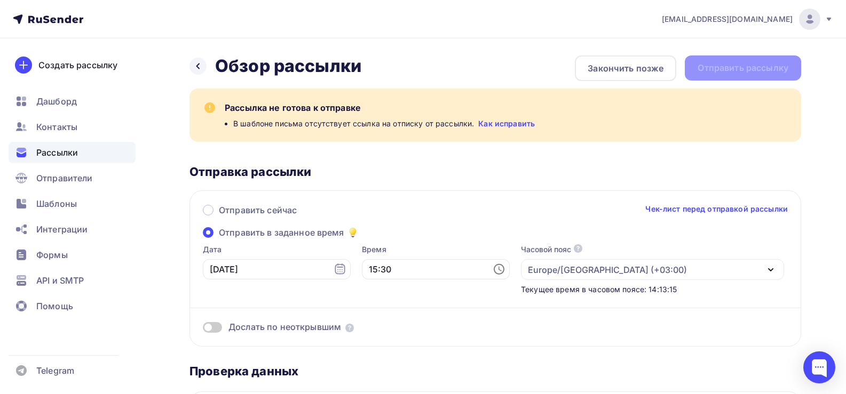
click at [501, 155] on div "Рассылка не готова к отправке В шаблоне письма отсутствует ссылка на отписку от…" at bounding box center [494, 218] width 611 height 258
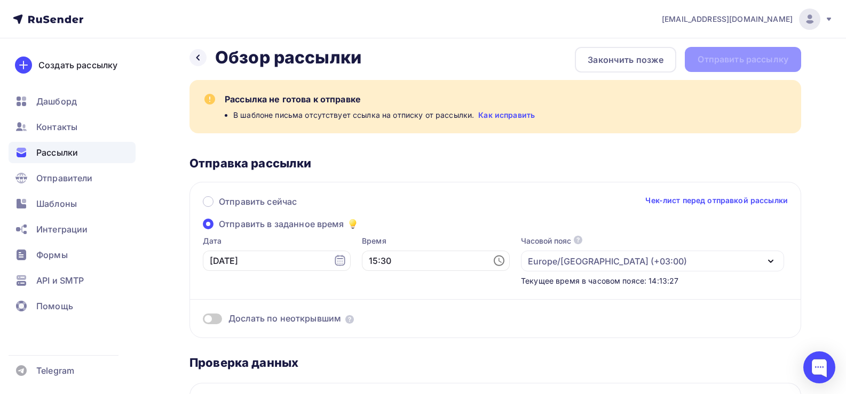
scroll to position [0, 0]
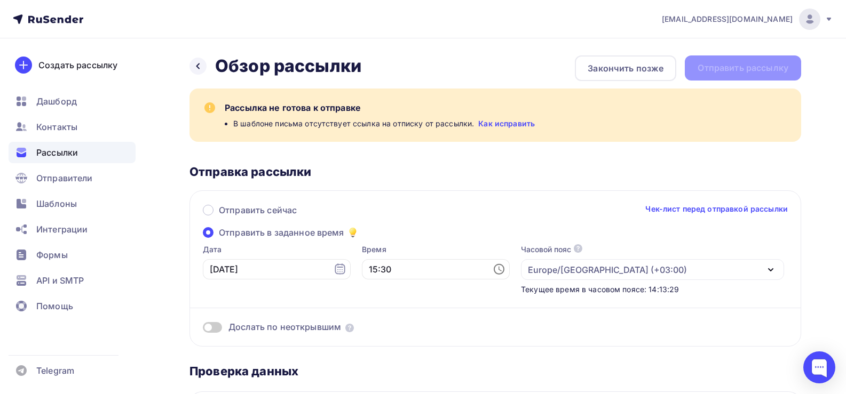
click at [499, 123] on link "Как исправить" at bounding box center [506, 123] width 57 height 11
click at [193, 66] on div at bounding box center [197, 66] width 17 height 17
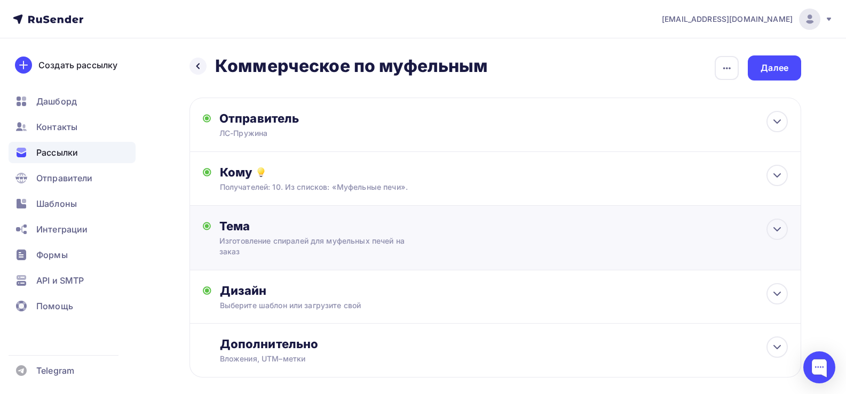
scroll to position [52, 0]
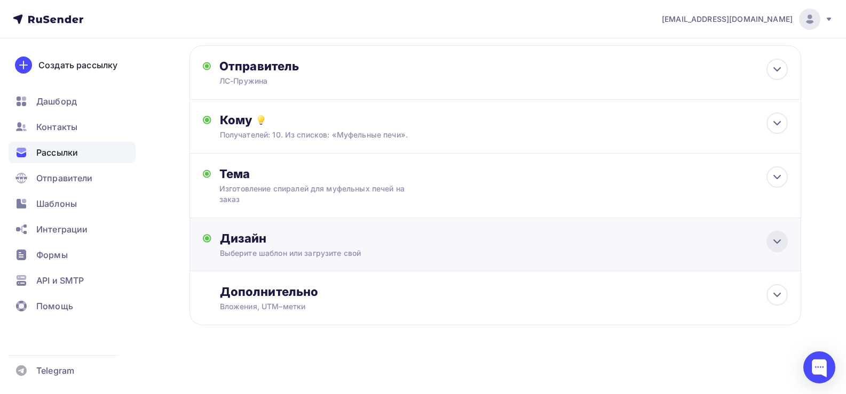
click at [781, 244] on icon at bounding box center [776, 241] width 13 height 13
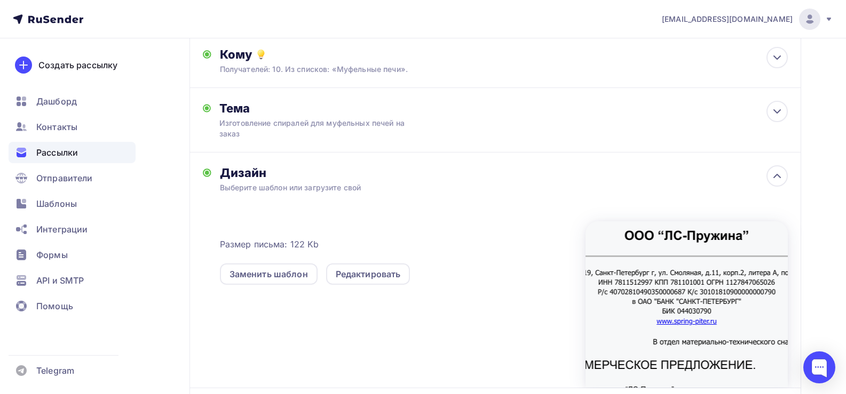
scroll to position [159, 0]
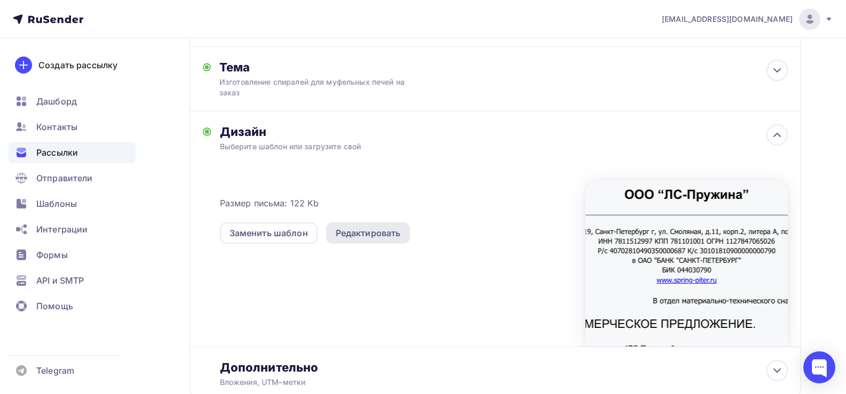
click at [384, 236] on div "Редактировать" at bounding box center [368, 233] width 65 height 13
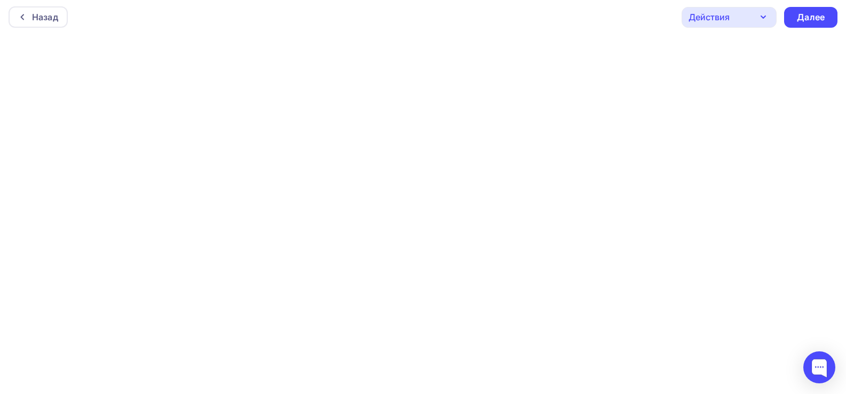
scroll to position [3, 0]
click at [764, 17] on icon "button" at bounding box center [763, 16] width 13 height 13
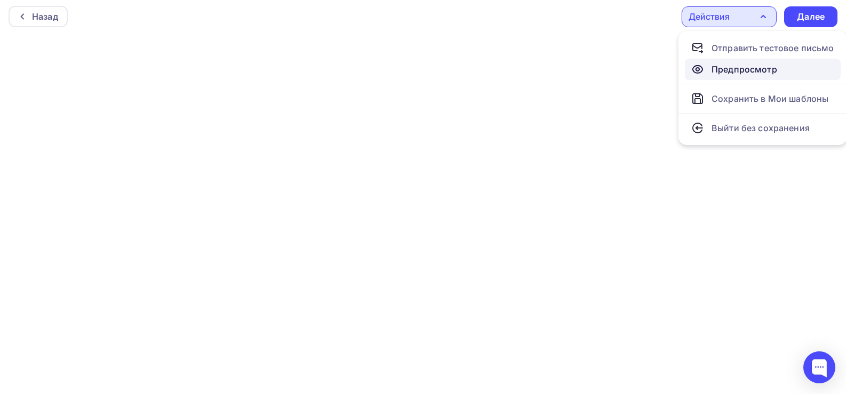
click at [750, 74] on div "Предпросмотр" at bounding box center [744, 69] width 66 height 13
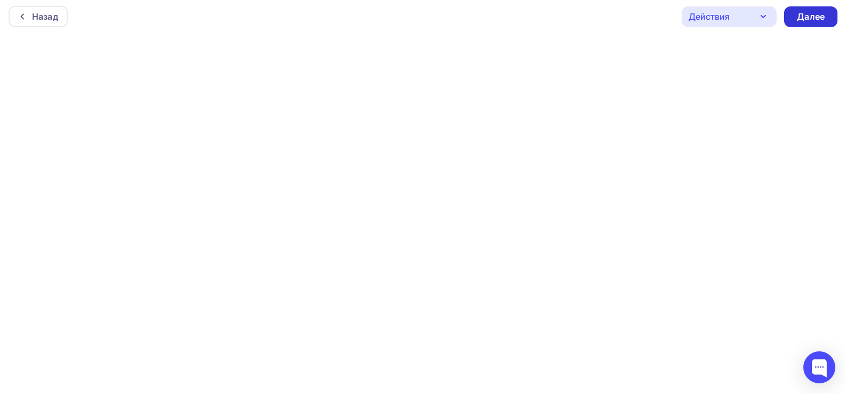
click at [800, 18] on div "Далее" at bounding box center [811, 17] width 28 height 12
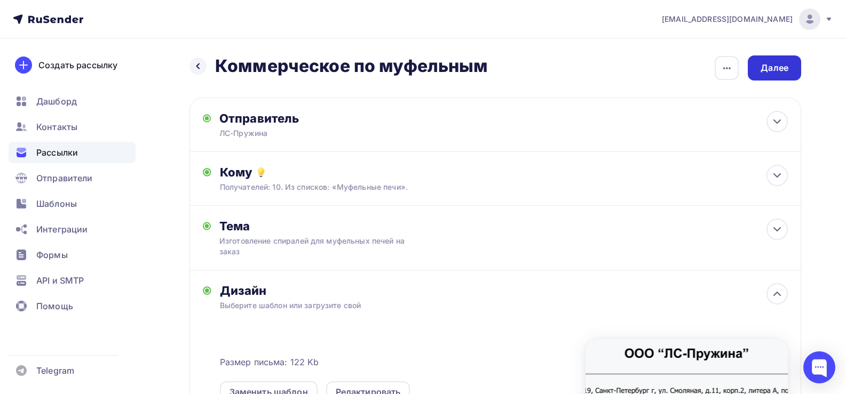
click at [785, 58] on div "Далее" at bounding box center [774, 67] width 53 height 25
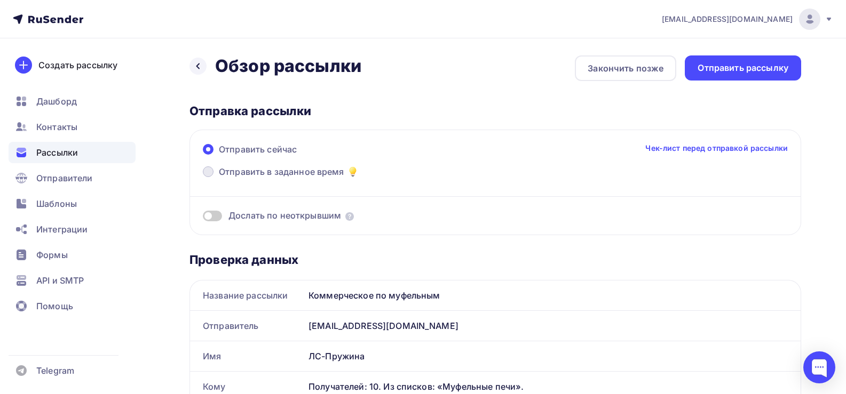
click at [209, 173] on span at bounding box center [208, 171] width 11 height 11
click at [219, 178] on input "Отправить в заданное время" at bounding box center [219, 178] width 0 height 0
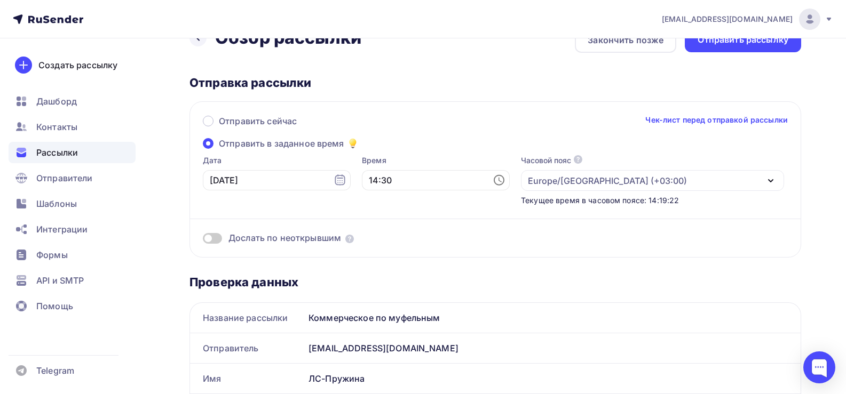
scroll to position [53, 0]
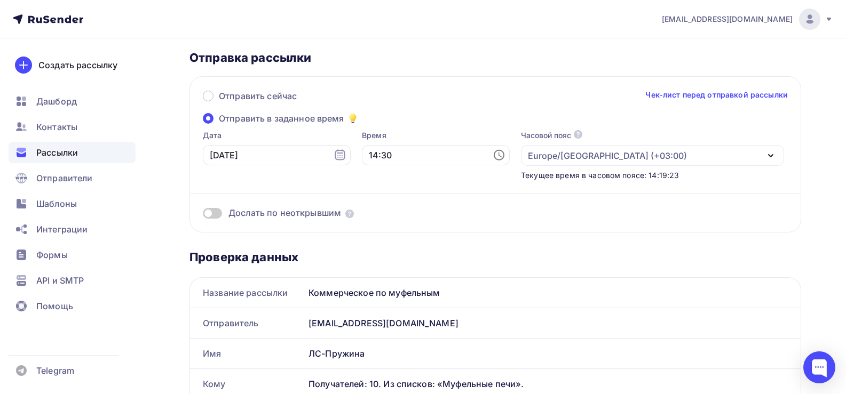
click at [492, 155] on icon at bounding box center [498, 155] width 13 height 13
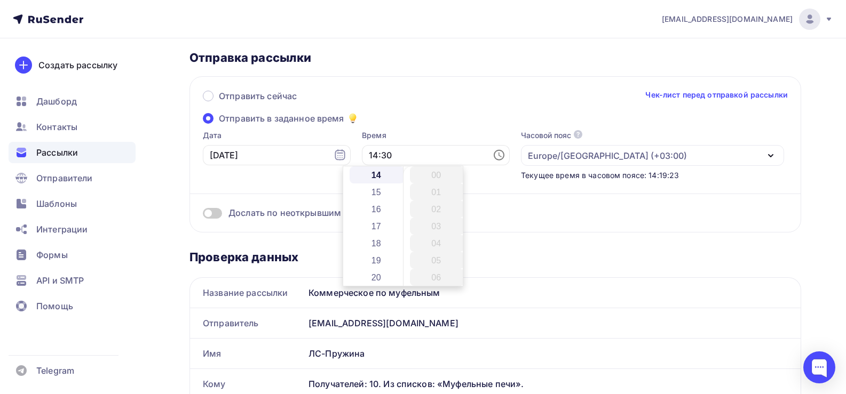
scroll to position [512, 0]
click at [379, 192] on li "15" at bounding box center [376, 192] width 55 height 17
type input "15:30"
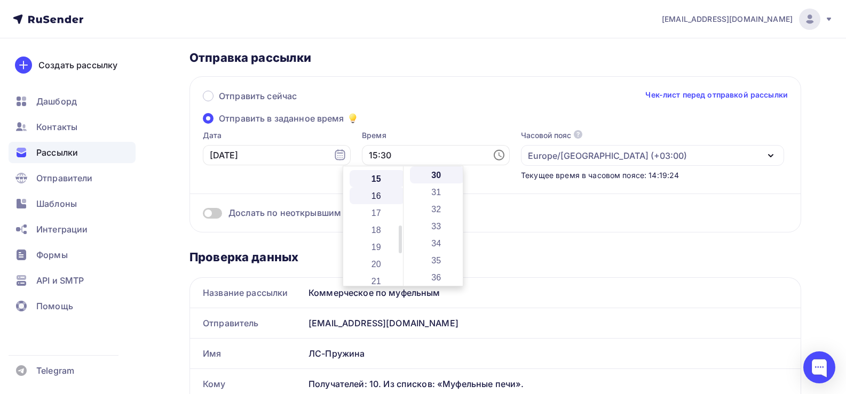
scroll to position [256, 0]
click at [515, 194] on div at bounding box center [495, 194] width 610 height 1
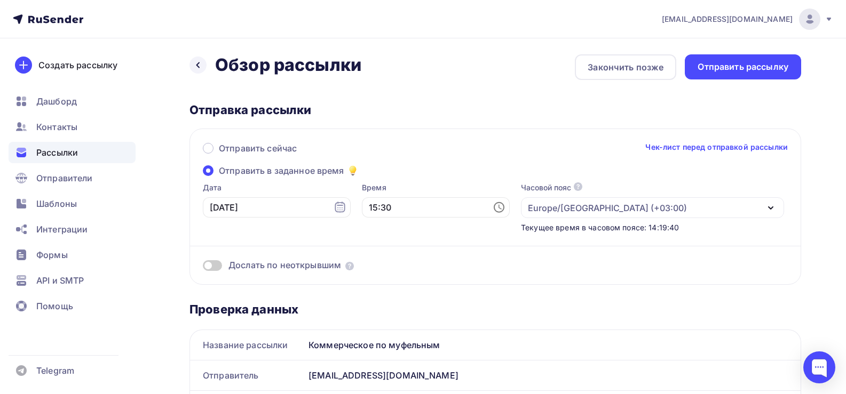
scroll to position [0, 0]
click at [211, 266] on span at bounding box center [212, 266] width 19 height 11
click at [203, 268] on input "checkbox" at bounding box center [203, 268] width 0 height 0
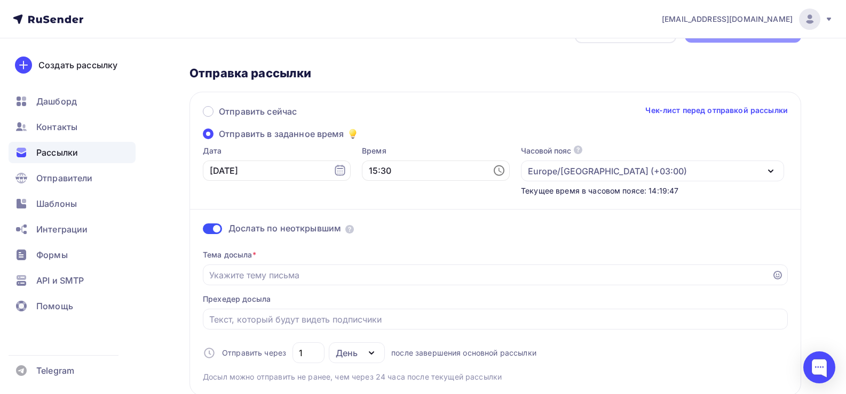
scroll to position [53, 0]
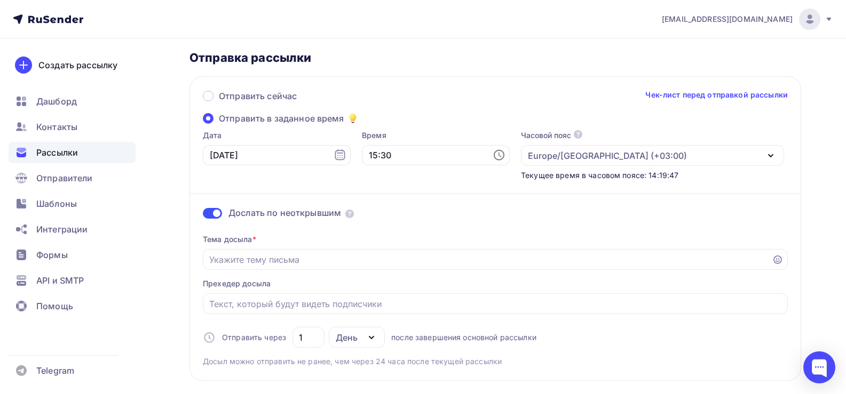
click at [209, 217] on span at bounding box center [212, 213] width 19 height 11
click at [203, 215] on input "checkbox" at bounding box center [203, 215] width 0 height 0
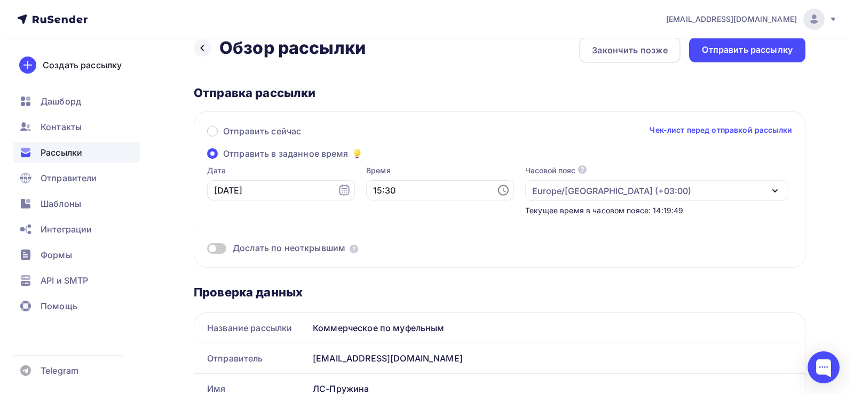
scroll to position [0, 0]
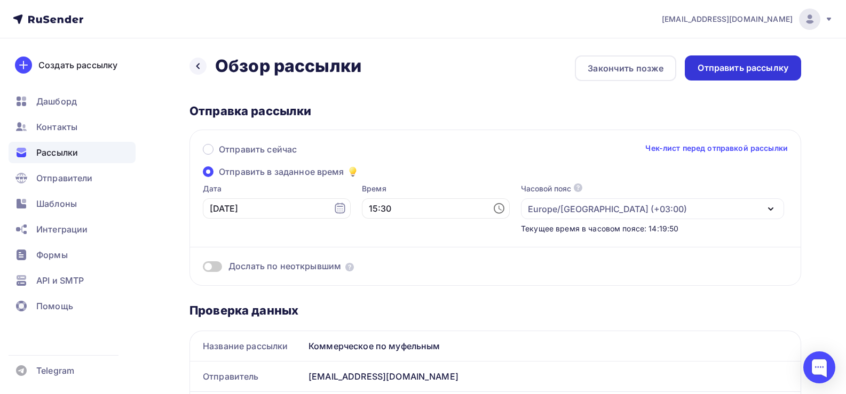
click at [765, 70] on div "Отправить рассылку" at bounding box center [742, 68] width 91 height 12
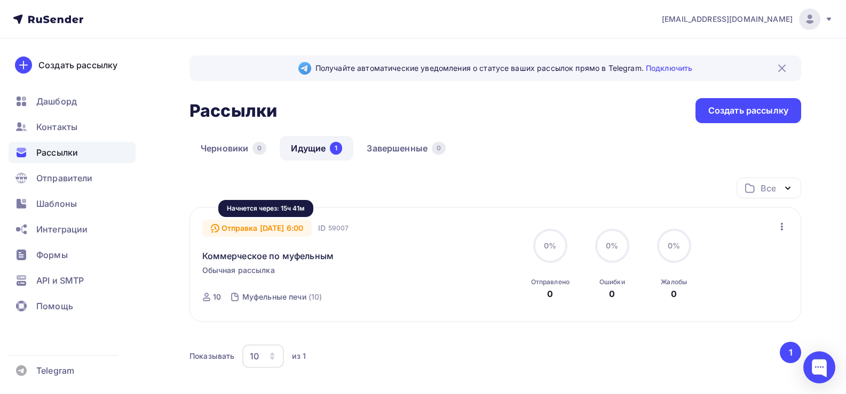
click at [308, 229] on div "Отправка 12.09.2025, 6:00" at bounding box center [257, 228] width 110 height 17
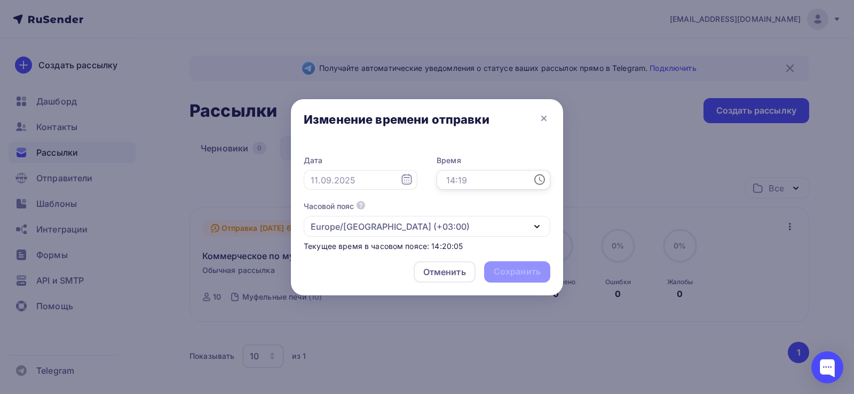
click at [486, 181] on input "text" at bounding box center [493, 180] width 114 height 20
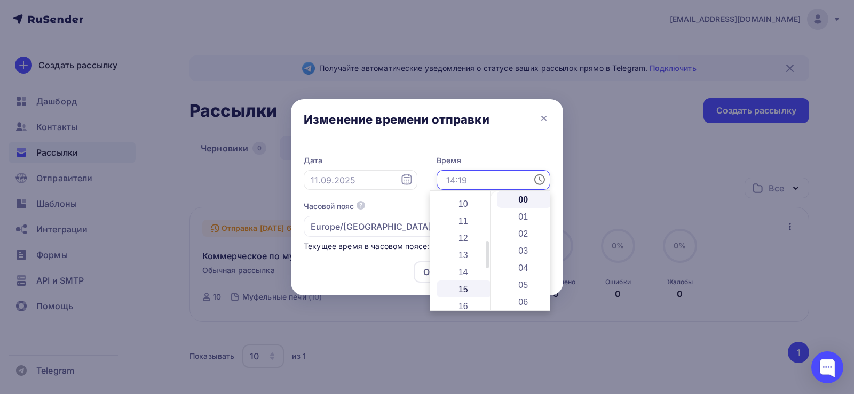
scroll to position [213, 0]
click at [463, 243] on li "15" at bounding box center [463, 242] width 55 height 17
click at [521, 282] on li "30" at bounding box center [524, 284] width 55 height 17
type input "15:30"
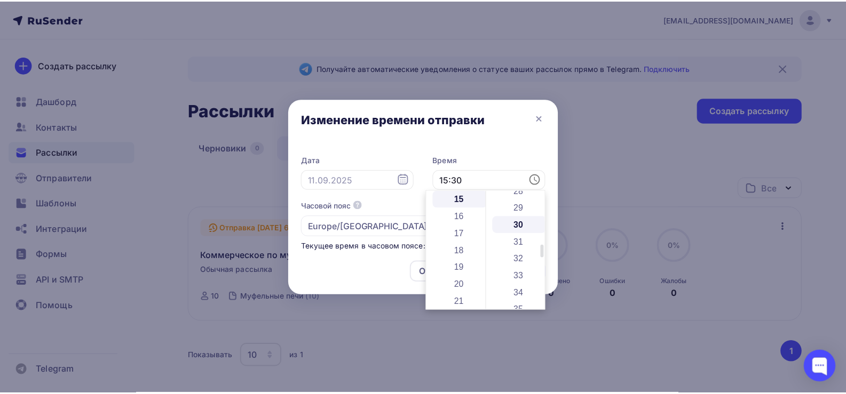
scroll to position [512, 0]
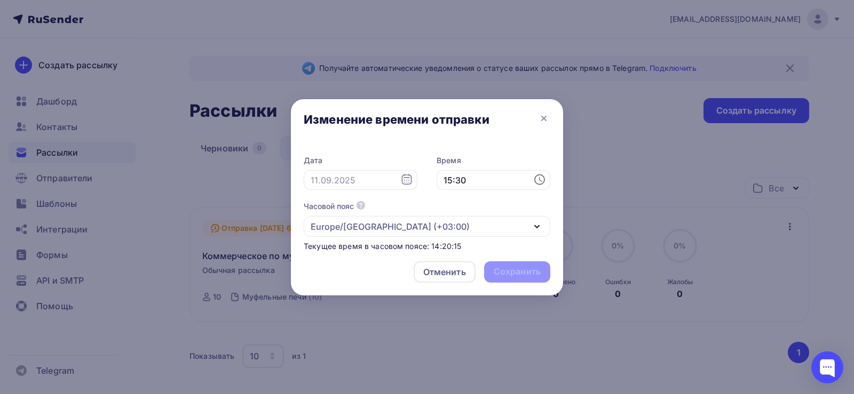
click at [384, 269] on div "Отменить Сохранить" at bounding box center [427, 274] width 272 height 43
click at [410, 184] on icon at bounding box center [406, 179] width 10 height 11
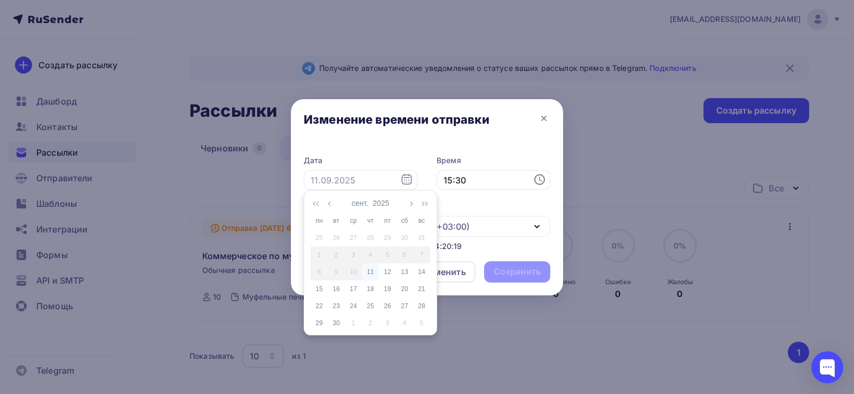
click at [373, 270] on div "11" at bounding box center [370, 272] width 17 height 10
type input "11.09.2025"
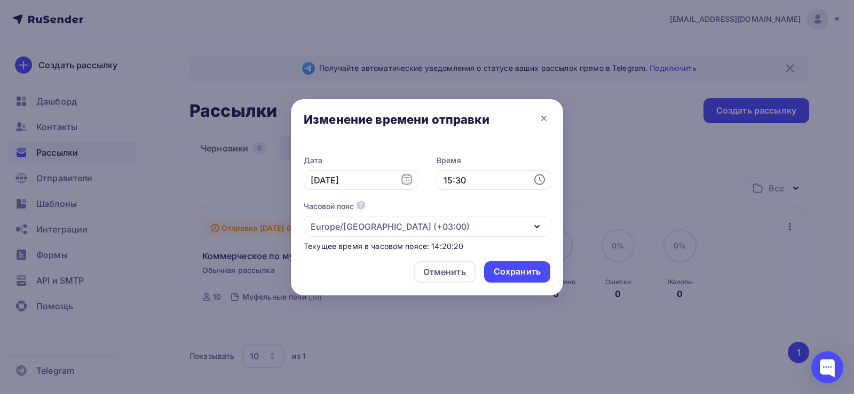
click at [360, 273] on div "Отменить Сохранить" at bounding box center [427, 274] width 272 height 43
click at [508, 271] on div "Сохранить" at bounding box center [517, 272] width 47 height 12
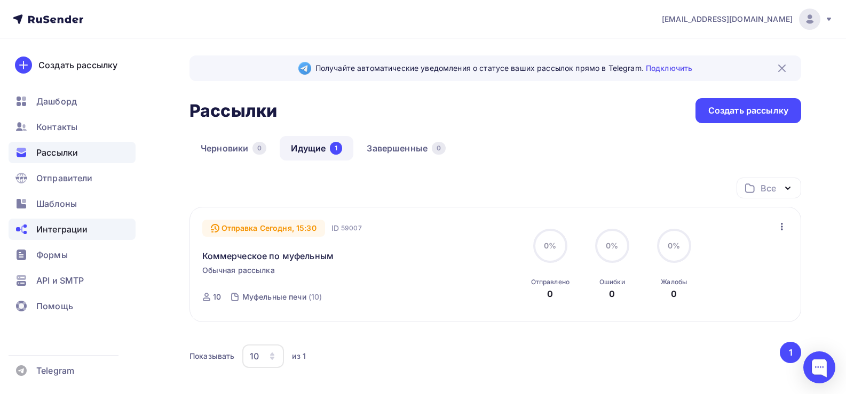
click at [66, 234] on span "Интеграции" at bounding box center [61, 229] width 51 height 13
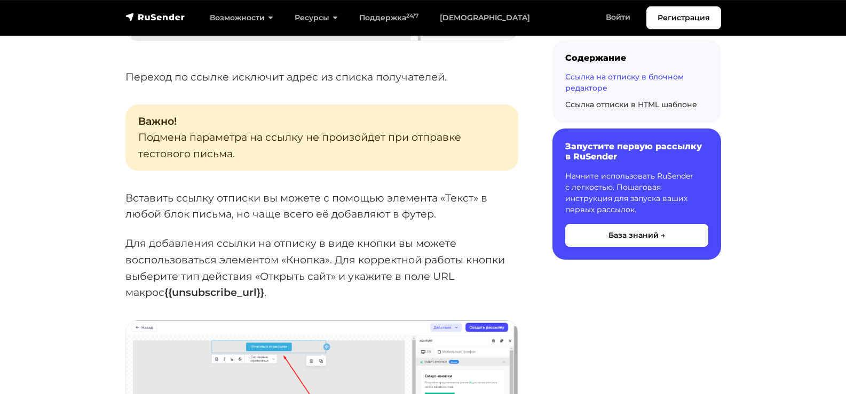
scroll to position [1227, 0]
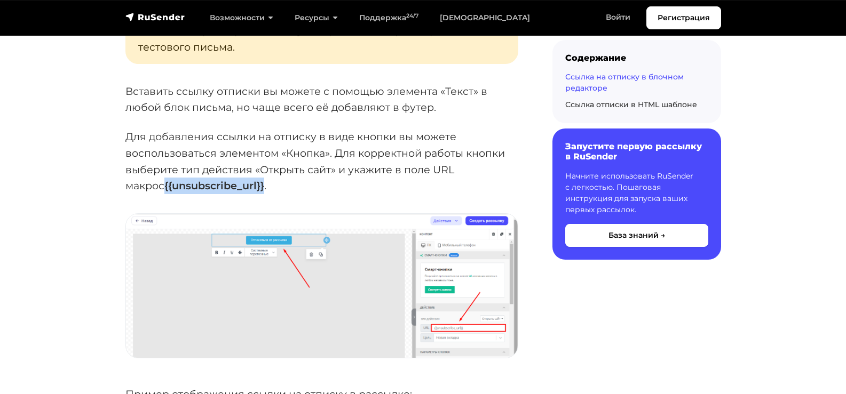
drag, startPoint x: 224, startPoint y: 185, endPoint x: 125, endPoint y: 187, distance: 99.3
click at [164, 187] on strong "{{unsubscribe_url}}" at bounding box center [214, 185] width 100 height 13
copy strong "{{unsubscribe_url}}"
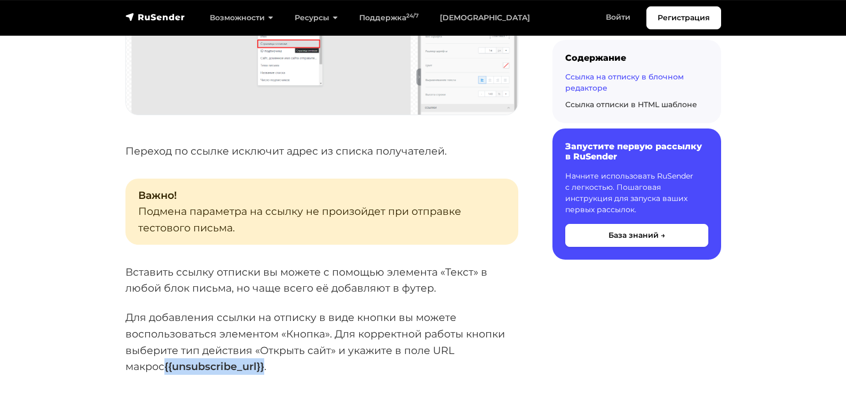
scroll to position [960, 0]
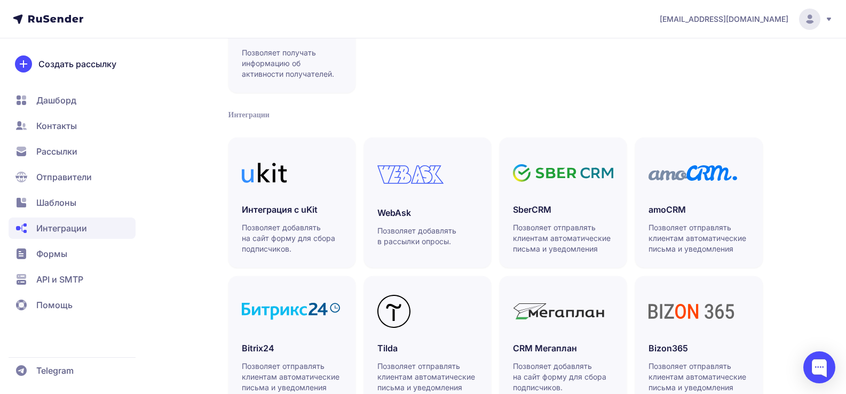
scroll to position [160, 0]
click at [678, 210] on h3 "amoCRM" at bounding box center [698, 208] width 100 height 13
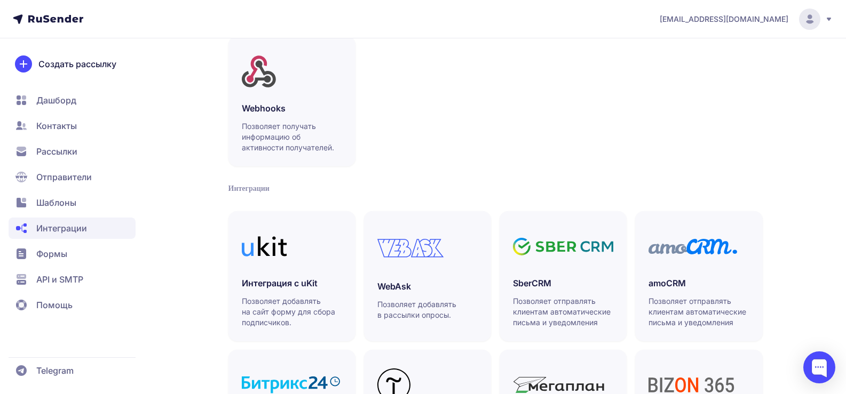
scroll to position [0, 0]
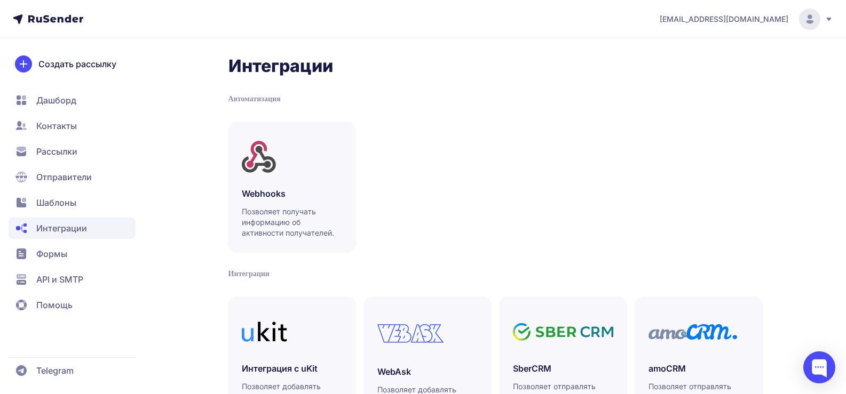
click at [53, 104] on span "Дашборд" at bounding box center [56, 100] width 40 height 13
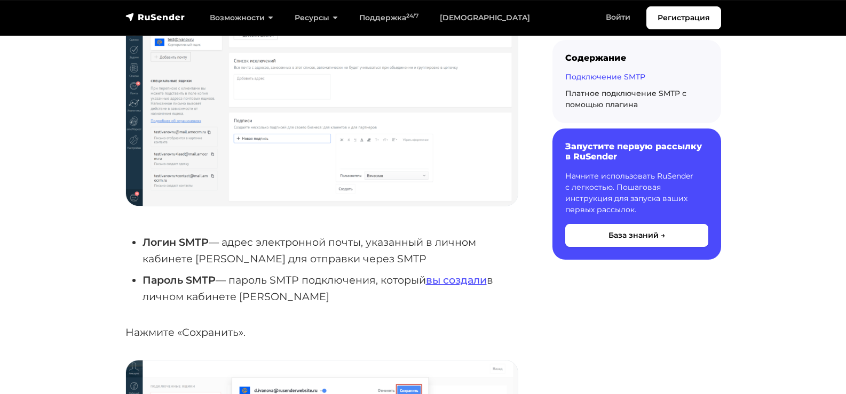
scroll to position [1867, 0]
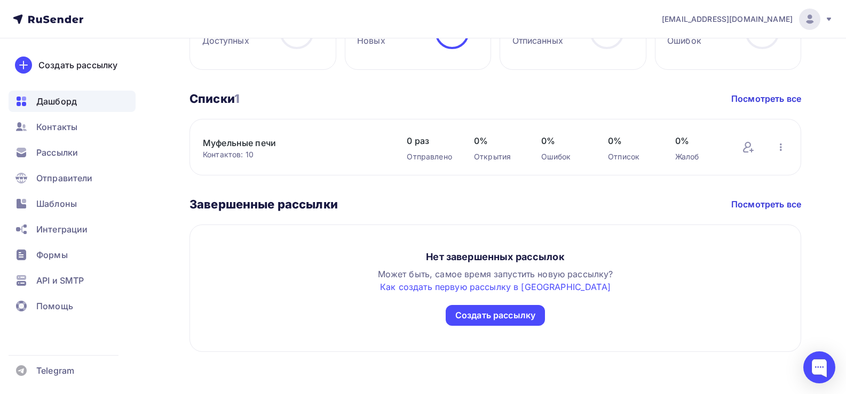
scroll to position [552, 0]
